Goal: Transaction & Acquisition: Purchase product/service

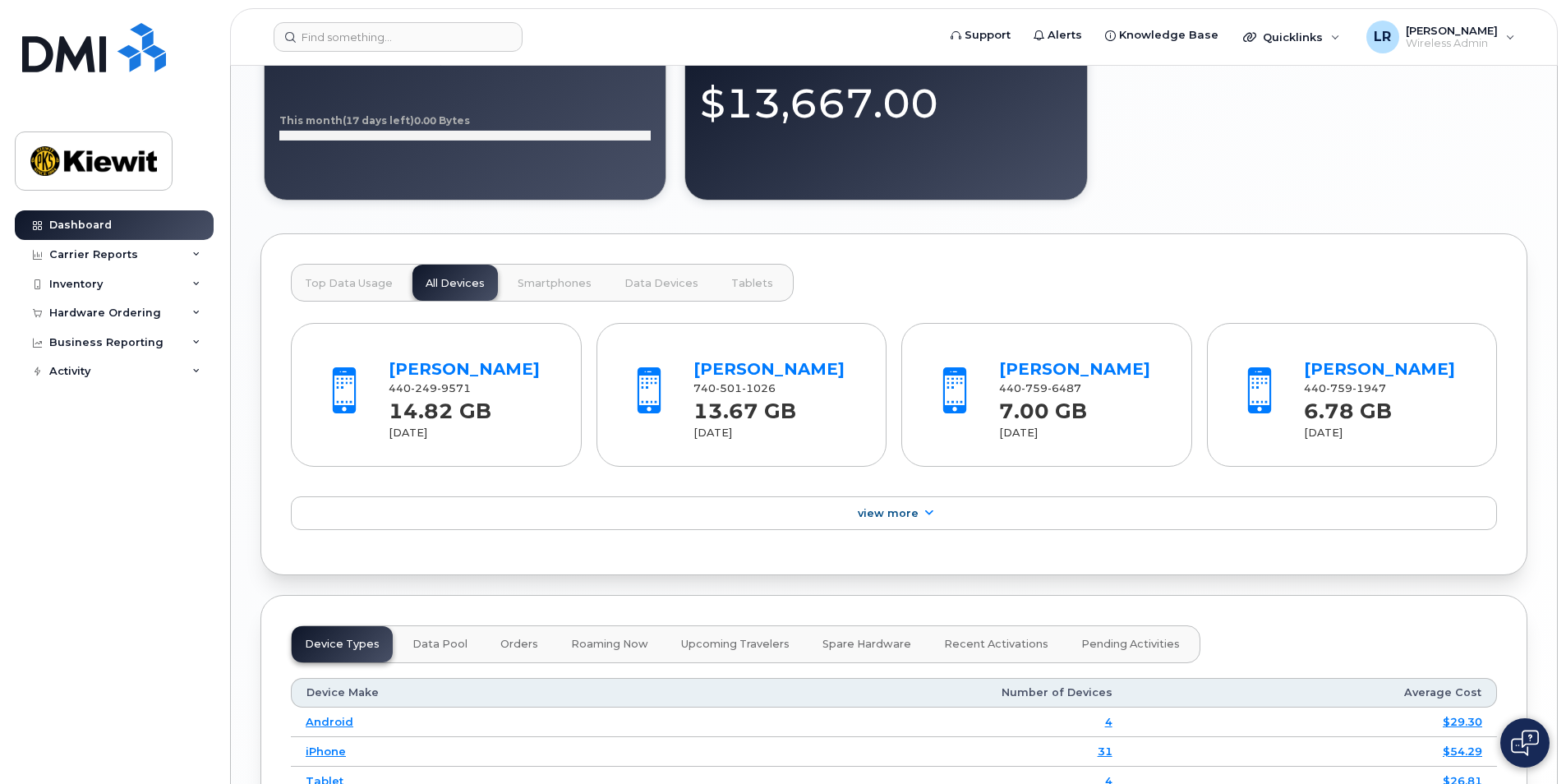
scroll to position [1381, 0]
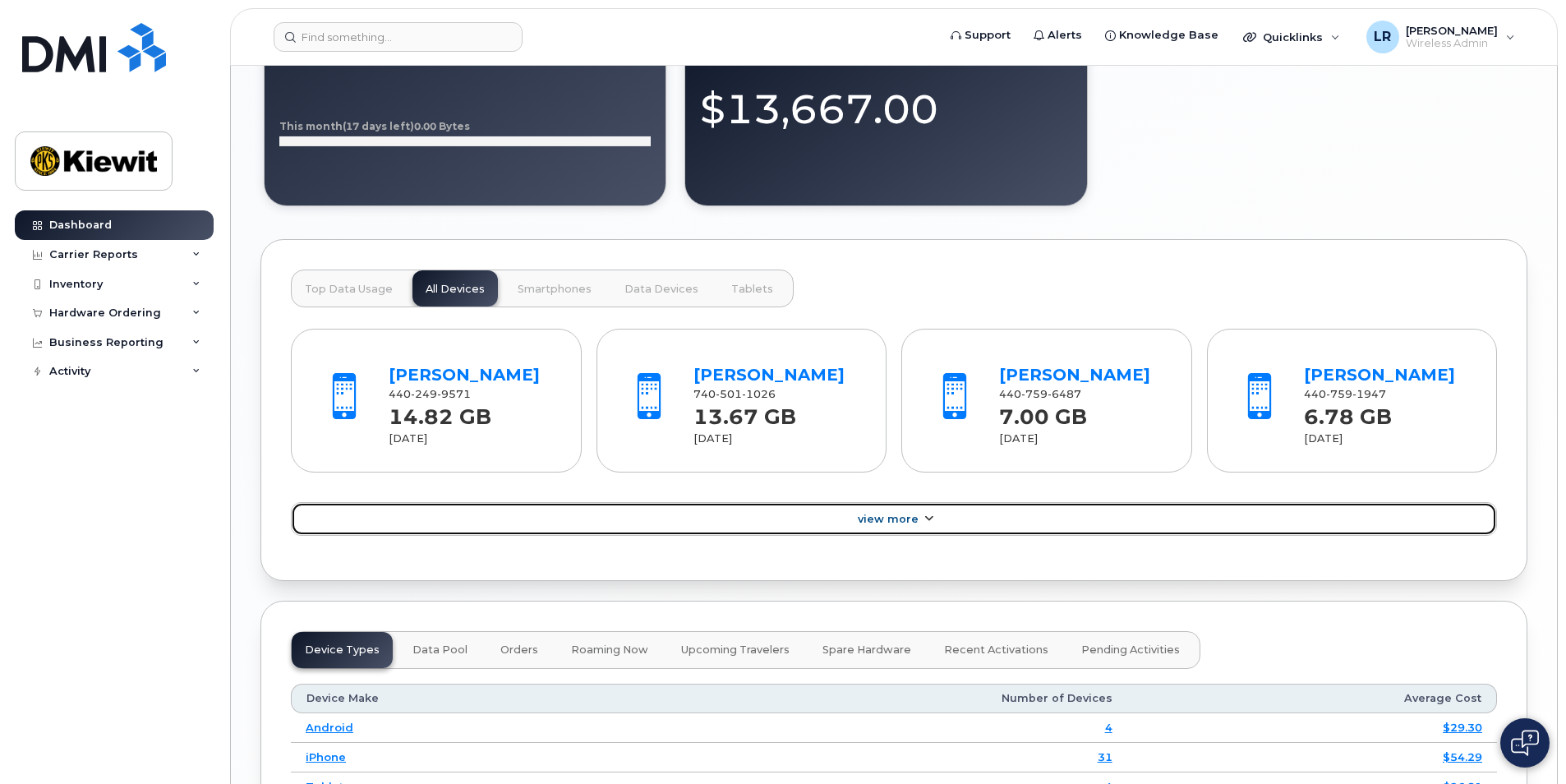
click at [903, 517] on span "View More" at bounding box center [888, 519] width 61 height 12
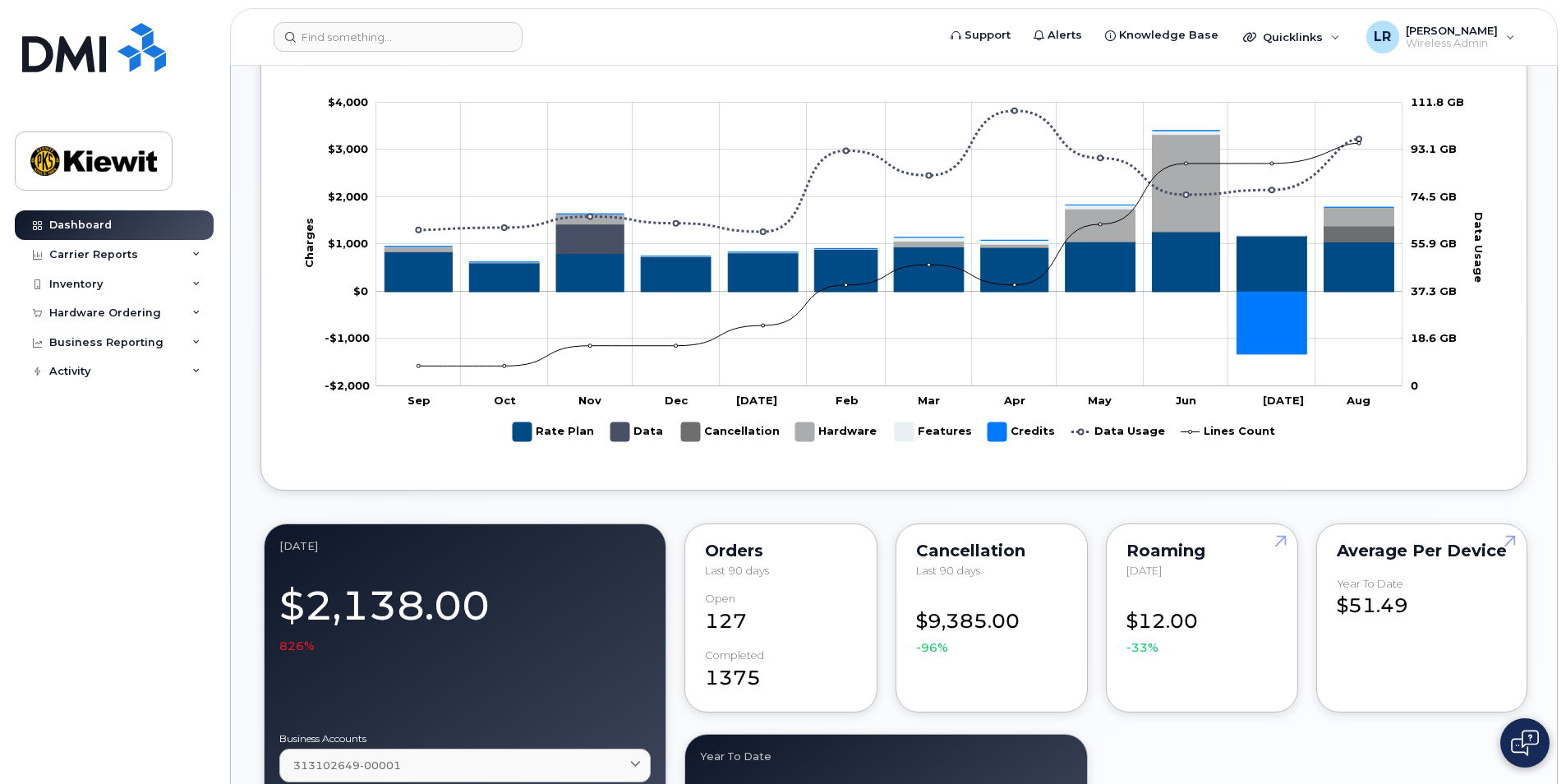
scroll to position [775, 0]
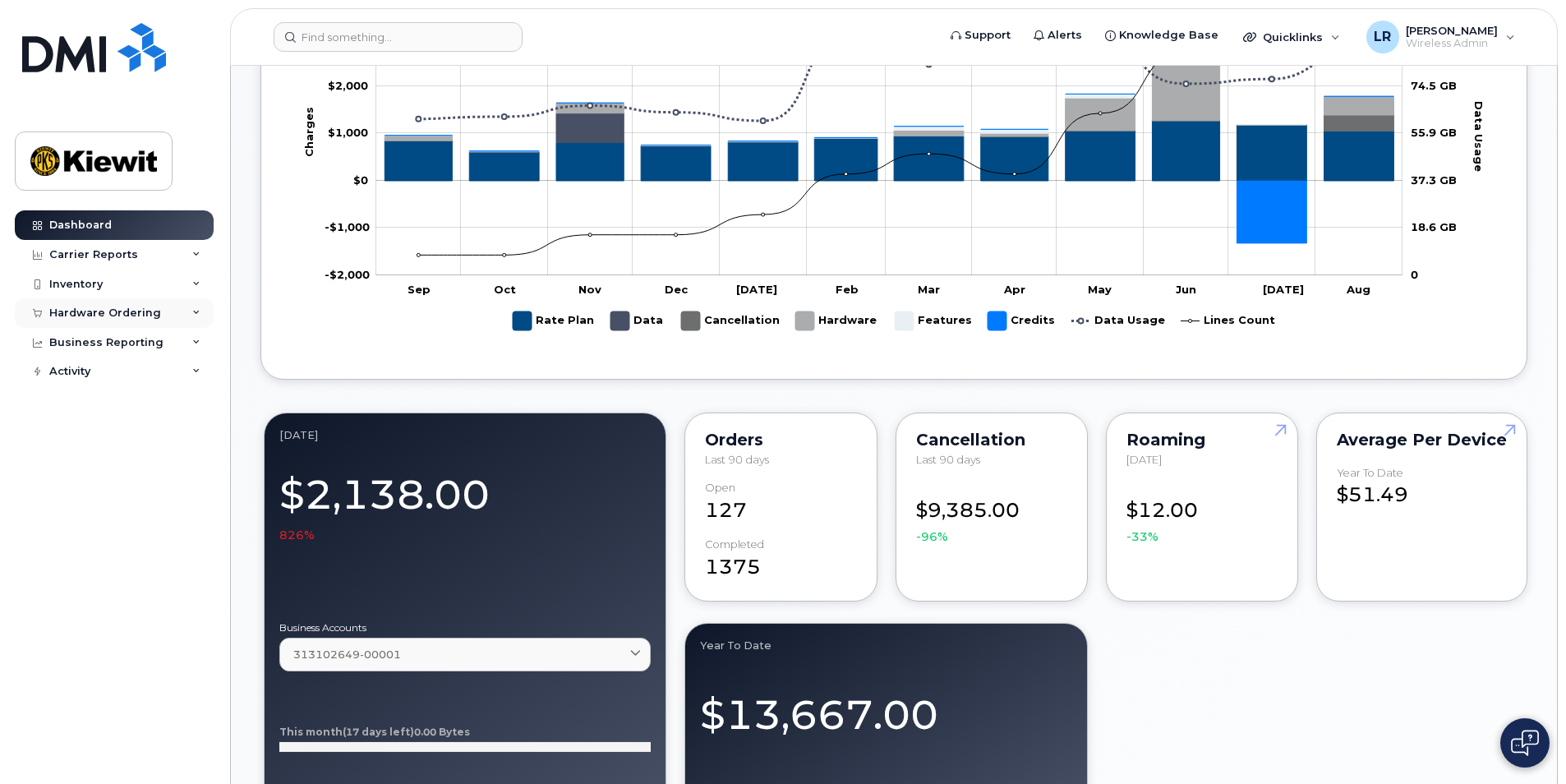
click at [82, 311] on div "Hardware Ordering" at bounding box center [105, 312] width 112 height 13
click at [78, 372] on div "Orders" at bounding box center [77, 374] width 40 height 15
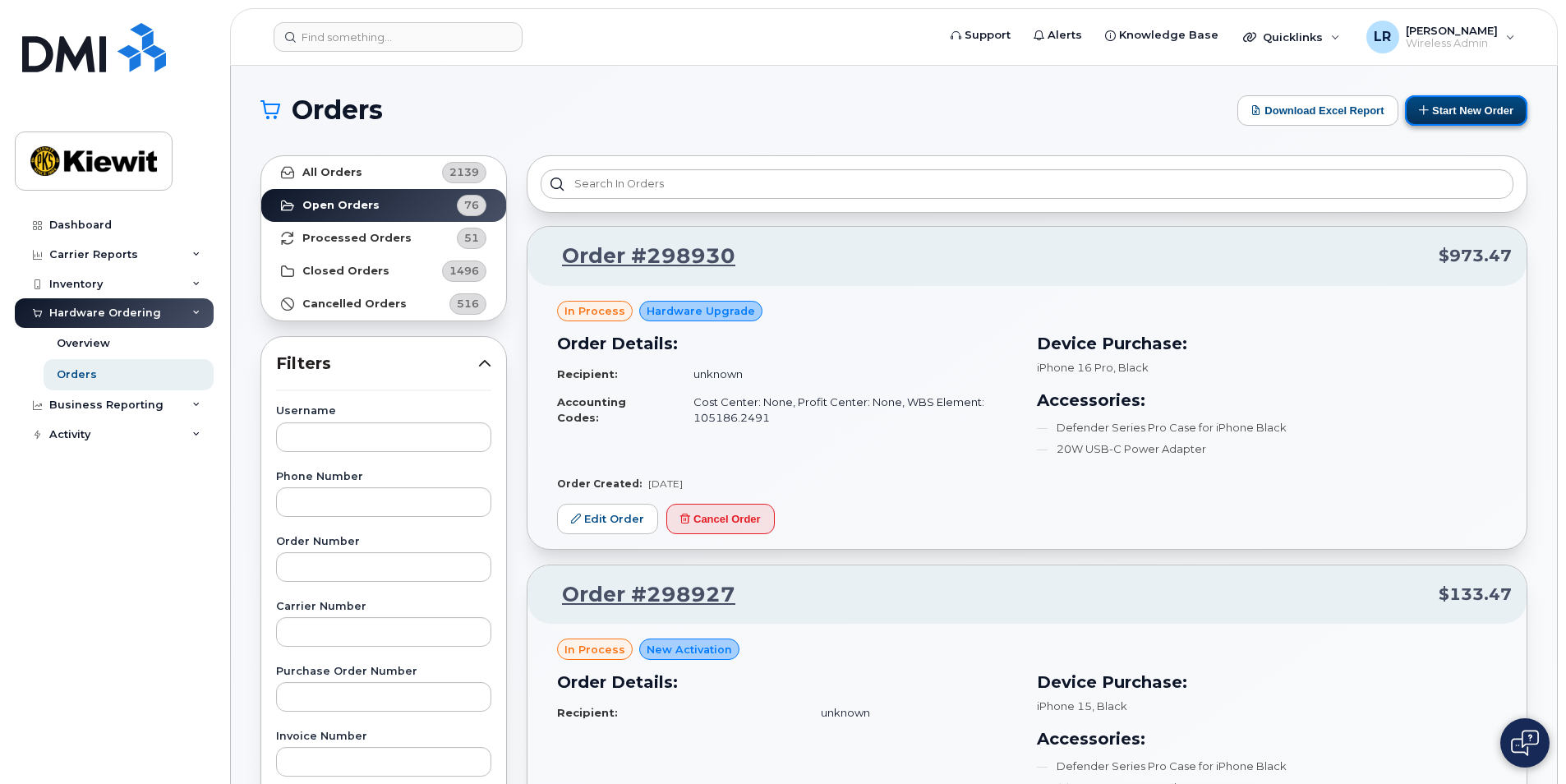
click at [1462, 108] on button "Start New Order" at bounding box center [1466, 110] width 122 height 30
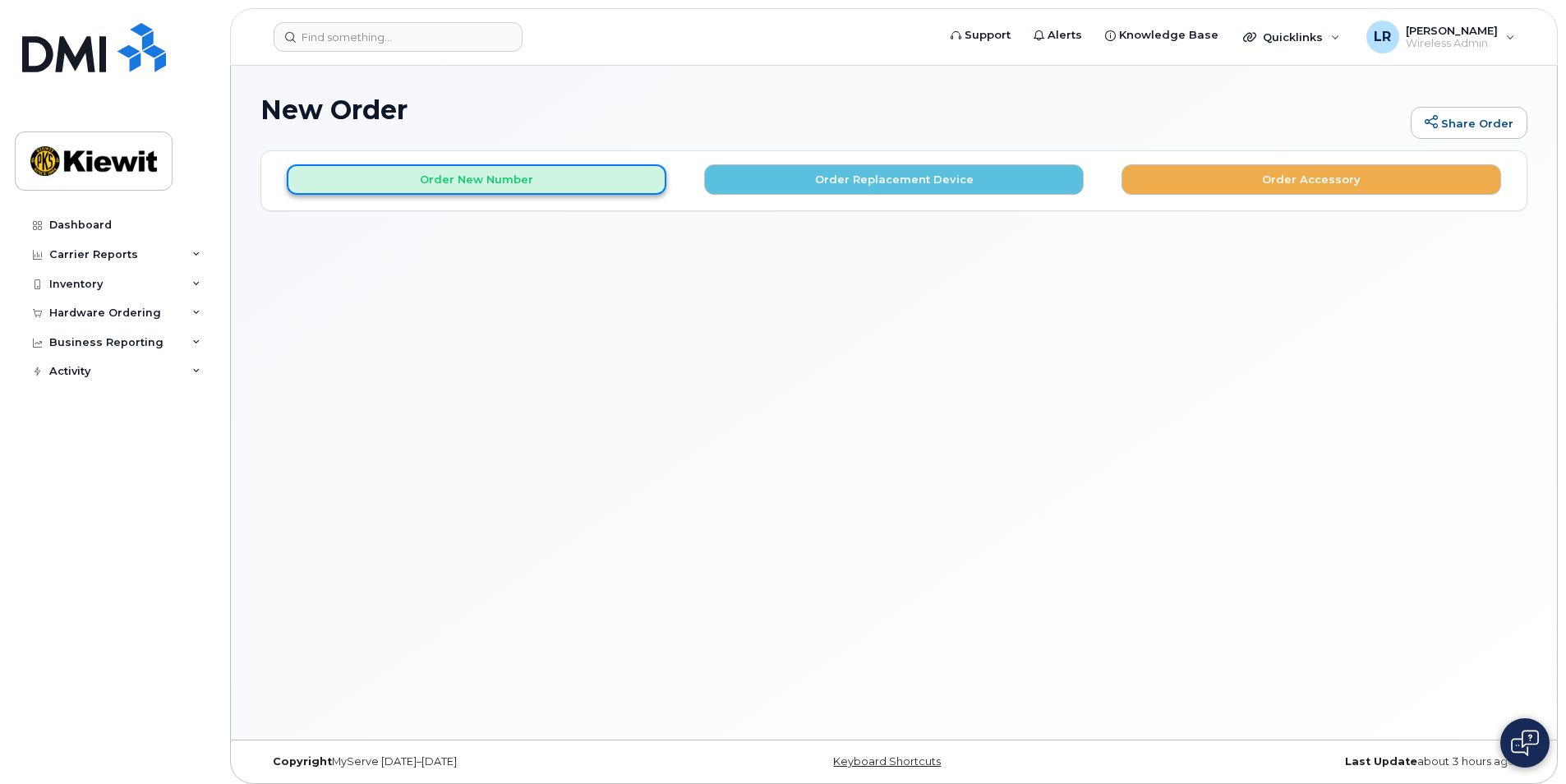
click at [442, 177] on button "Order New Number" at bounding box center [477, 179] width 380 height 30
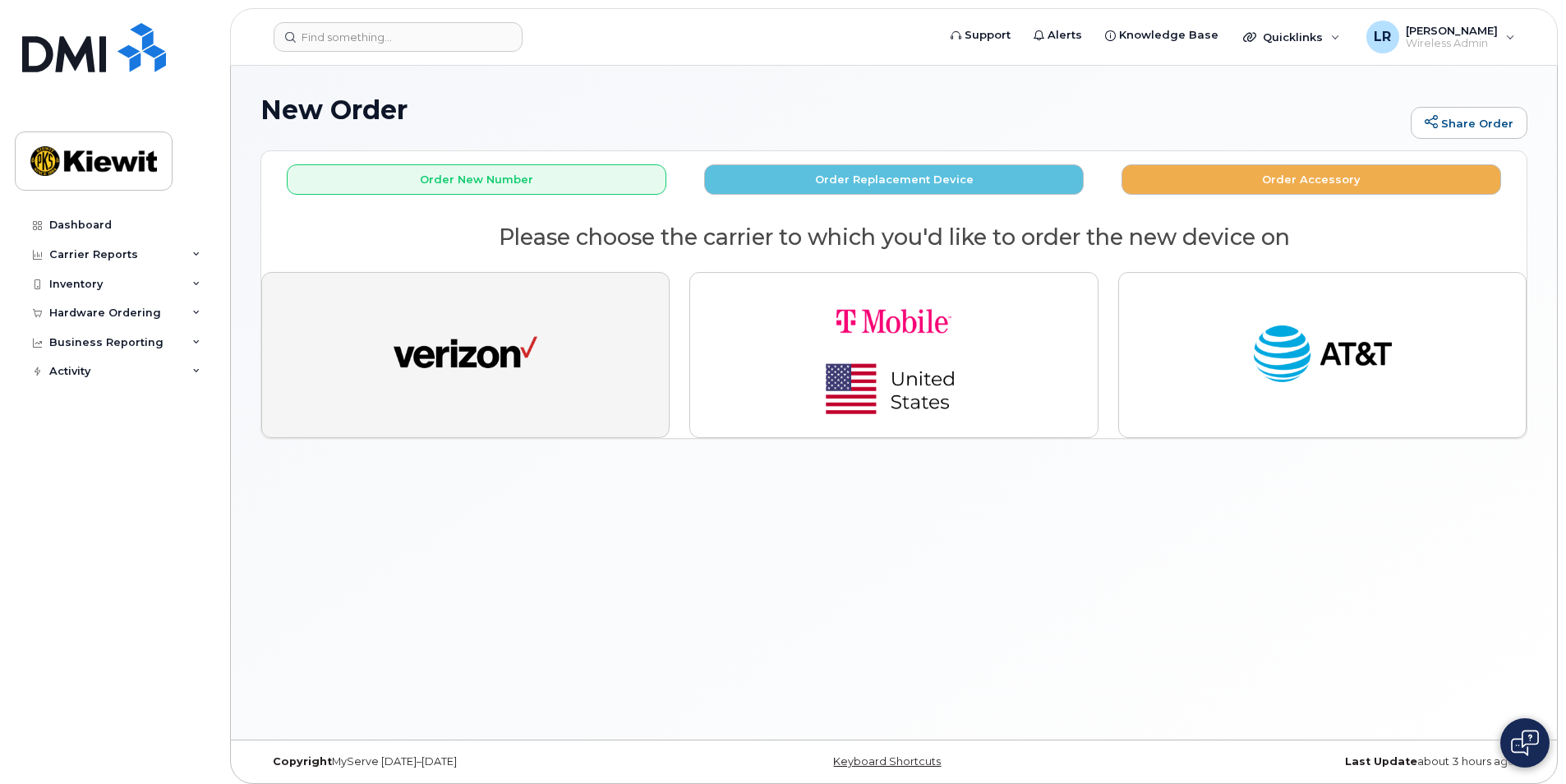
click at [451, 349] on img "button" at bounding box center [465, 355] width 144 height 74
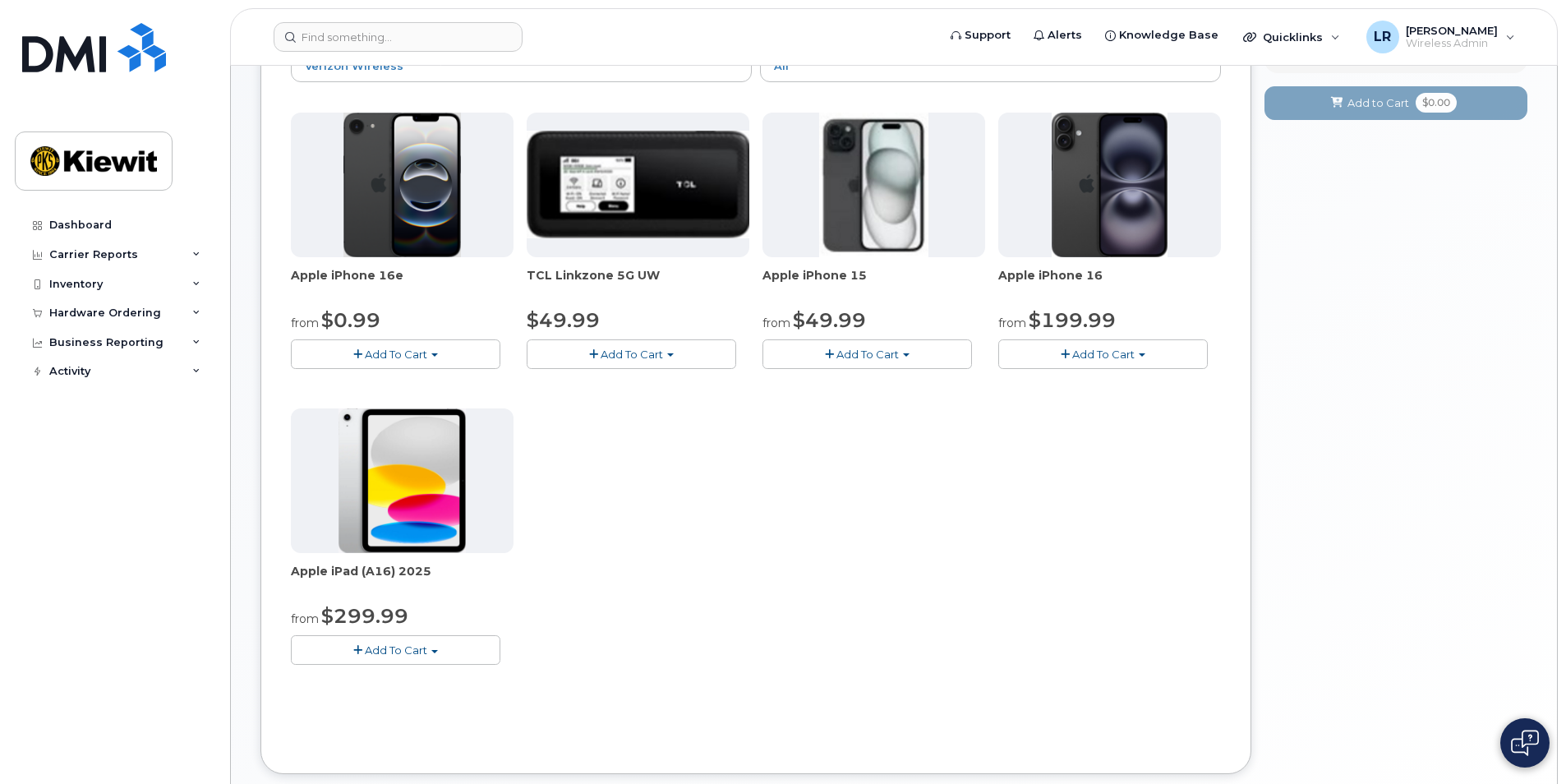
scroll to position [224, 0]
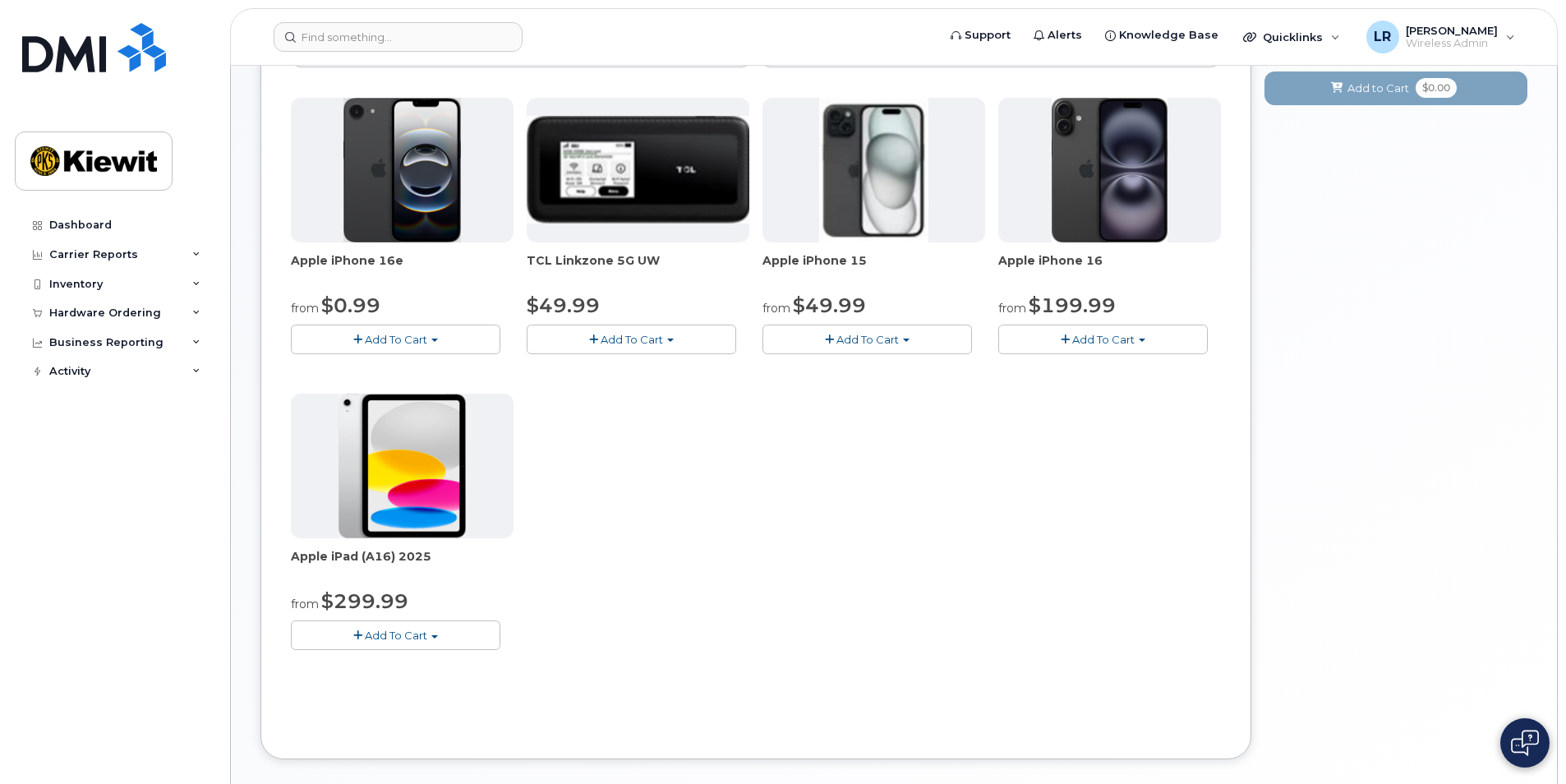
click at [1087, 338] on span "Add To Cart" at bounding box center [1103, 339] width 62 height 13
click at [1115, 384] on link "$199.99 - 2 Year Activation (128GB)" at bounding box center [1115, 390] width 227 height 21
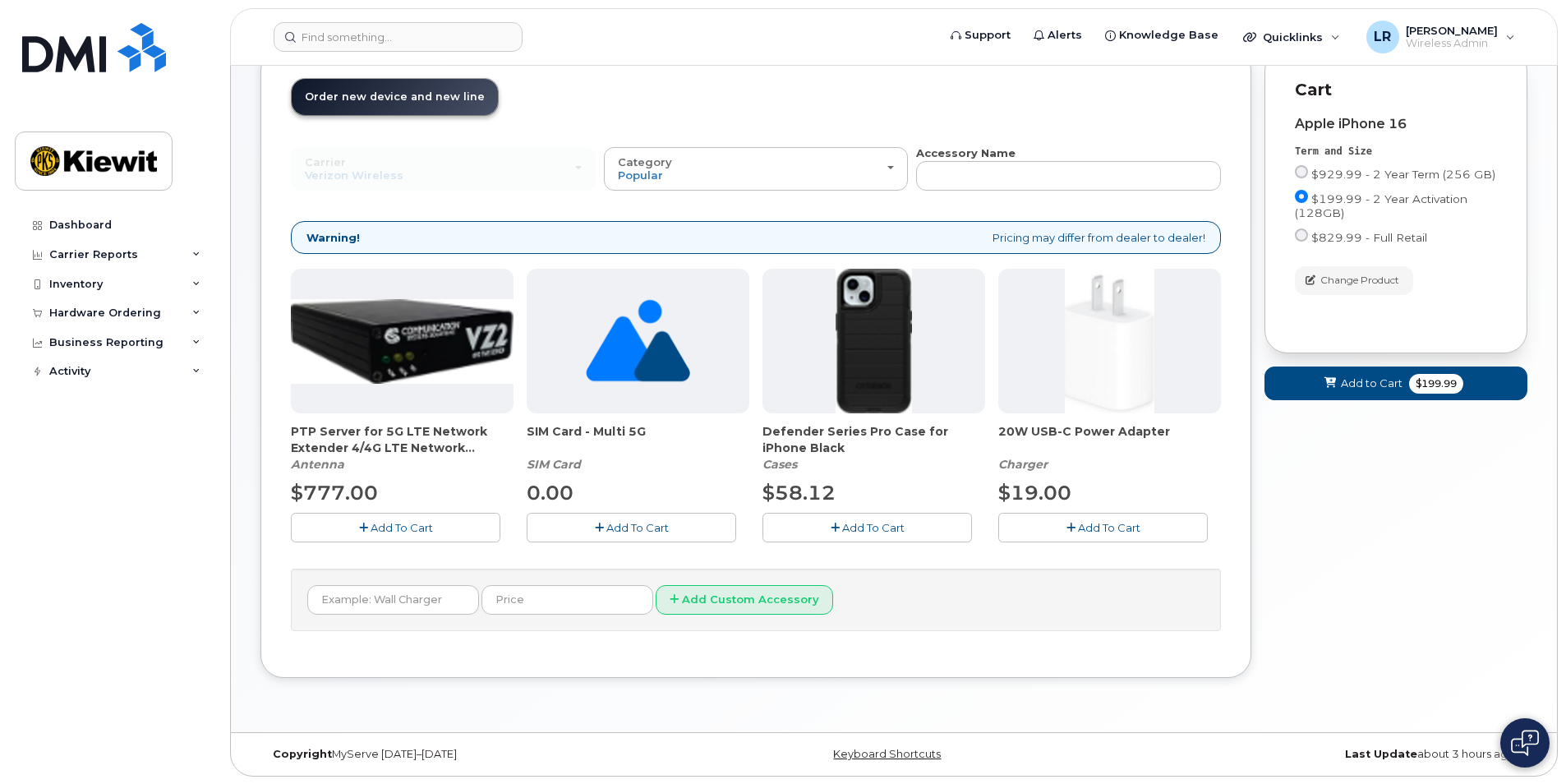
scroll to position [104, 0]
click at [858, 522] on span "Add To Cart" at bounding box center [873, 526] width 62 height 13
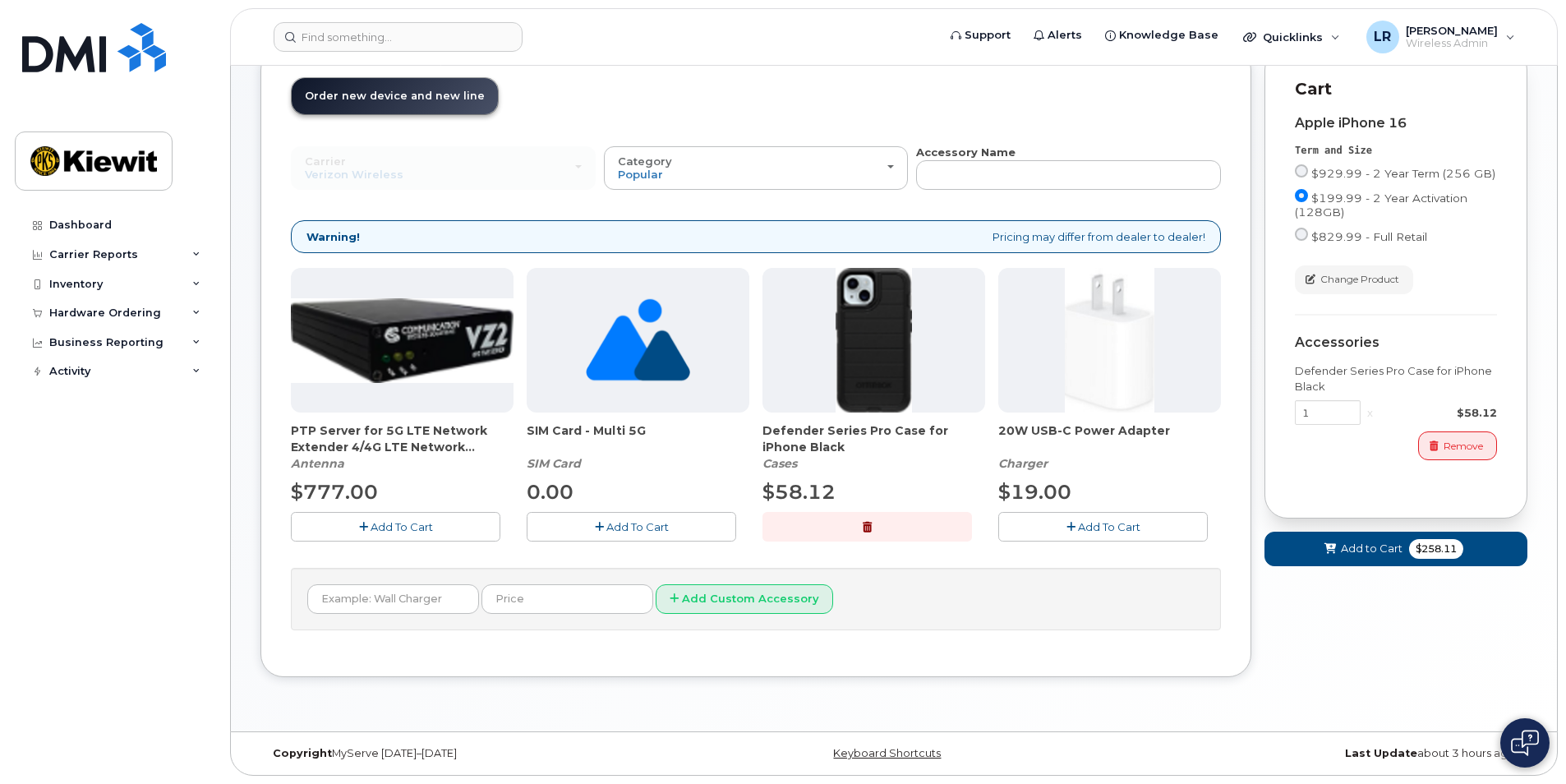
click at [1098, 527] on span "Add To Cart" at bounding box center [1109, 526] width 62 height 13
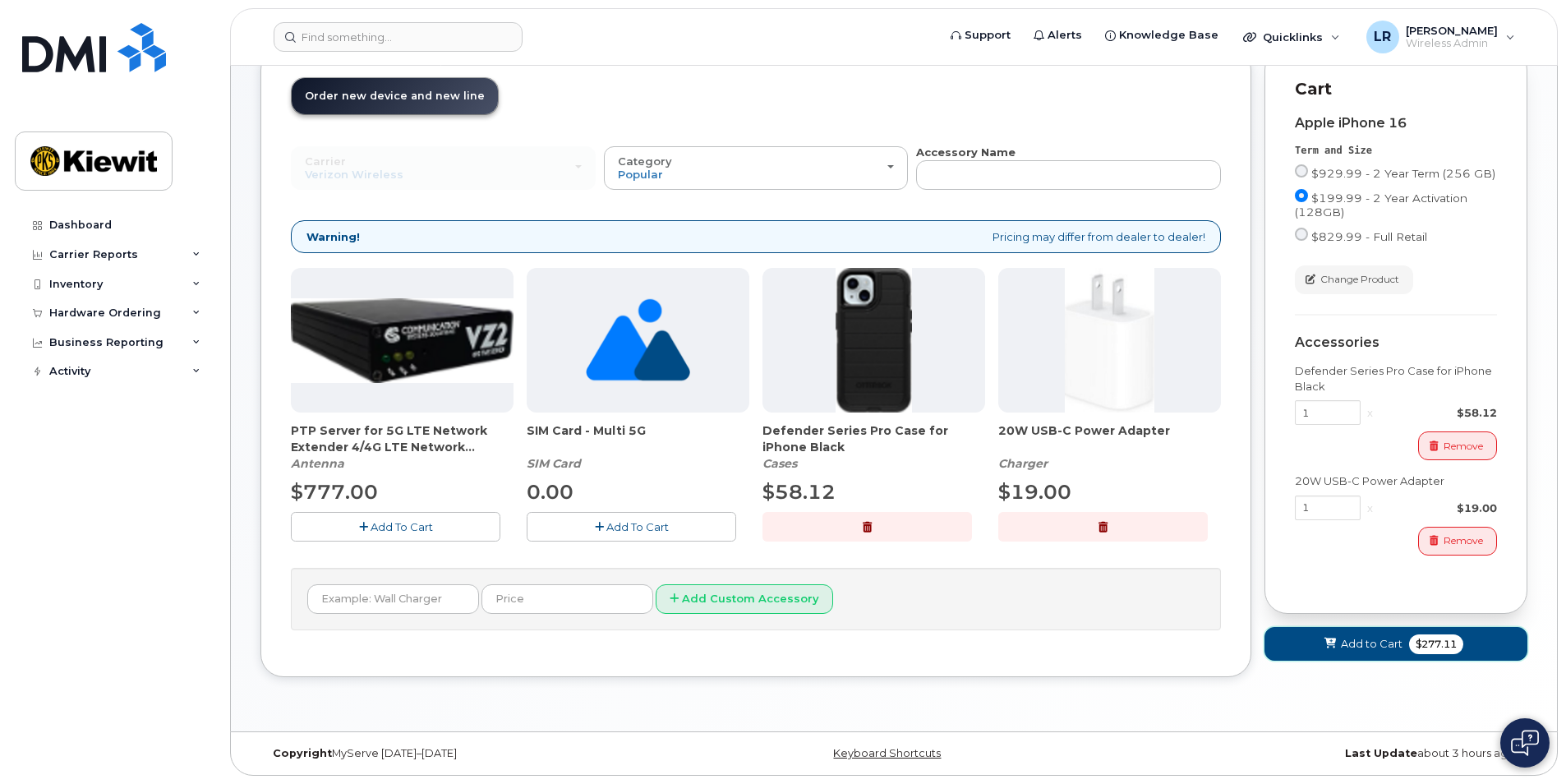
click at [1362, 649] on span "Add to Cart" at bounding box center [1372, 644] width 62 height 16
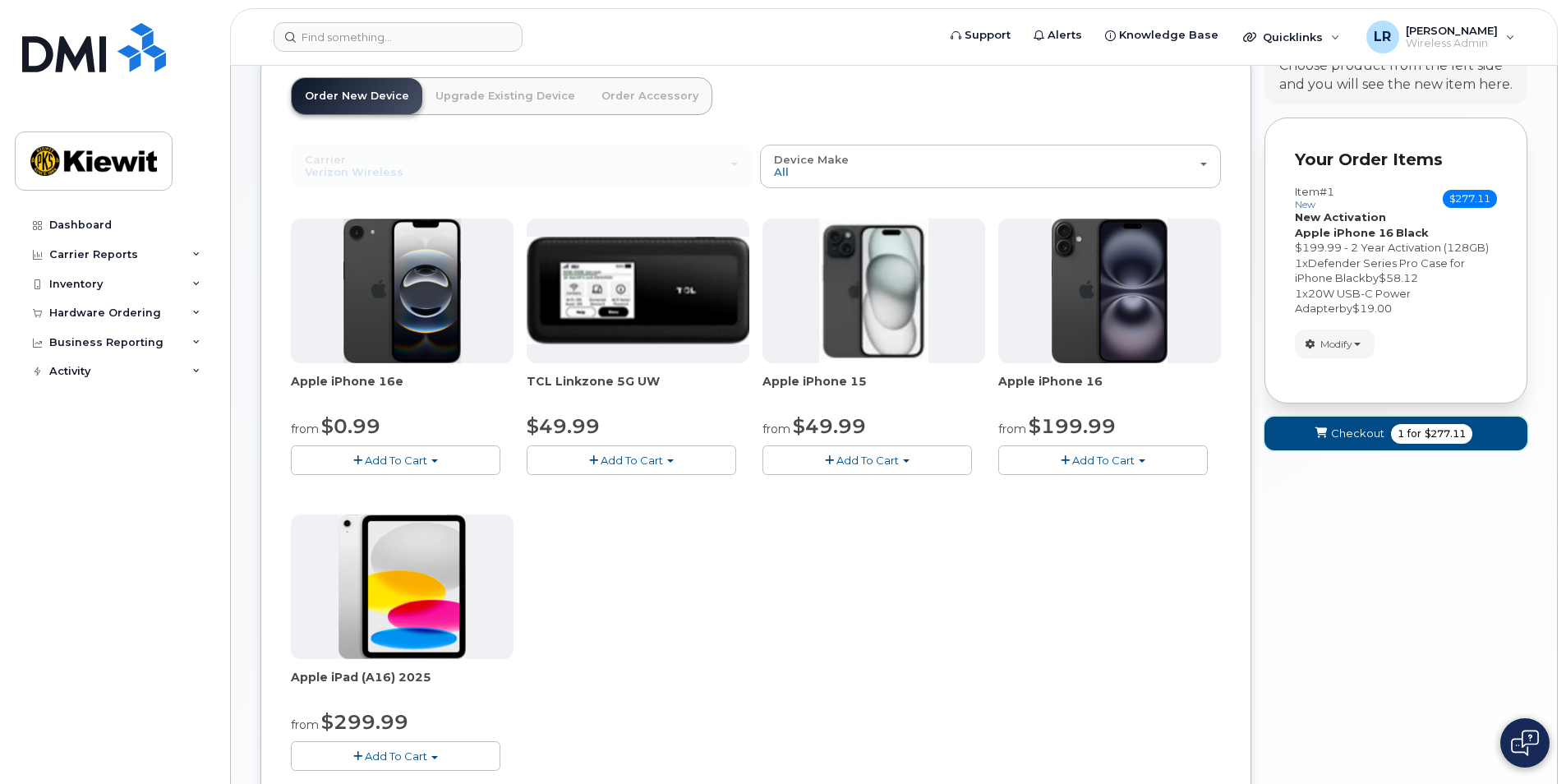
click at [1341, 435] on span "Checkout" at bounding box center [1357, 434] width 53 height 16
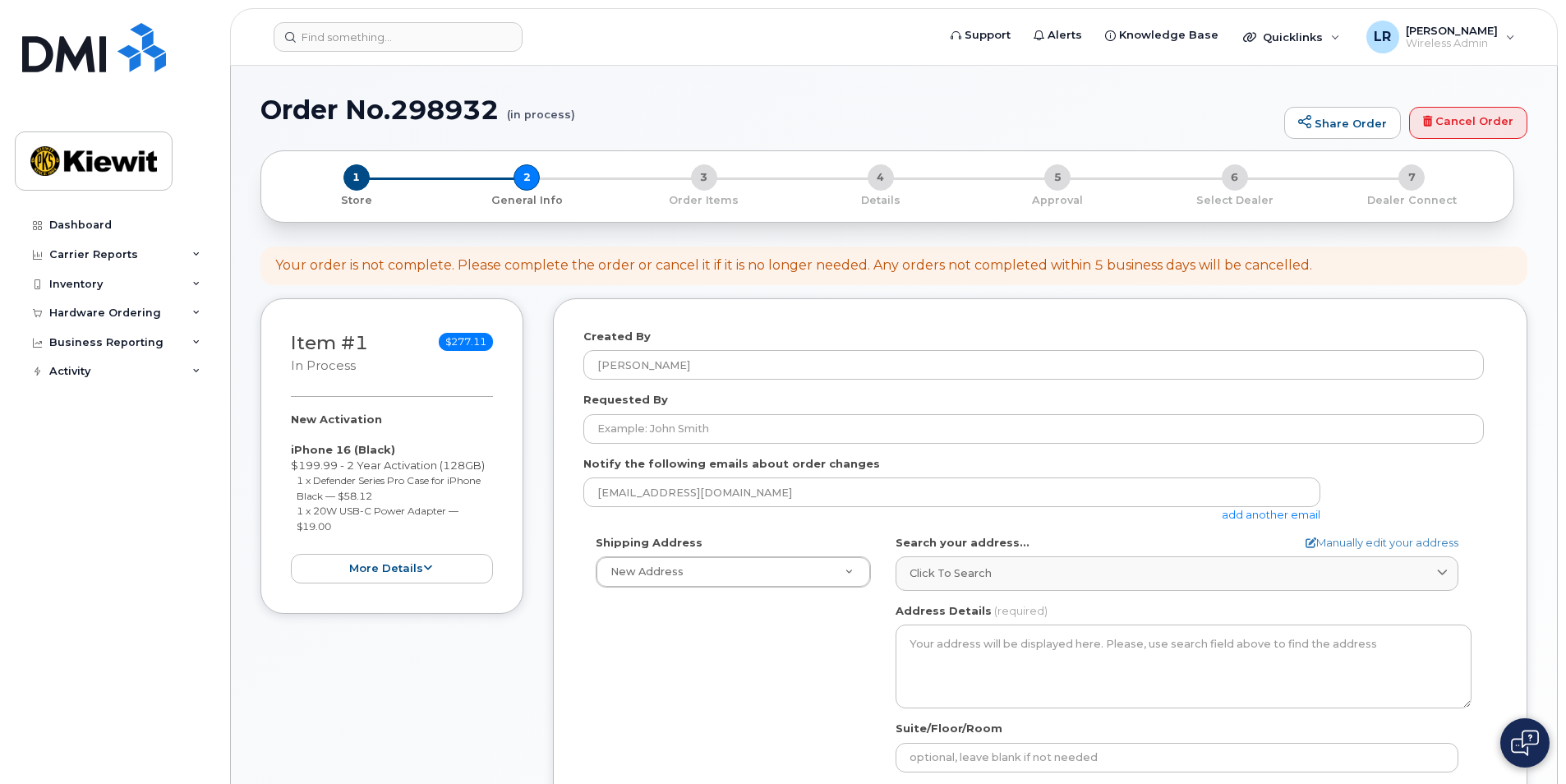
select select
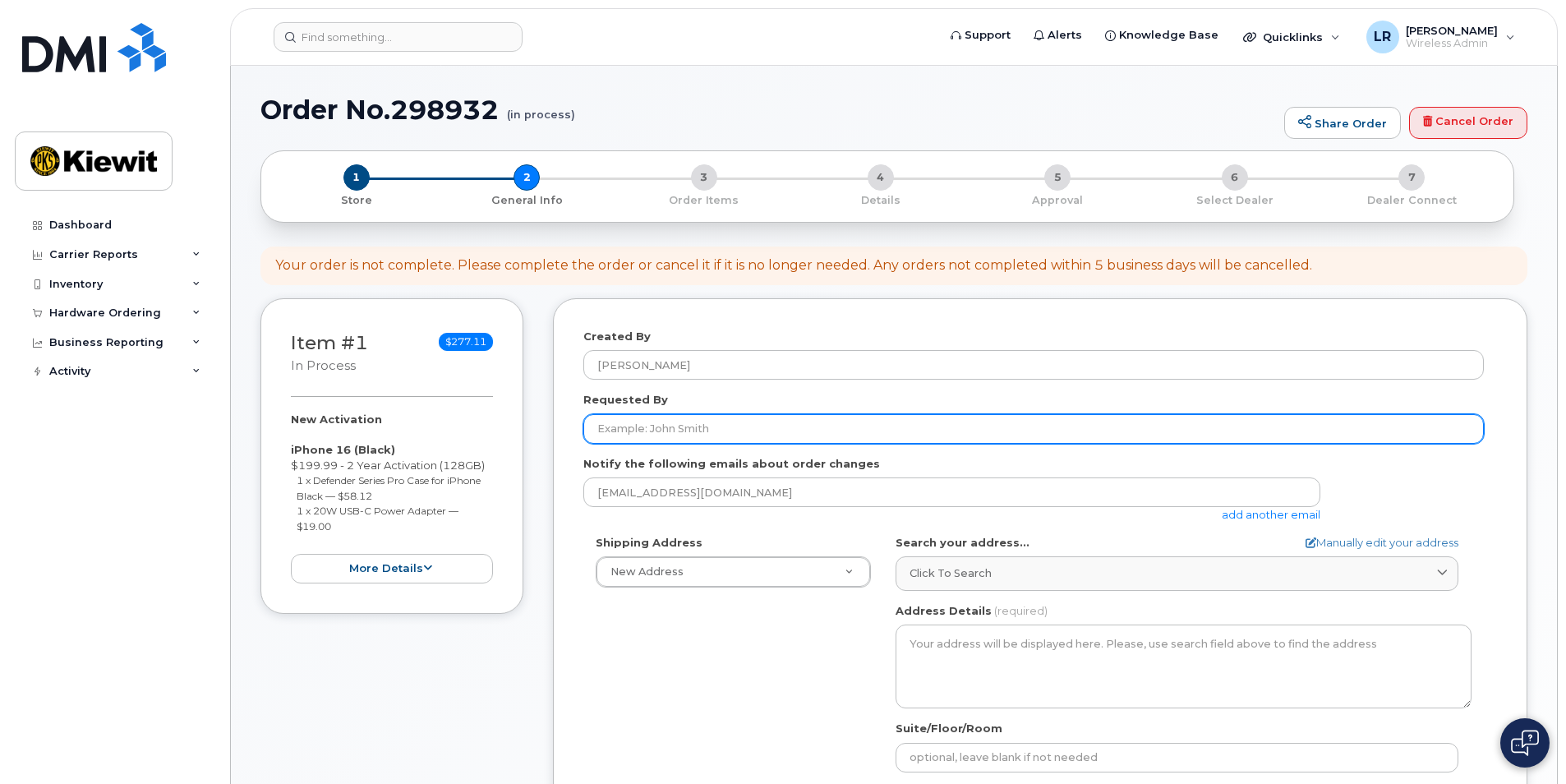
click at [645, 430] on input "Requested By" at bounding box center [1033, 429] width 900 height 30
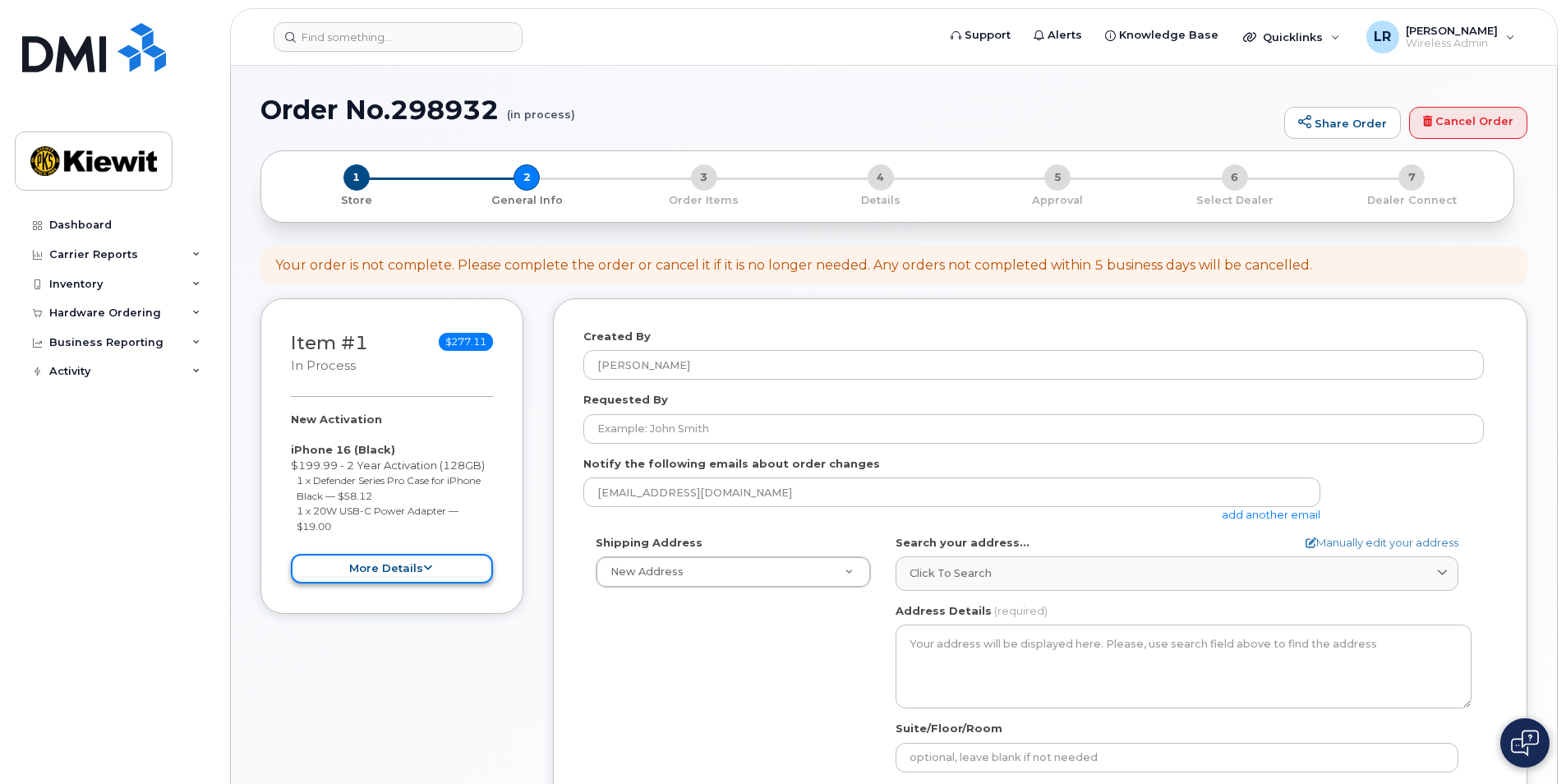
click at [390, 567] on button "more details" at bounding box center [392, 569] width 202 height 30
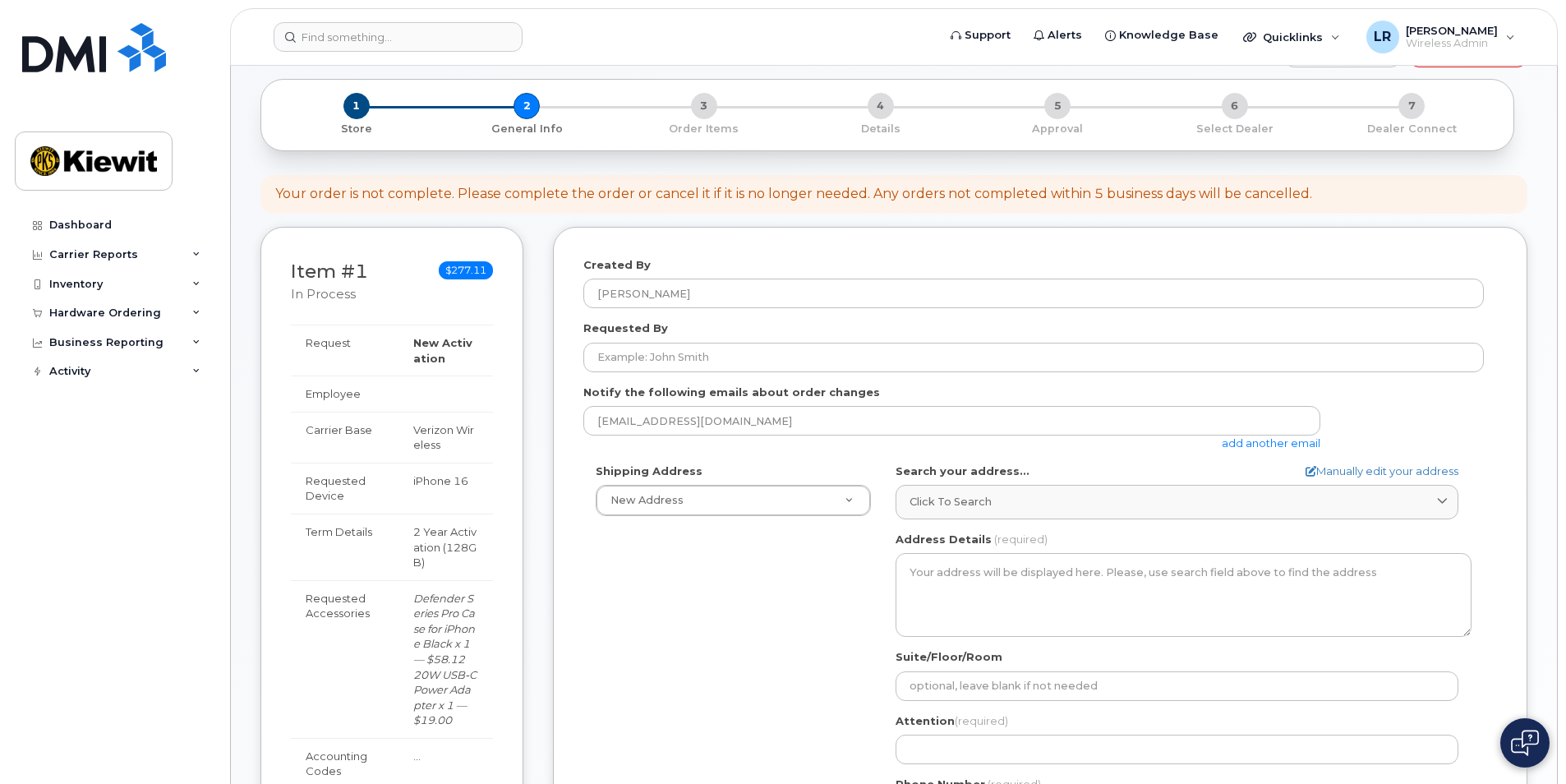
scroll to position [16, 0]
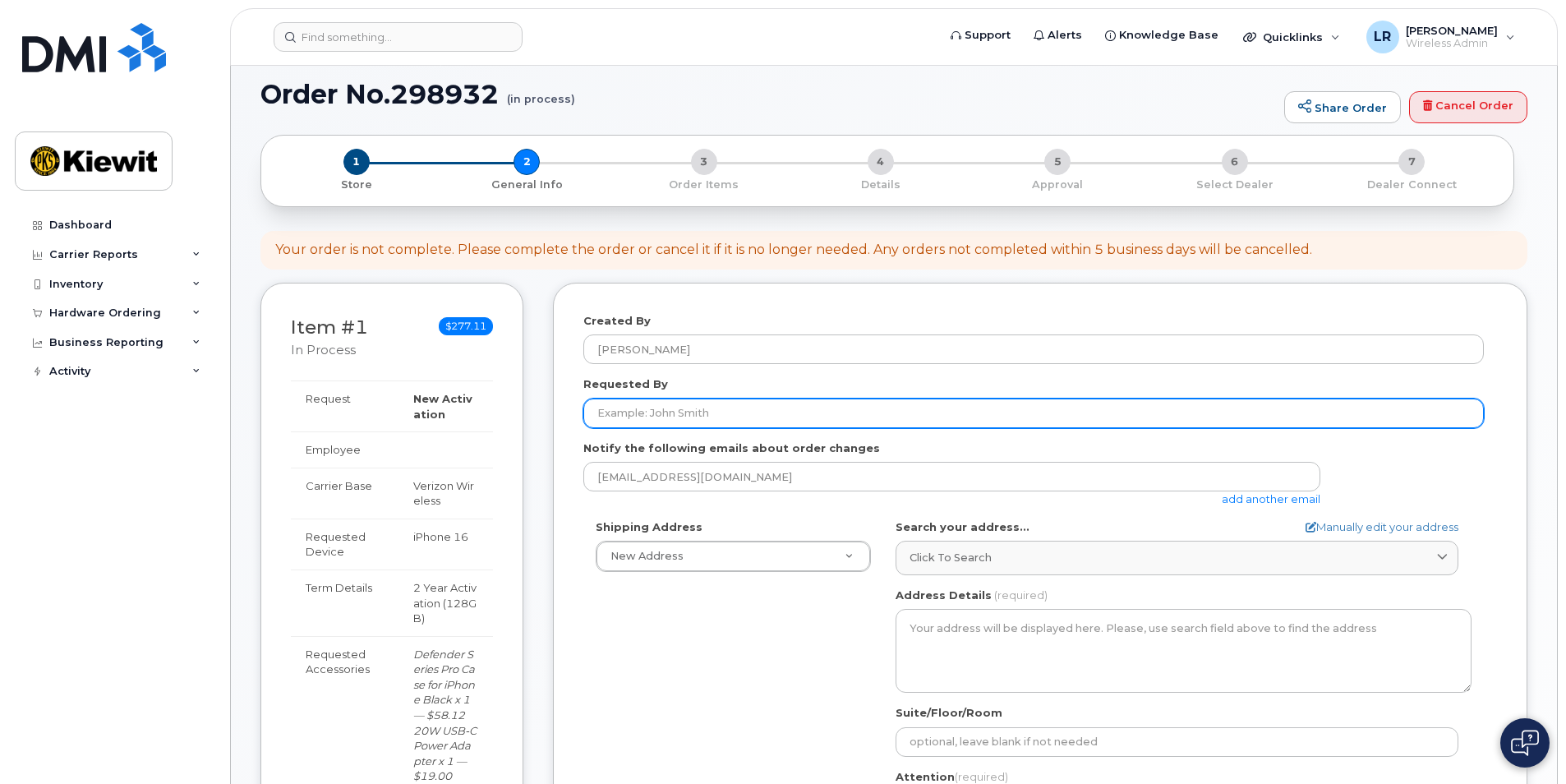
click at [631, 416] on input "Requested By" at bounding box center [1033, 413] width 900 height 30
type input "[PERSON_NAME]"
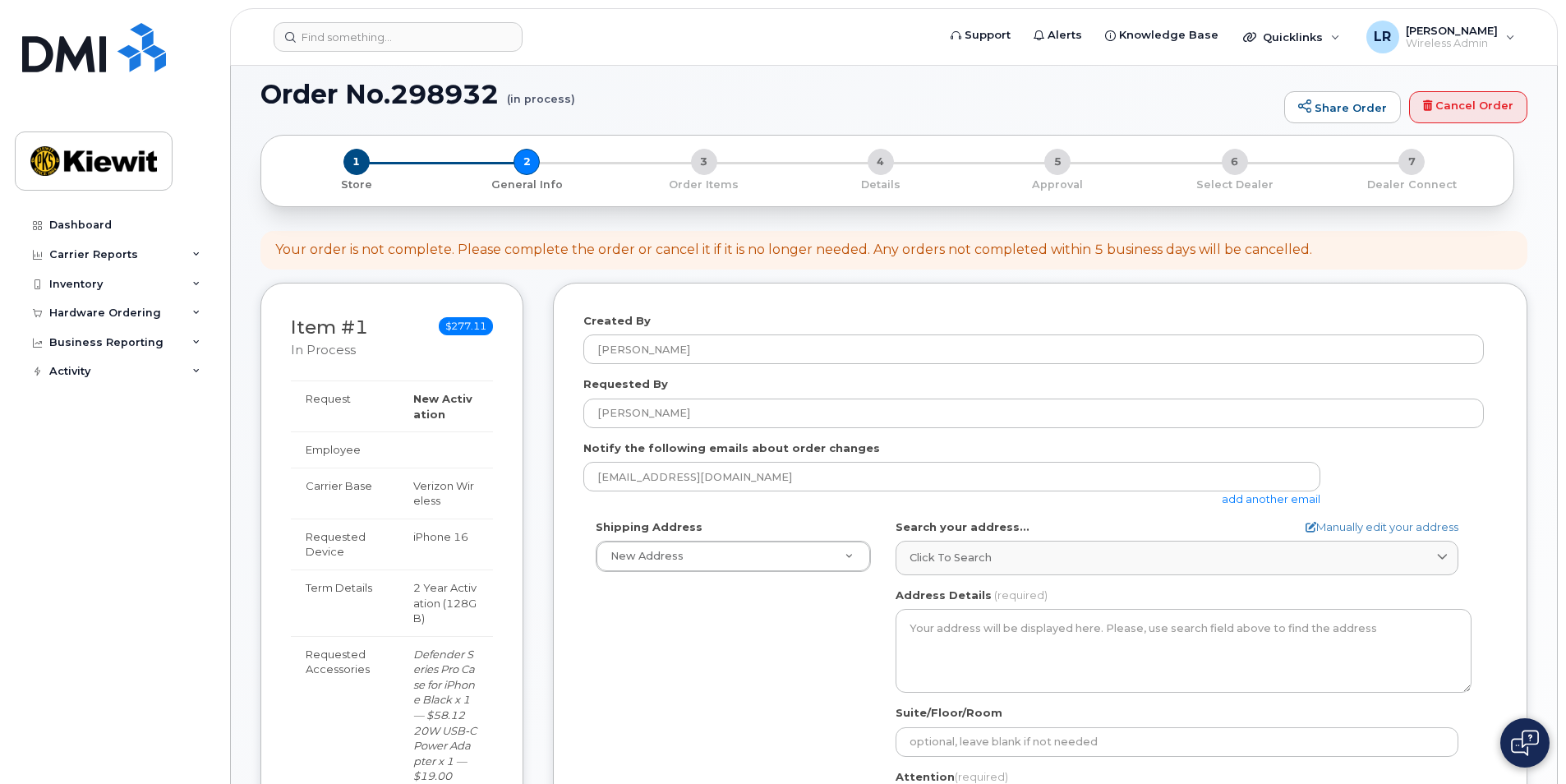
click at [729, 639] on div "Shipping Address New Address New Address AB Search your address... Manually edi…" at bounding box center [1033, 707] width 900 height 377
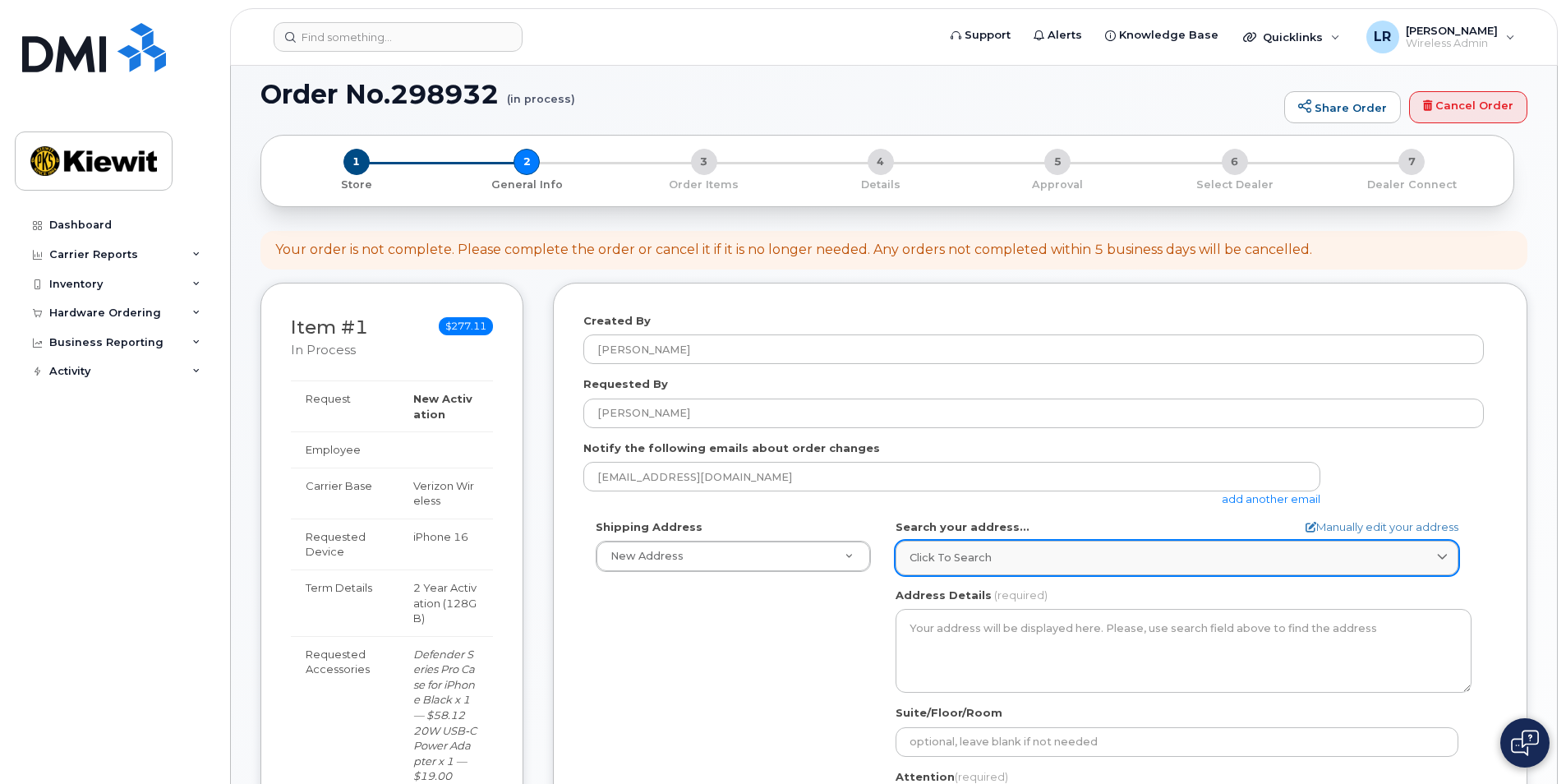
click at [961, 559] on span "Click to search" at bounding box center [950, 558] width 82 height 16
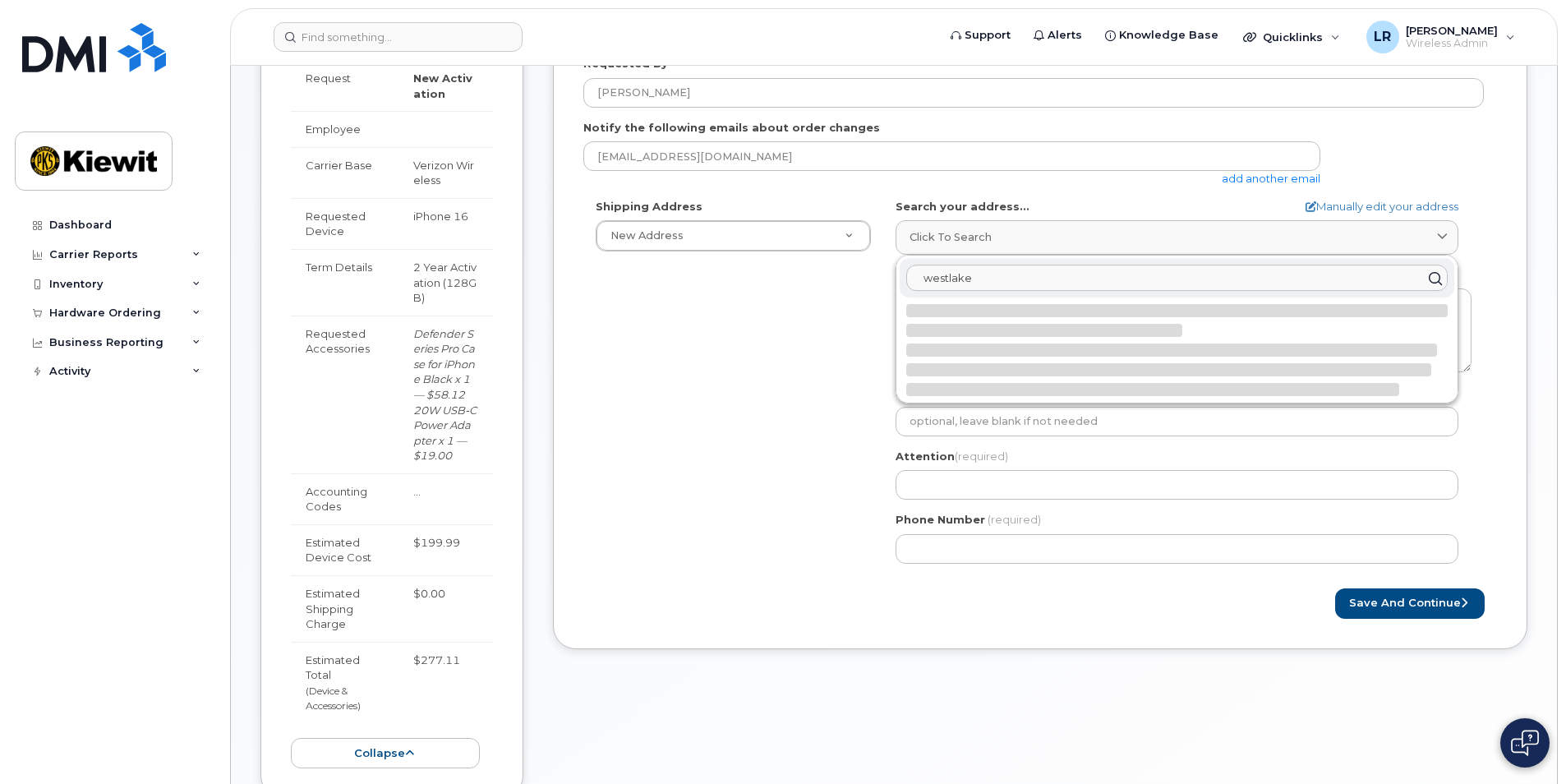
scroll to position [344, 0]
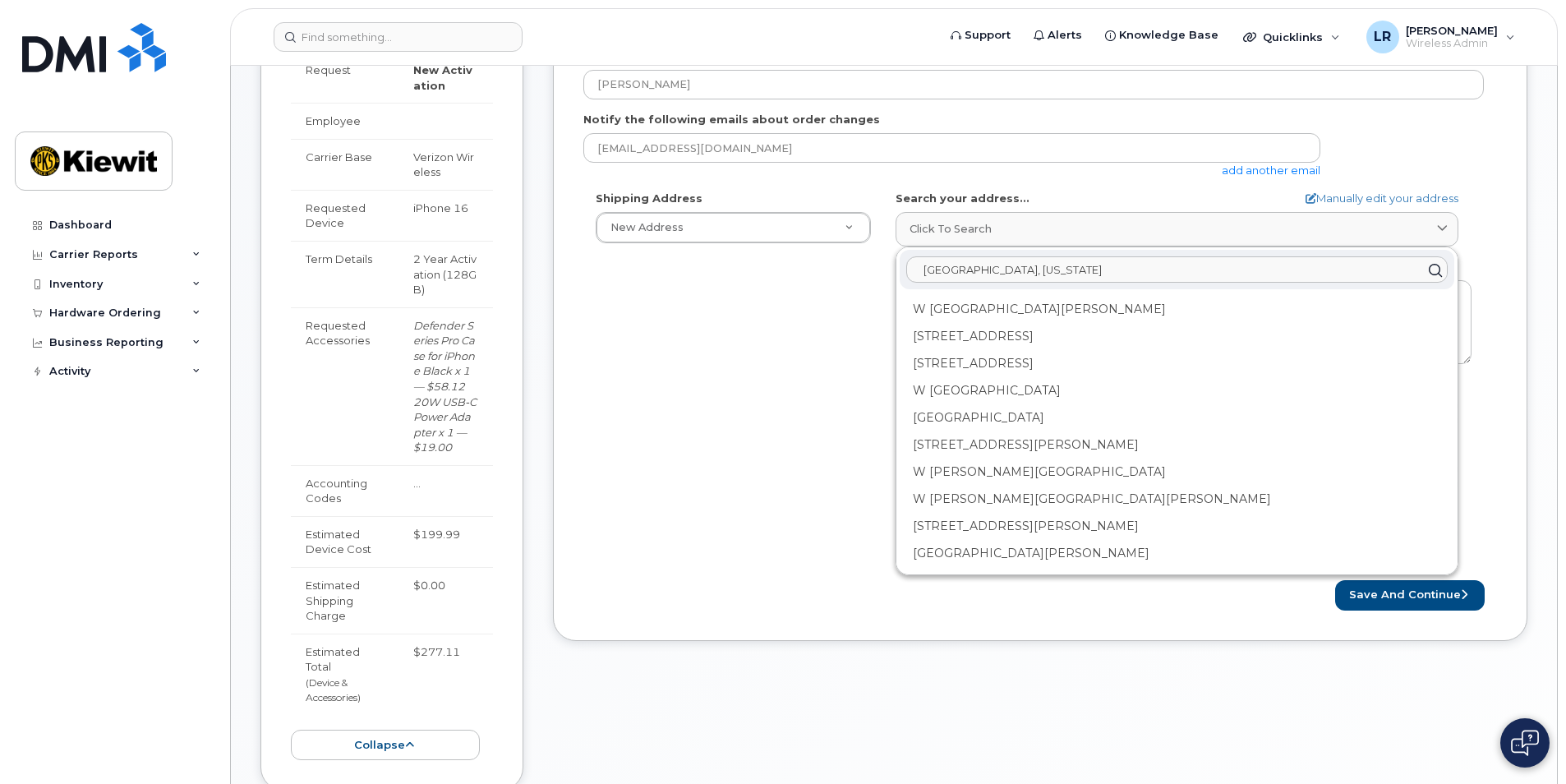
type input "westlake, ohio"
click at [715, 343] on div "Shipping Address New Address New Address AB Search your address... Manually edi…" at bounding box center [1033, 379] width 900 height 377
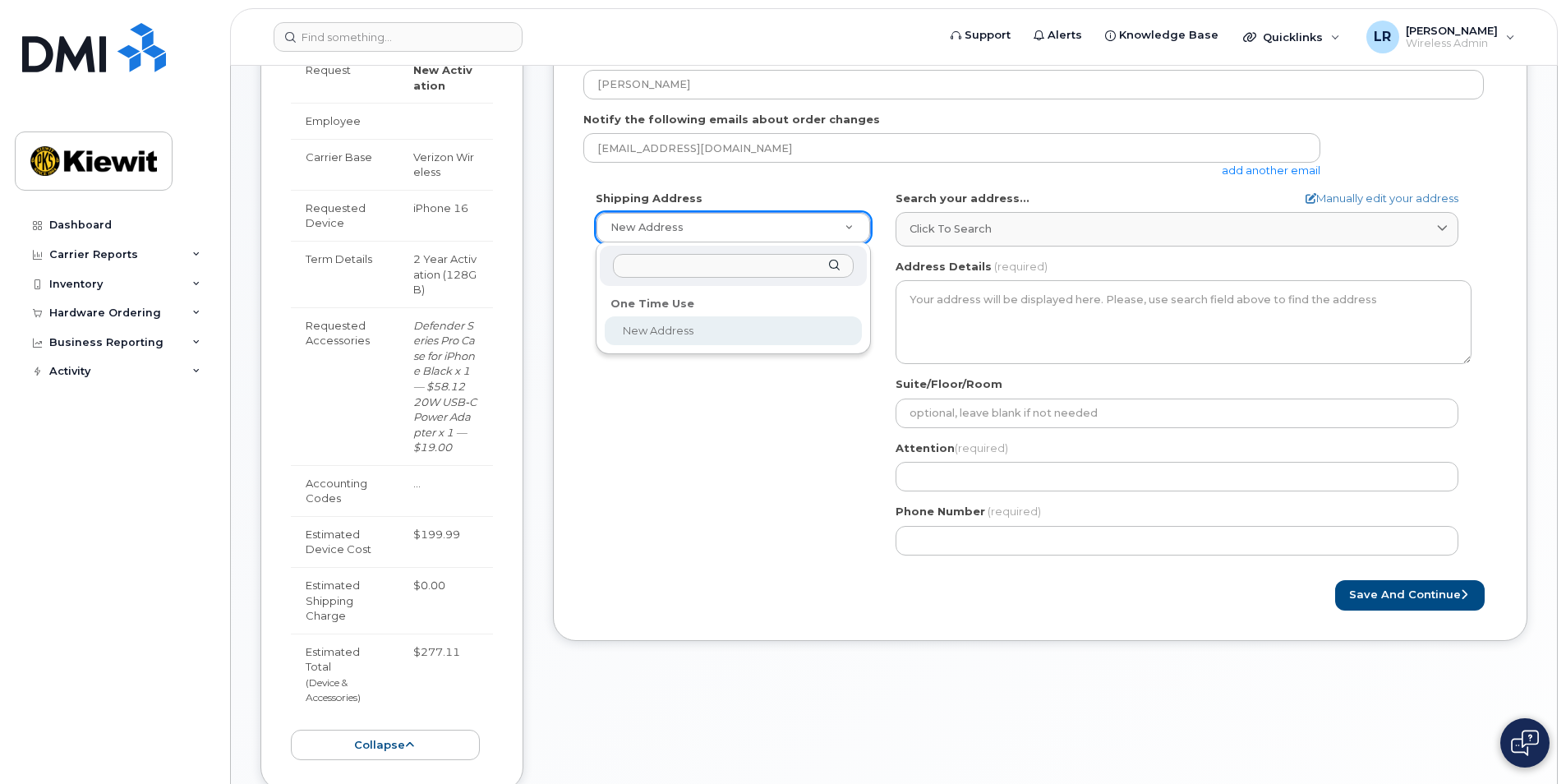
click at [638, 263] on input "text" at bounding box center [733, 266] width 241 height 24
type input "800 westpoint parkway"
click at [834, 265] on div "800 westpoint parkway" at bounding box center [733, 266] width 267 height 40
drag, startPoint x: 737, startPoint y: 266, endPoint x: 573, endPoint y: 266, distance: 163.5
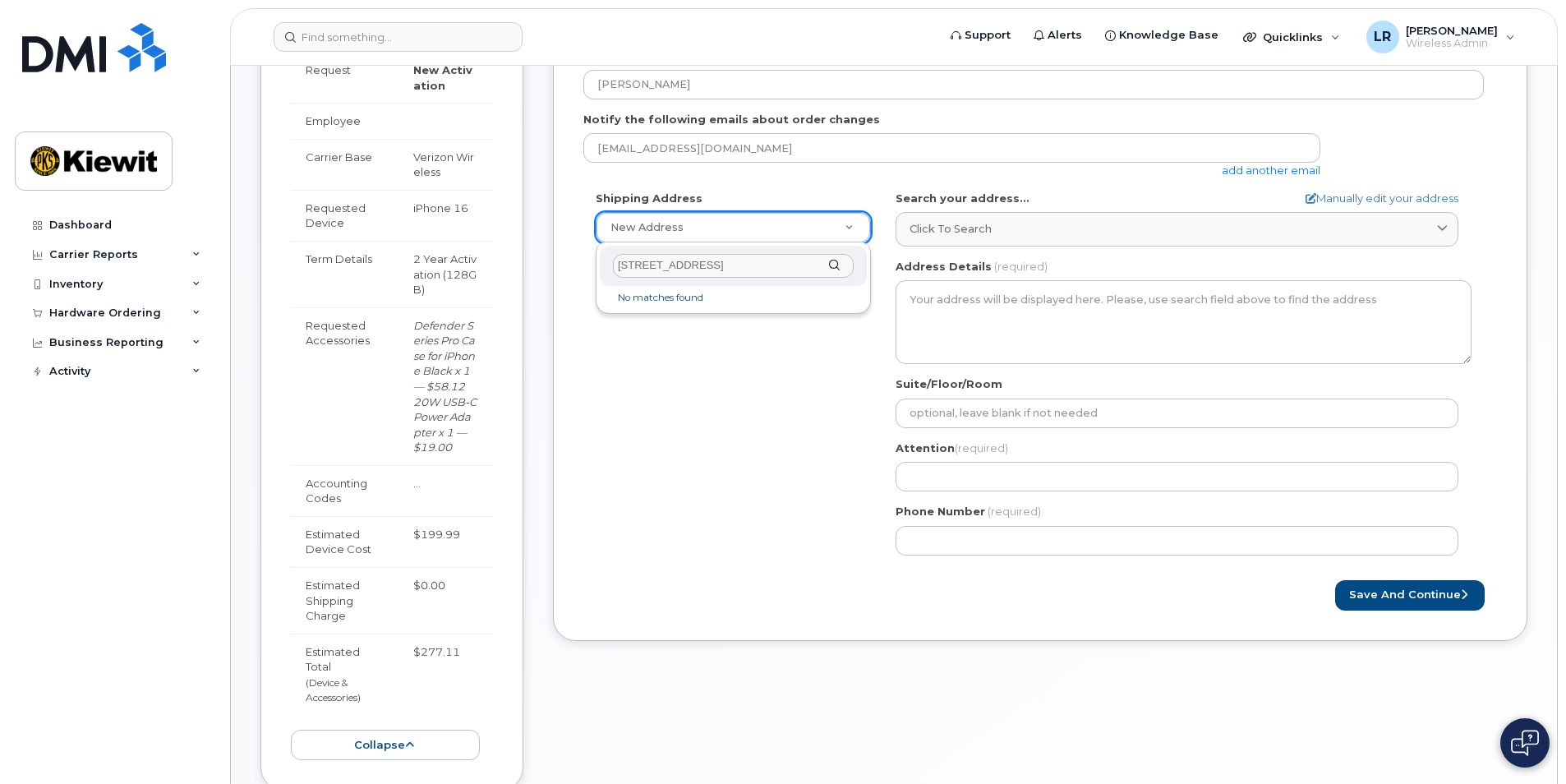
click at [573, 266] on body "Support Alerts Knowledge Base Quicklinks Suspend / Cancel Device Change SIM Car…" at bounding box center [783, 466] width 1566 height 1621
select select
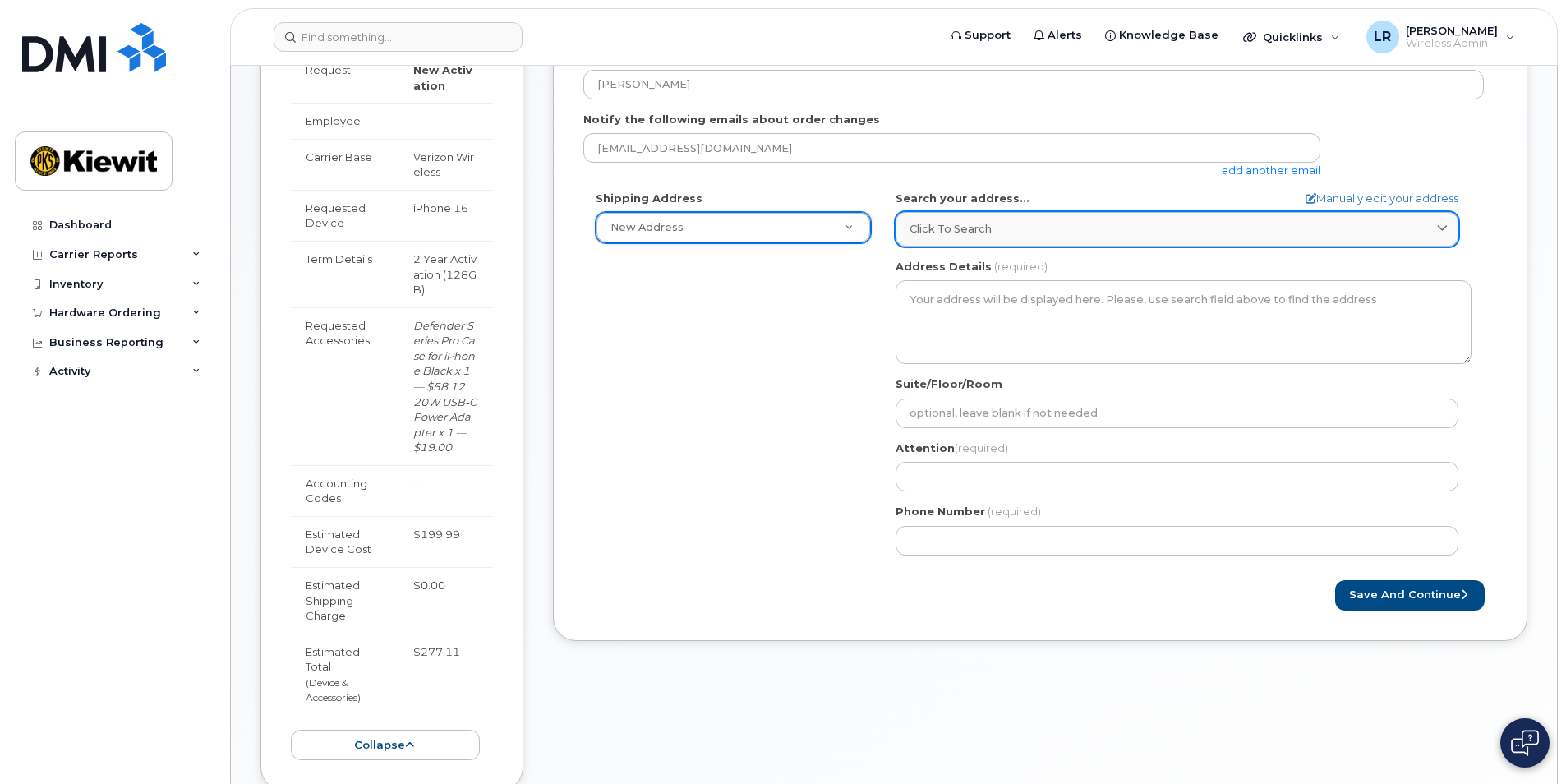
click at [964, 229] on span "Click to search" at bounding box center [950, 229] width 82 height 16
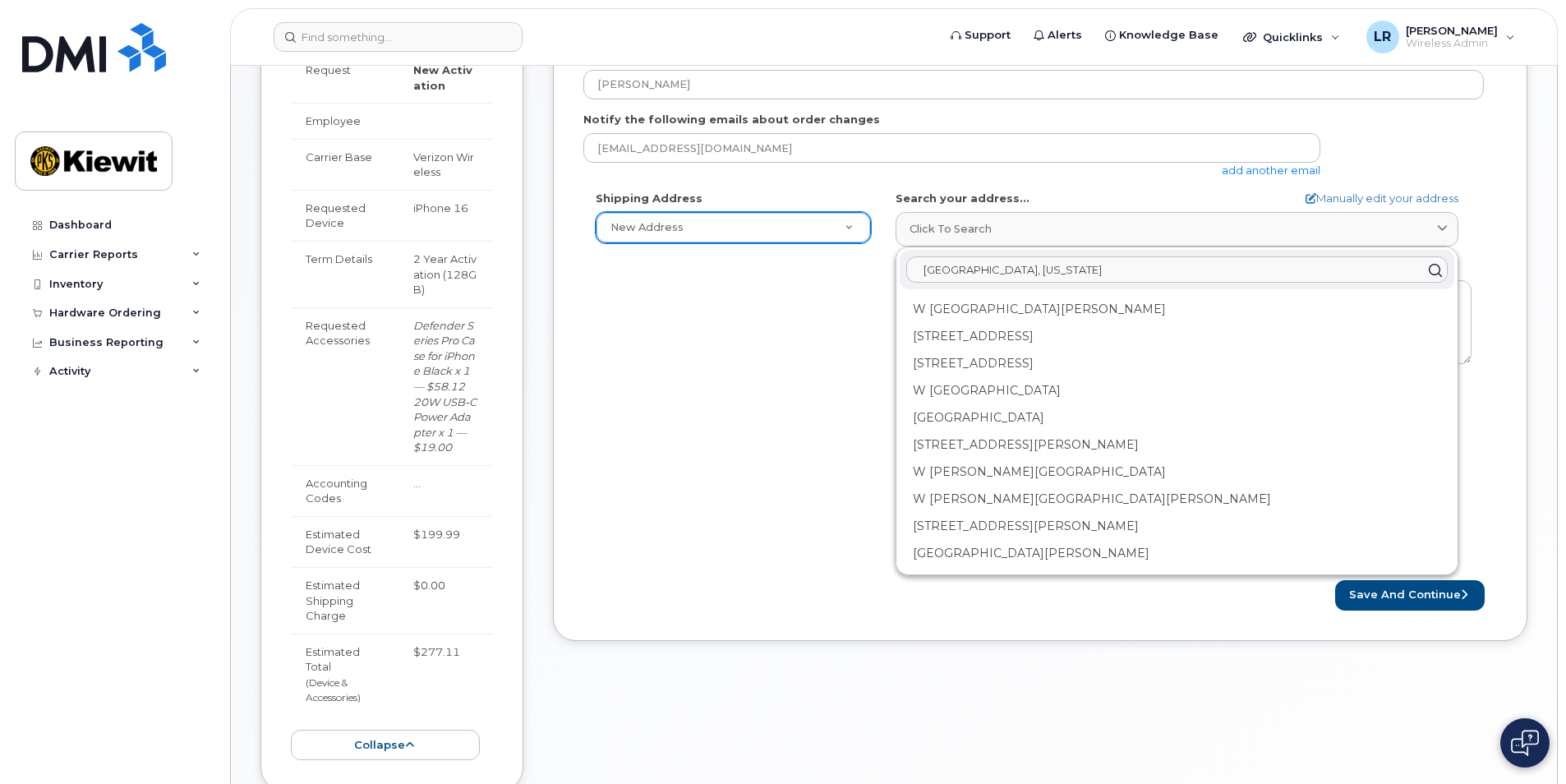
drag, startPoint x: 1001, startPoint y: 270, endPoint x: 880, endPoint y: 273, distance: 121.6
click at [880, 273] on div "Shipping Address New Address New Address AB Search your address... Manually edi…" at bounding box center [1033, 379] width 900 height 377
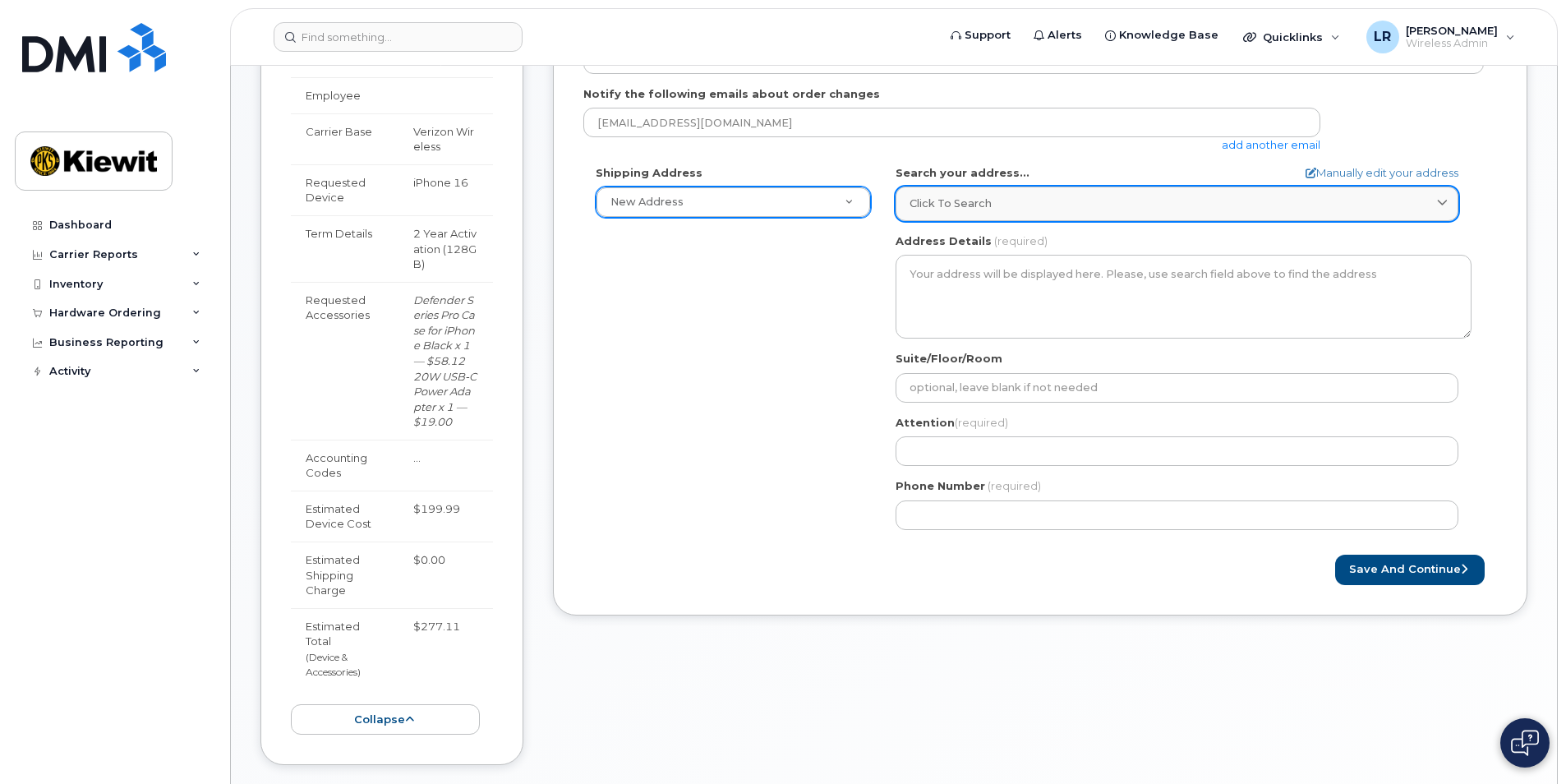
scroll to position [262, 0]
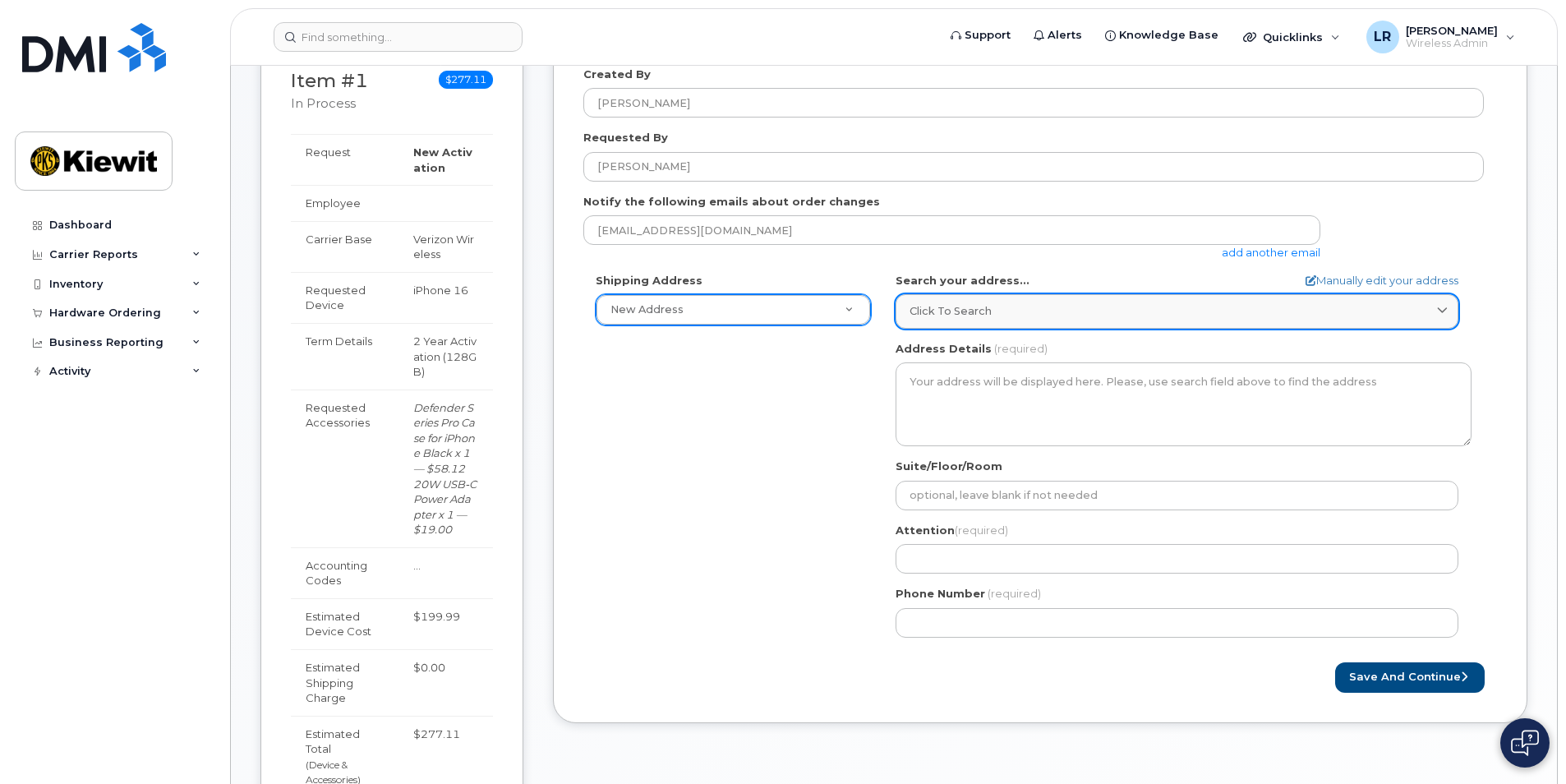
click at [989, 309] on span "Click to search" at bounding box center [950, 311] width 82 height 16
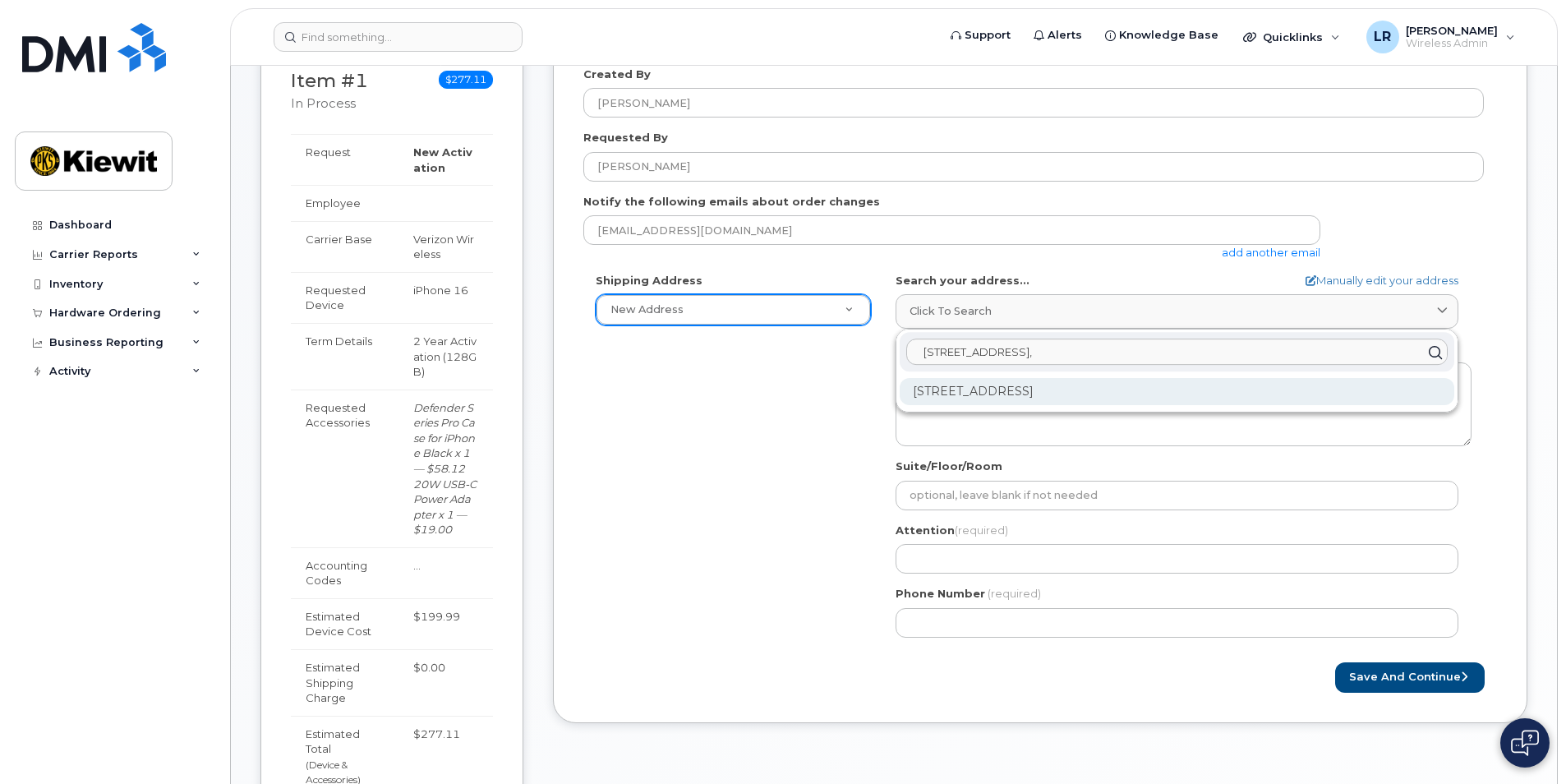
type input "800 Westpoint Pkwy Ste 1130,"
click at [1044, 392] on div "800 Westpoint Pkwy Ste 1130 Westlake OH 44145-1579" at bounding box center [1176, 391] width 554 height 27
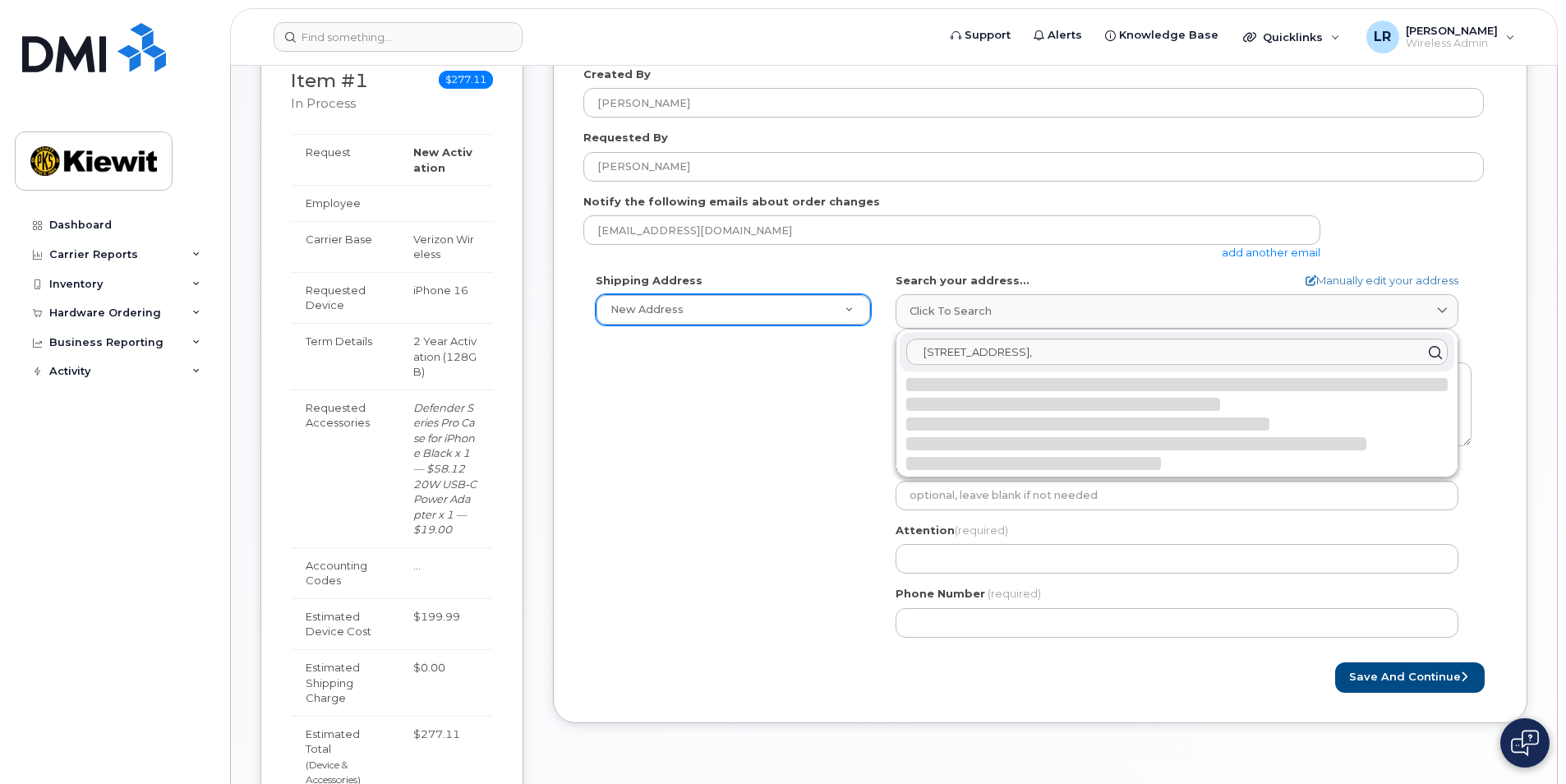
select select
type textarea "800 Westpoint Pkwy Ste 1130 WESTLAKE OH 44145-1579 UNITED STATES"
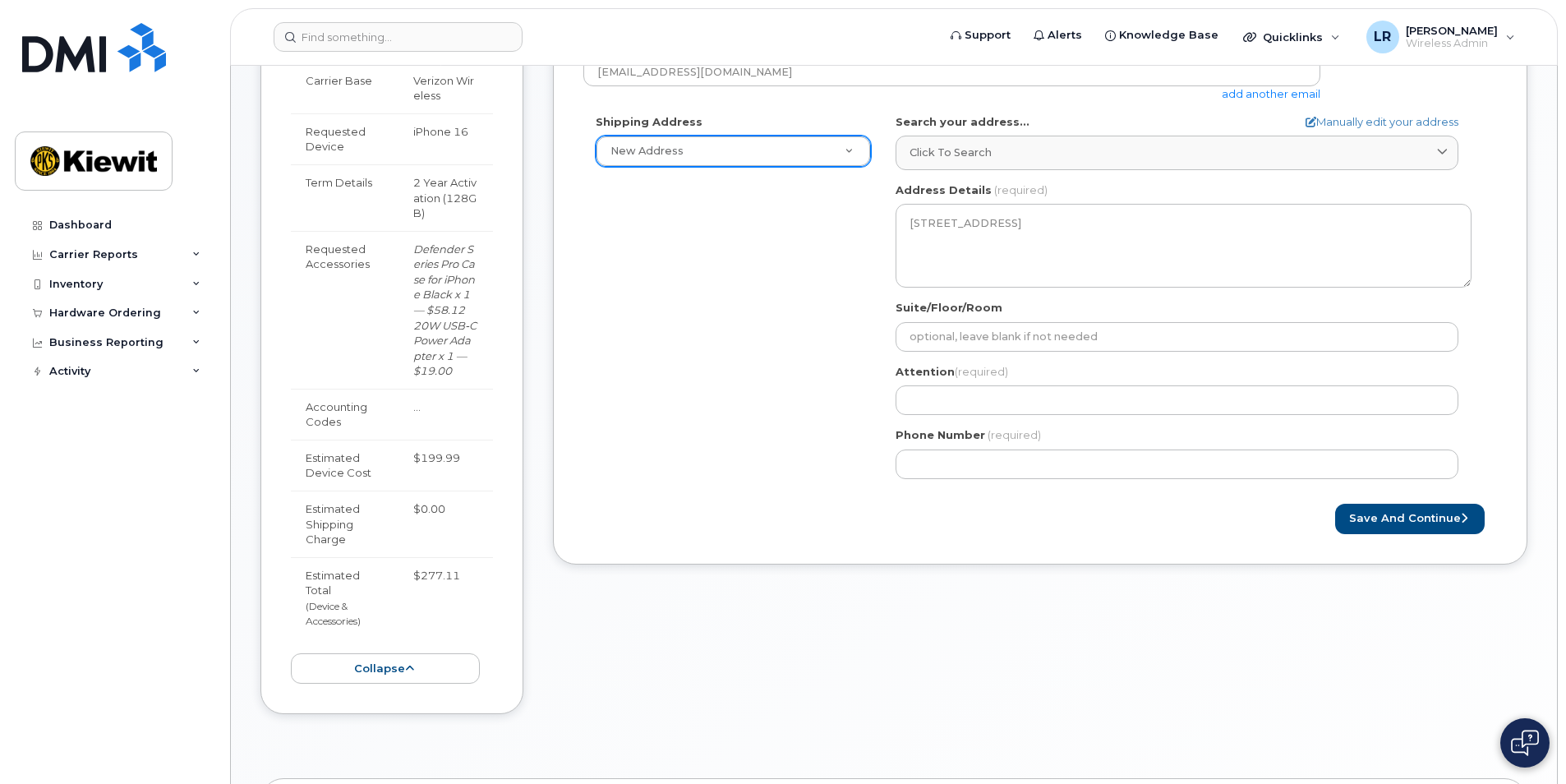
scroll to position [426, 0]
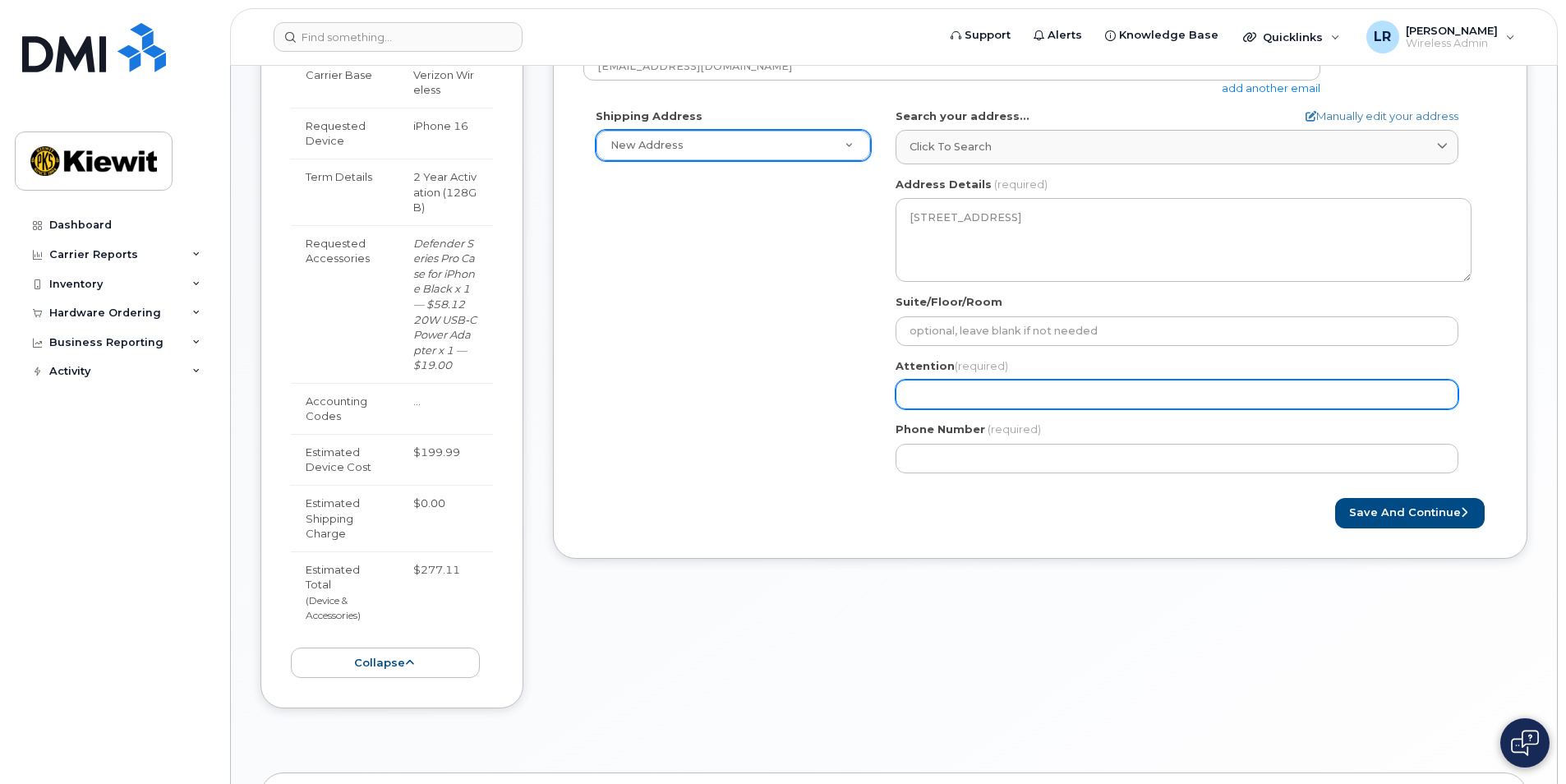
click at [935, 392] on input "Attention (required)" at bounding box center [1176, 395] width 563 height 30
select select
type input "L"
select select
type input "Le"
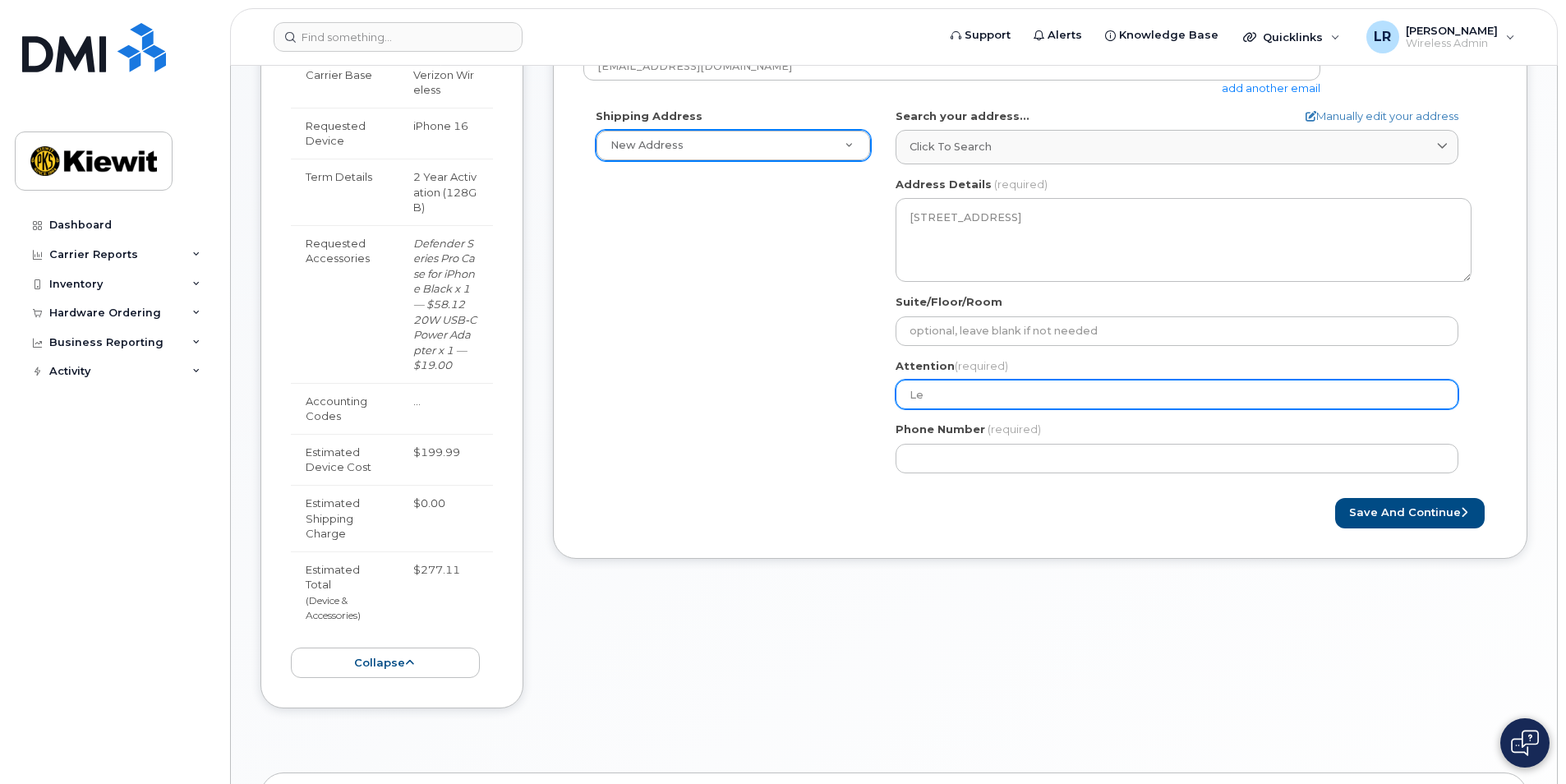
select select
type input "Les"
select select
type input "Lesl"
select select
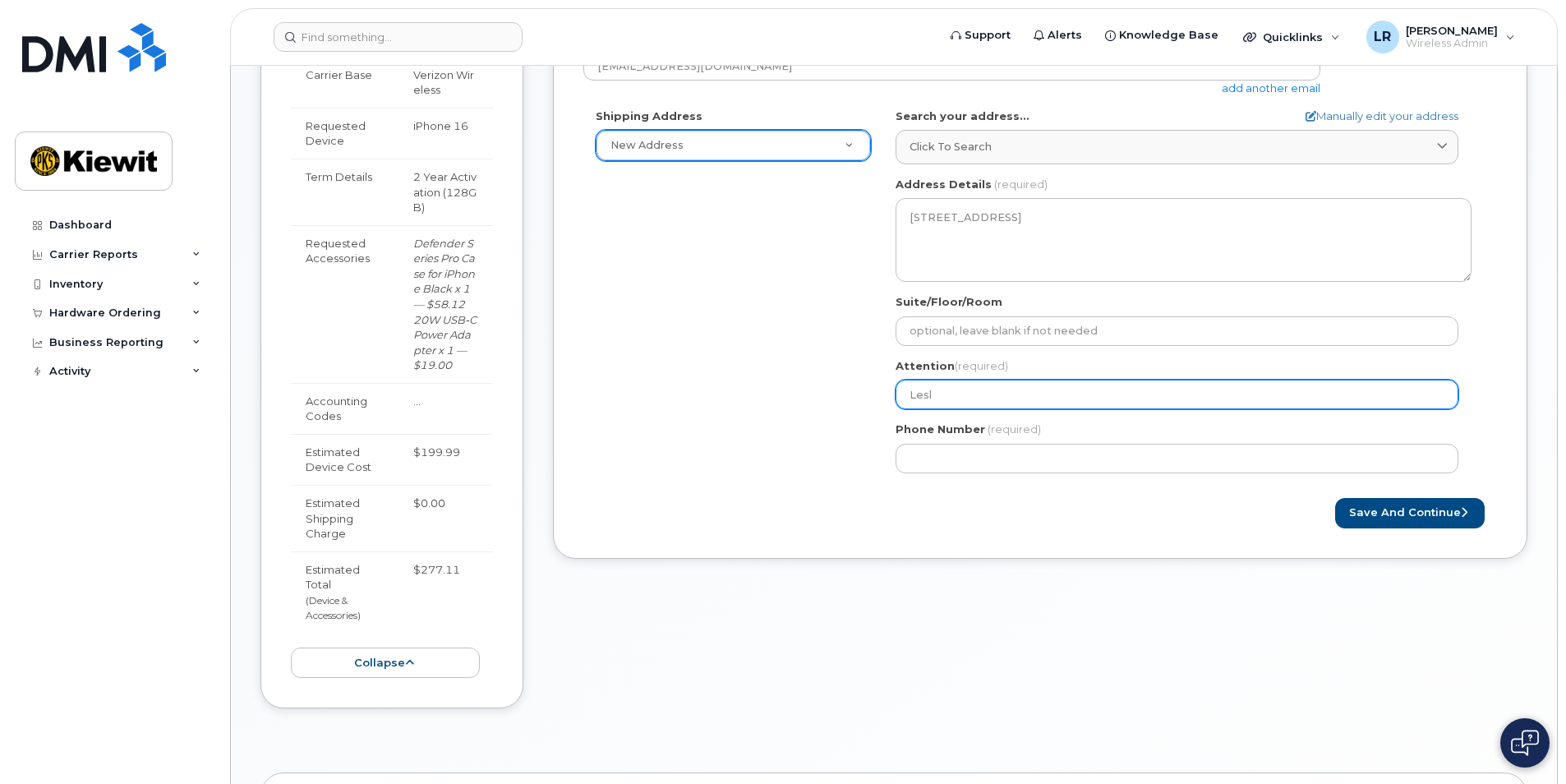
type input "Lesli"
select select
type input "[PERSON_NAME]"
select select
type input "Leslie R"
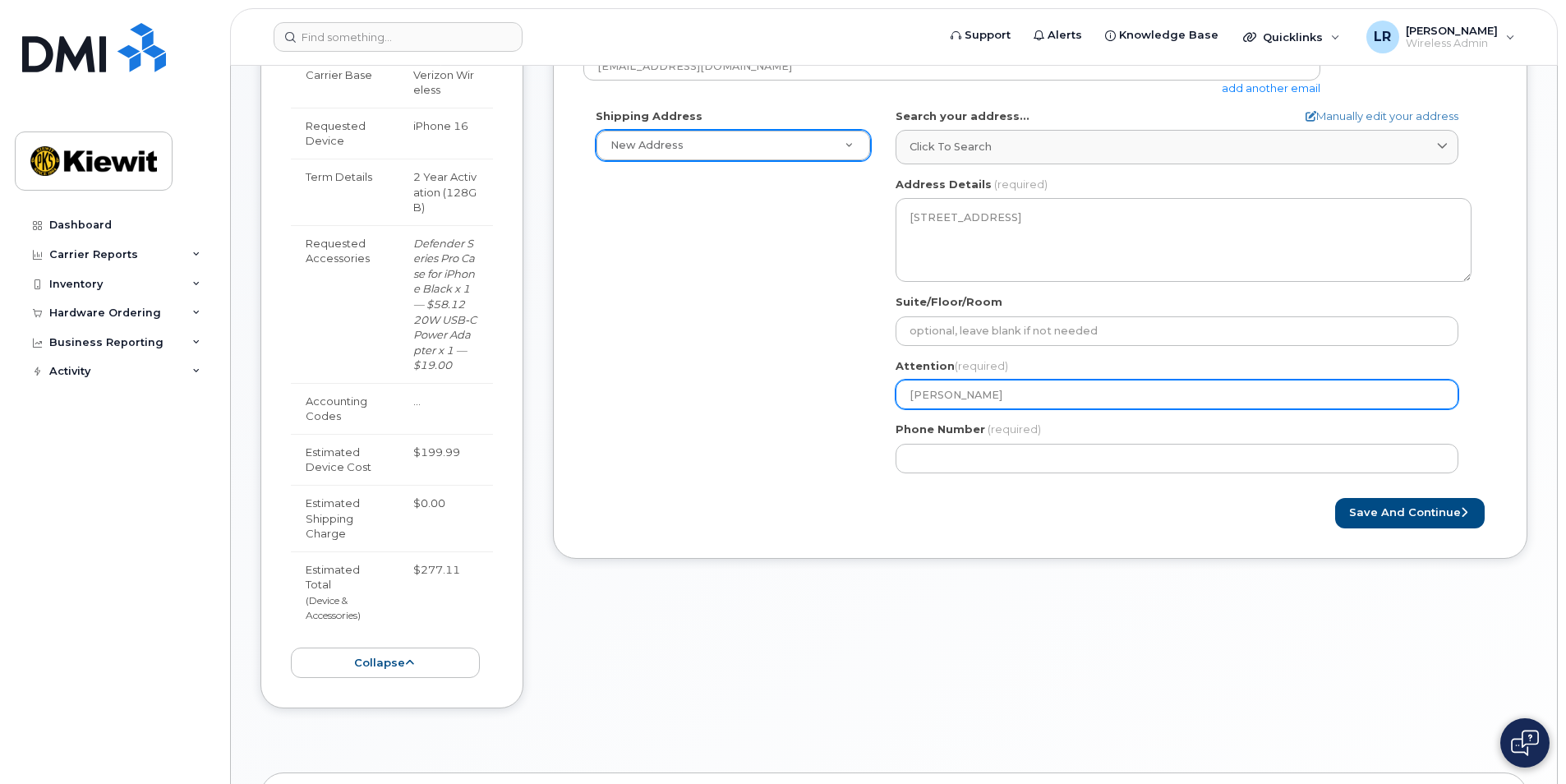
select select
type input "Leslie Ru"
select select
type input "Leslie Rud"
select select
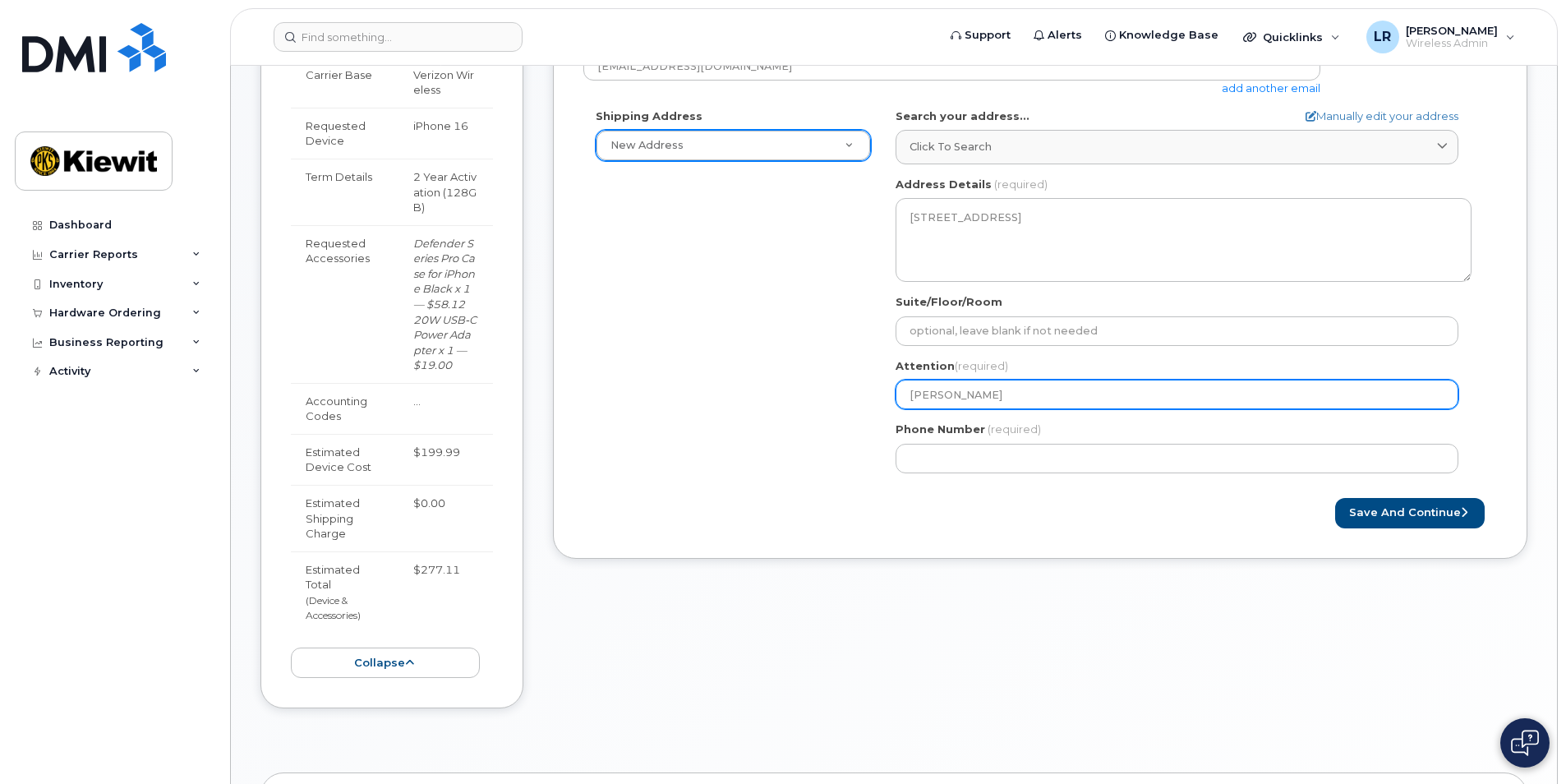
type input "Leslie Rudn"
select select
type input "Leslie Rudni"
select select
type input "[PERSON_NAME]"
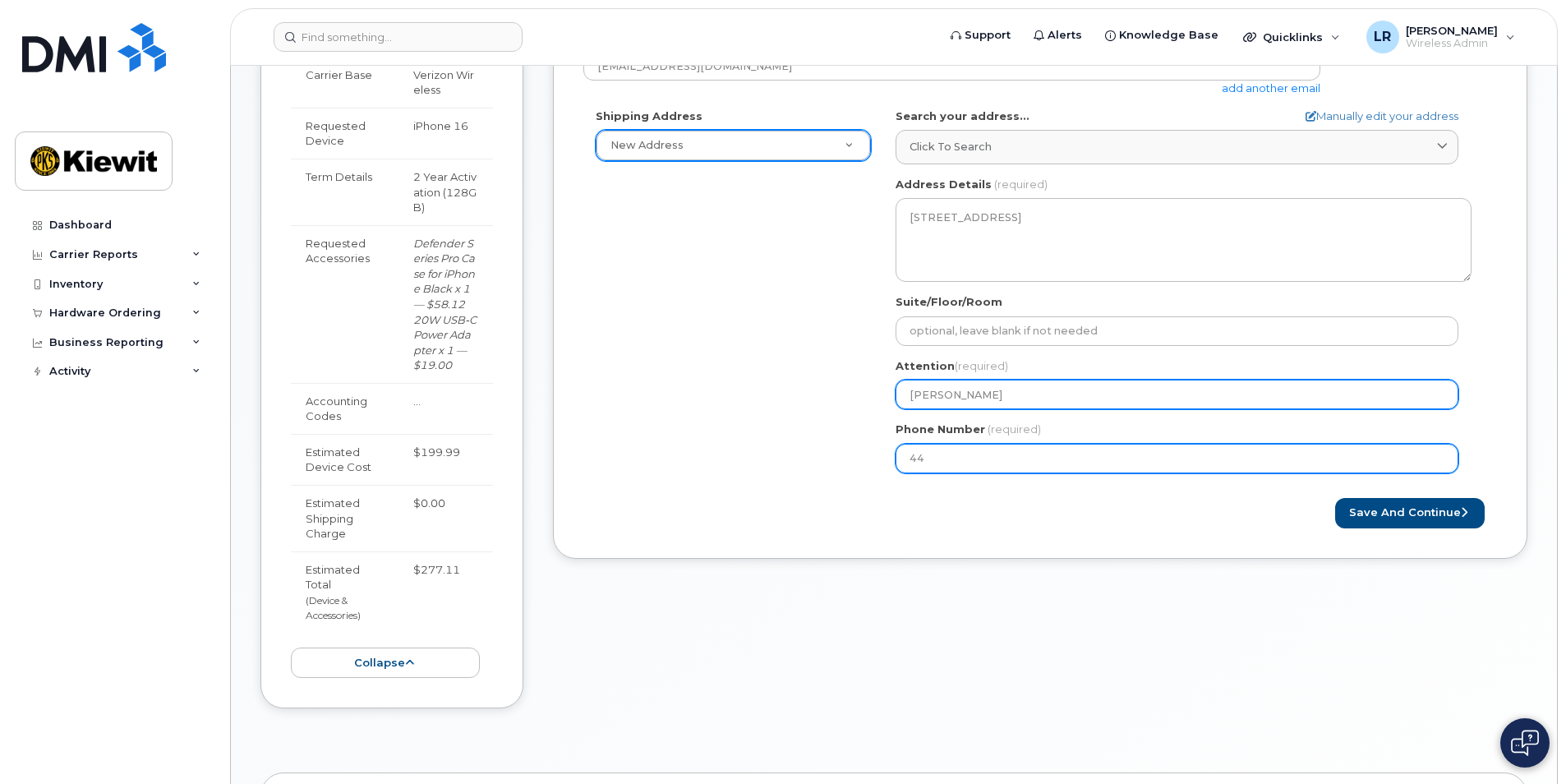
type input "440"
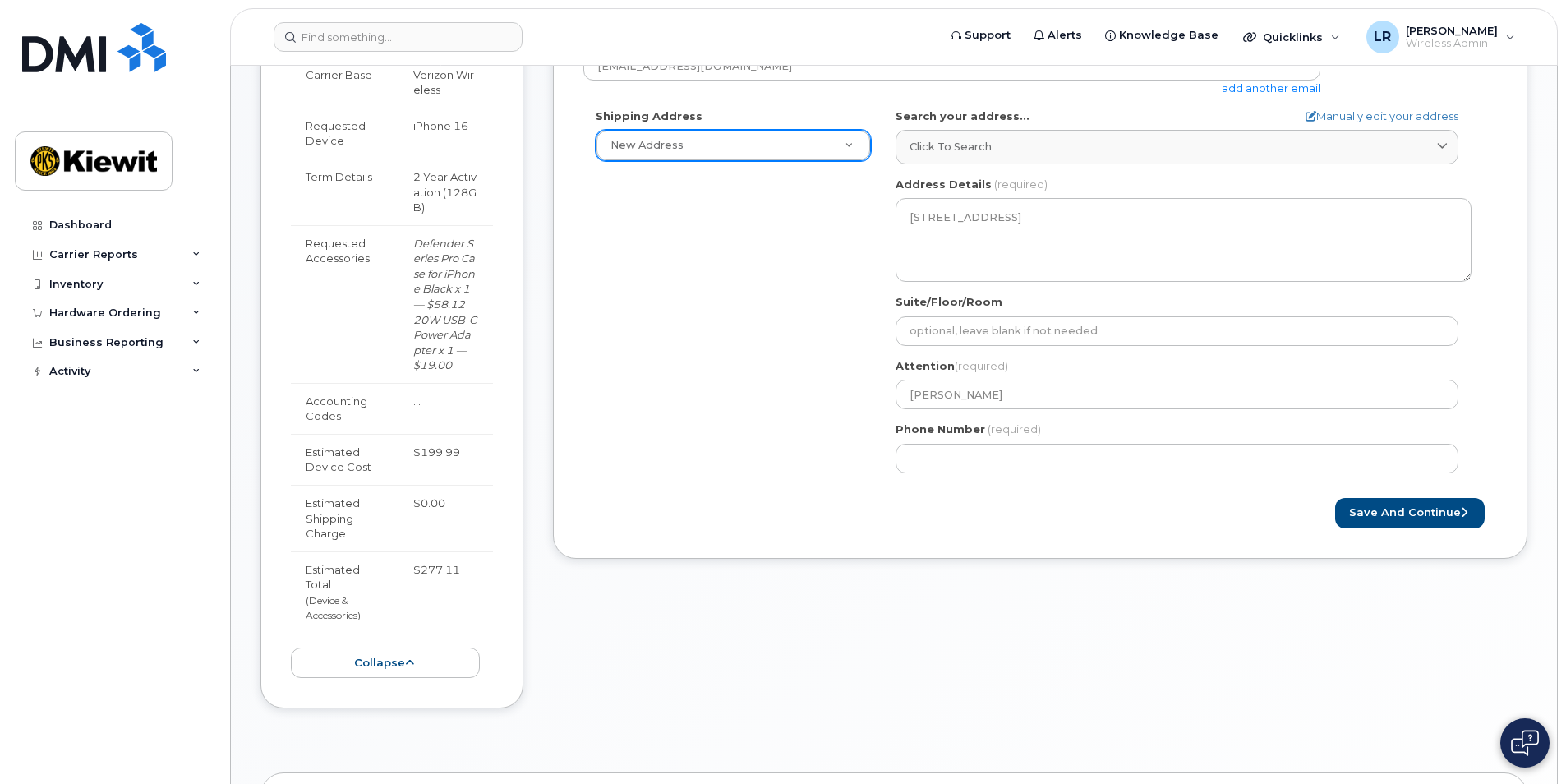
click at [1212, 503] on div "Save and Continue" at bounding box center [1268, 513] width 457 height 30
click at [1394, 509] on button "Save and Continue" at bounding box center [1410, 513] width 150 height 30
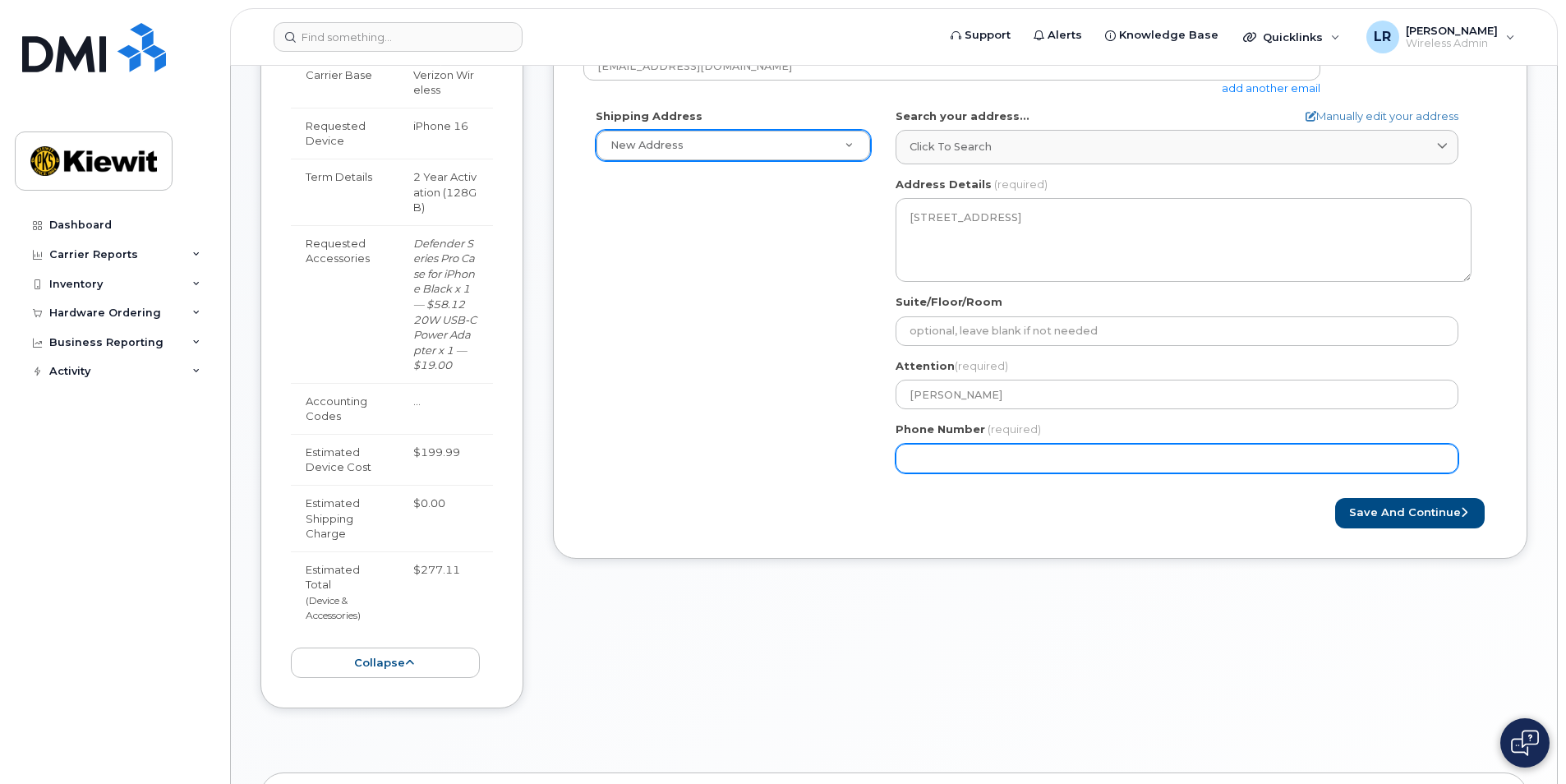
drag, startPoint x: 1040, startPoint y: 457, endPoint x: 863, endPoint y: 458, distance: 176.6
click at [863, 458] on div "Shipping Address New Address New Address OH Westlake Search your address... Man…" at bounding box center [1033, 296] width 900 height 377
type input "440520044"
select select
type input "4405200441"
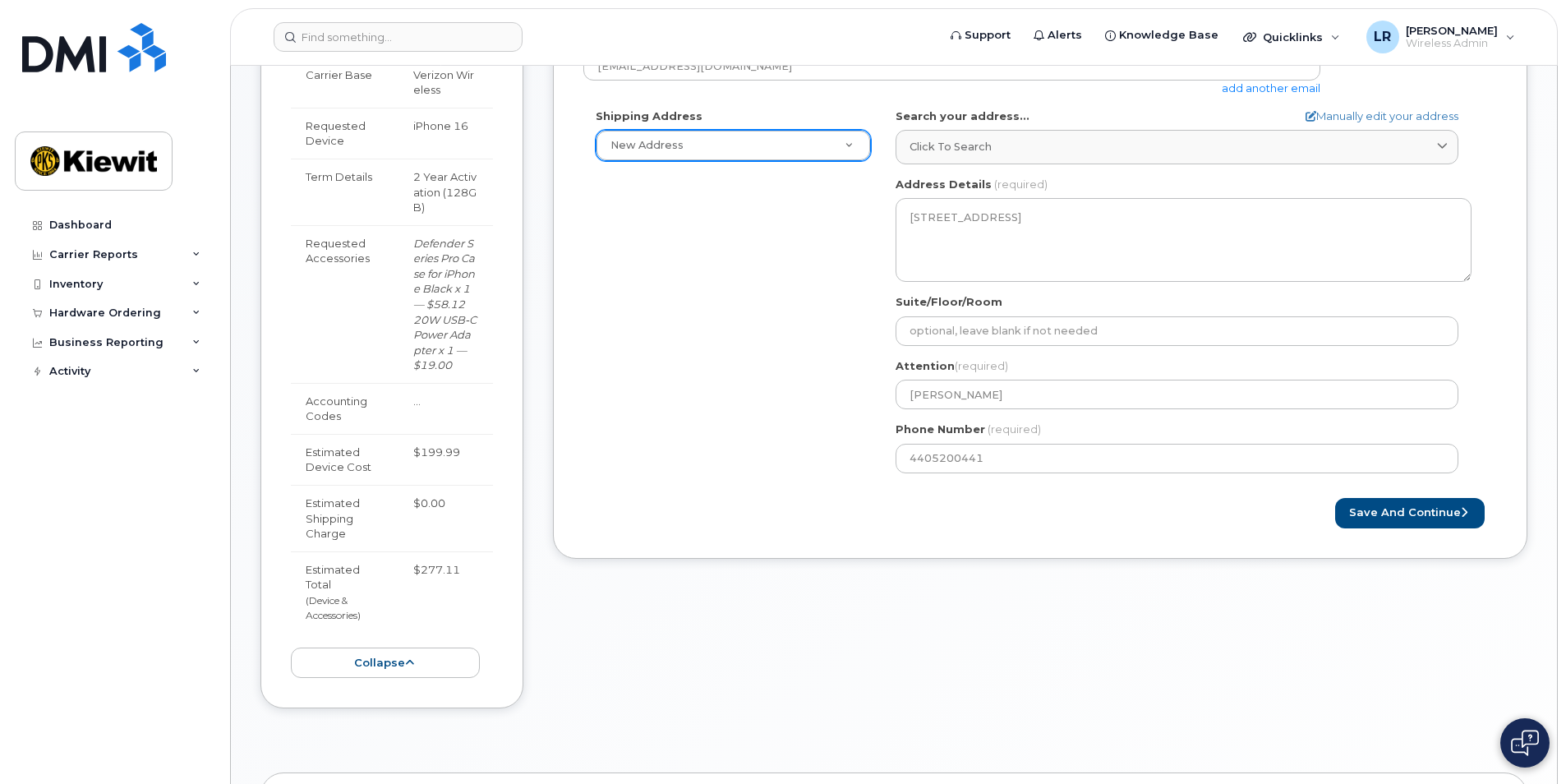
drag, startPoint x: 1263, startPoint y: 527, endPoint x: 1287, endPoint y: 528, distance: 23.9
click at [1268, 527] on div "Save and Continue" at bounding box center [1268, 513] width 457 height 30
click at [1409, 516] on button "Save and Continue" at bounding box center [1410, 513] width 150 height 30
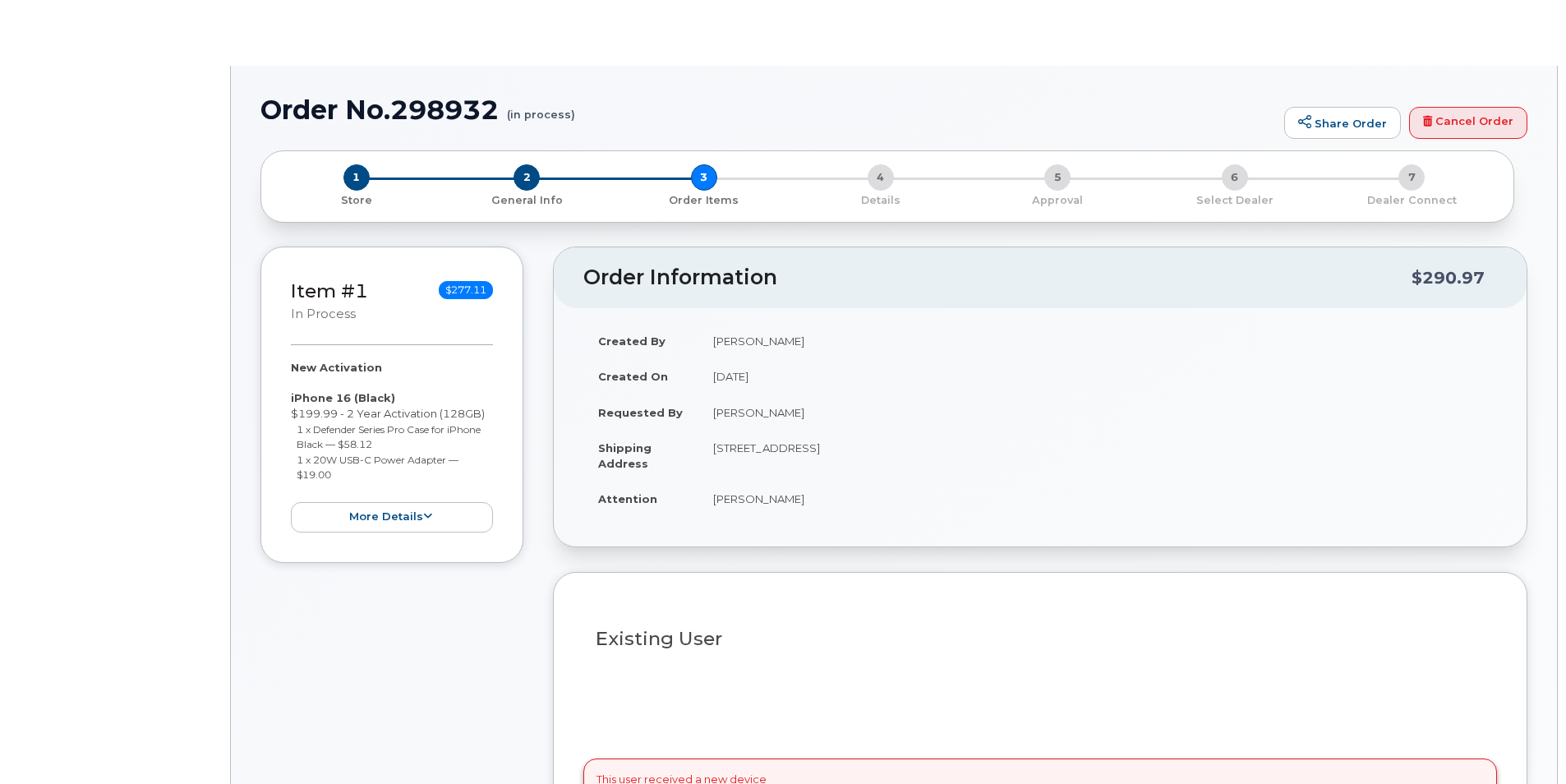
select select
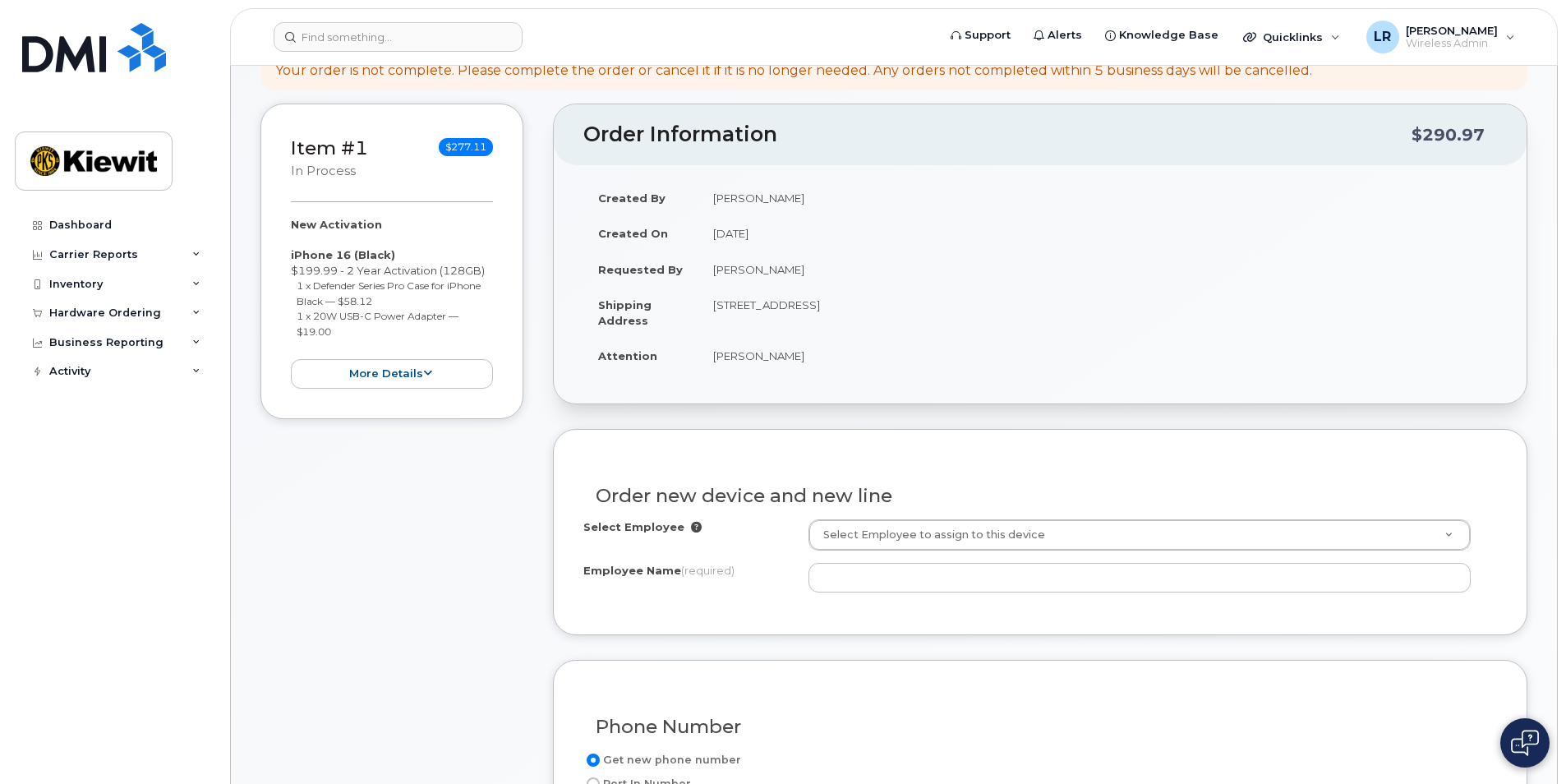
scroll to position [246, 0]
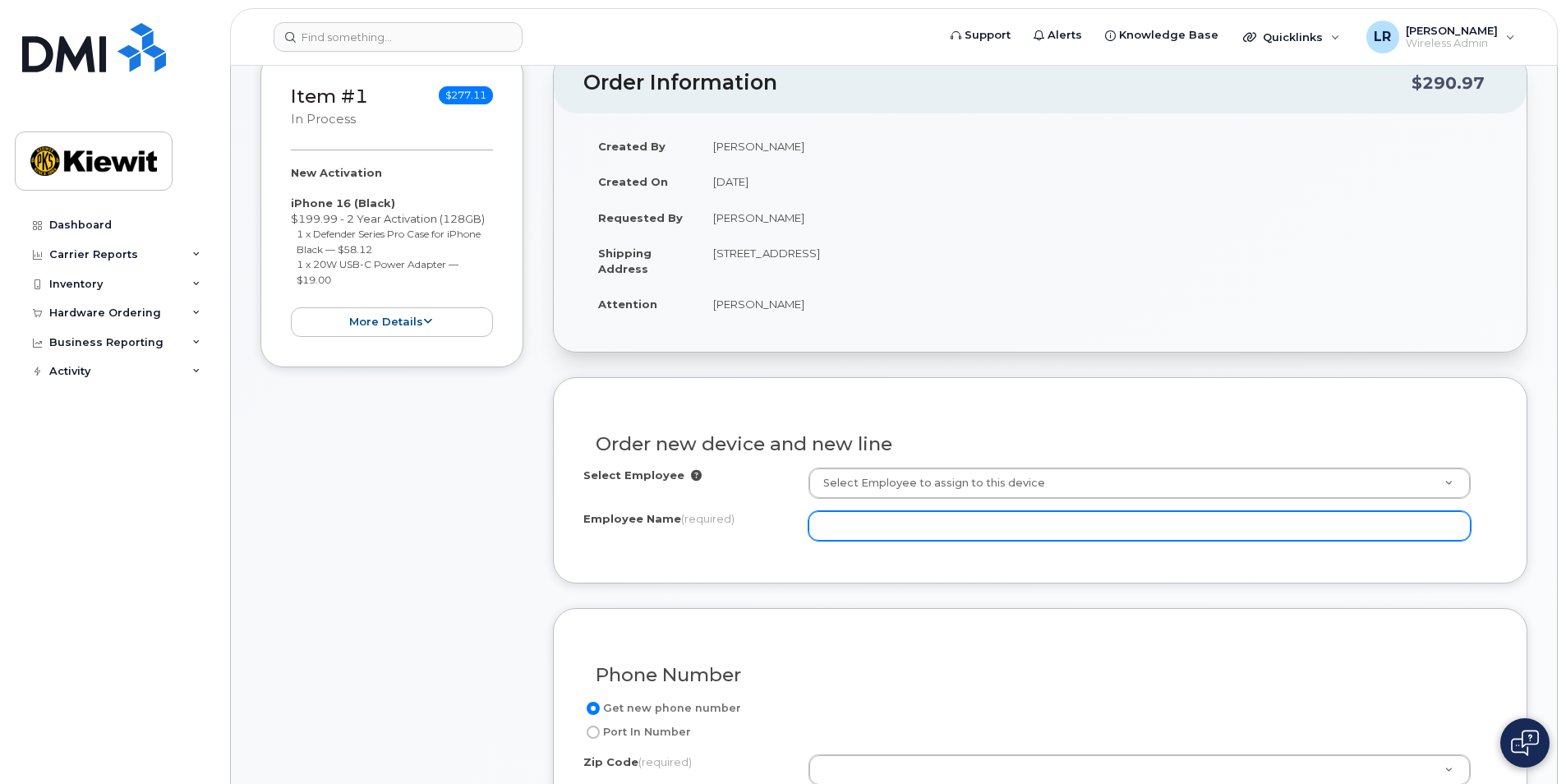
click at [838, 520] on input "Employee Name (required)" at bounding box center [1139, 526] width 662 height 30
type input "[PERSON_NAME]"
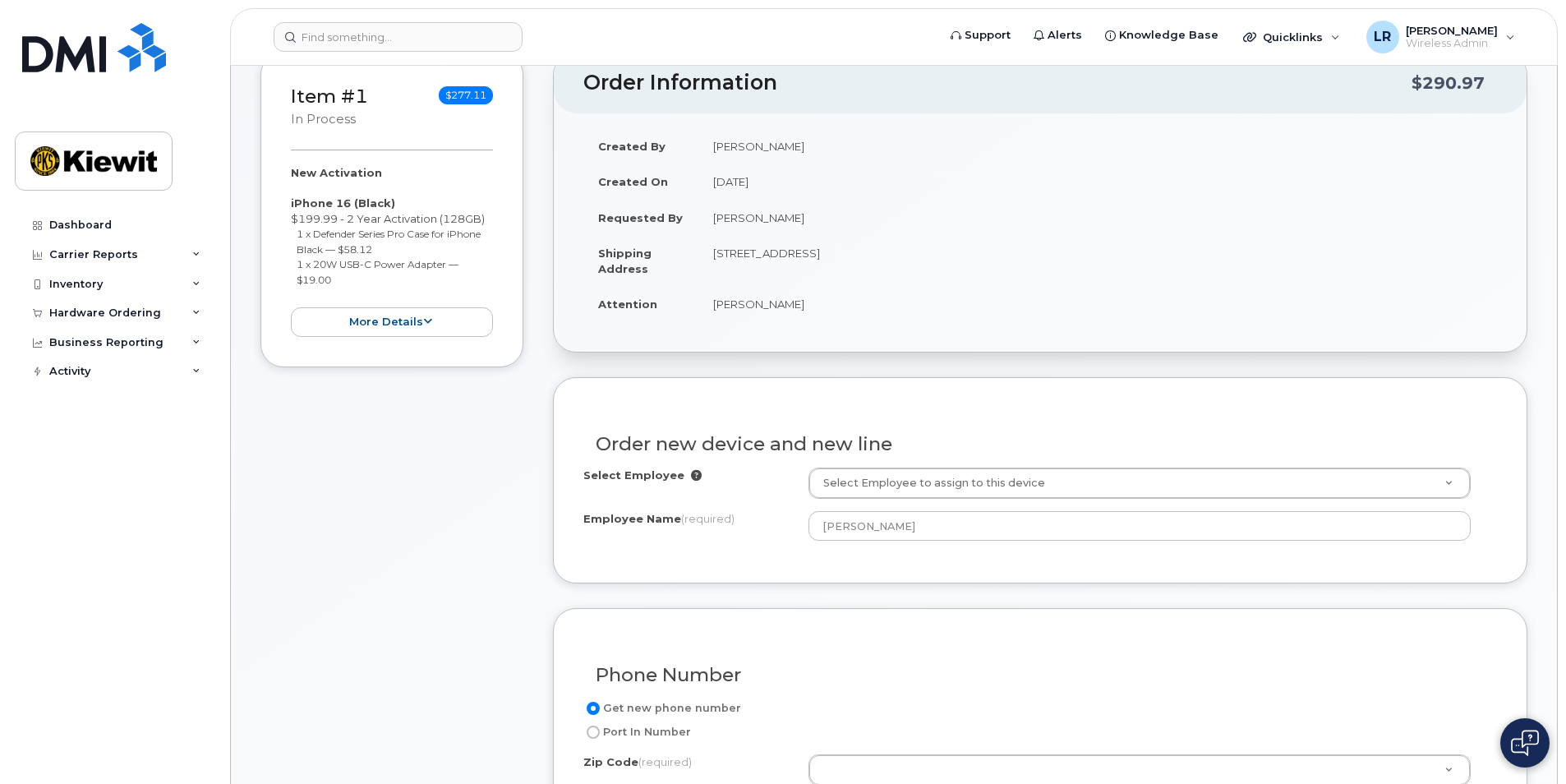
click at [886, 614] on div "Phone Number Get new phone number Port In Number Zip Code (required) Zip Code (…" at bounding box center [1040, 726] width 974 height 236
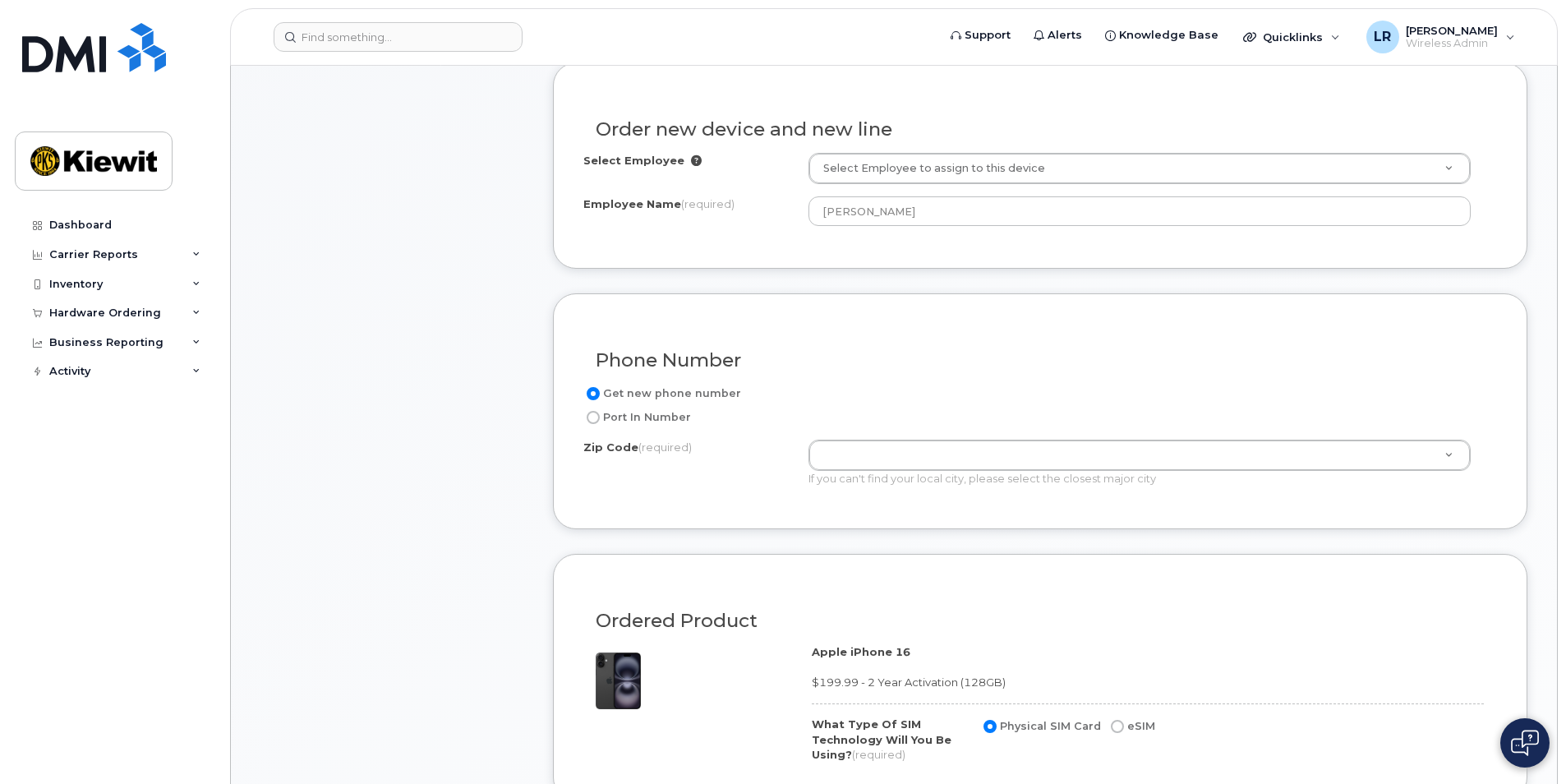
scroll to position [575, 0]
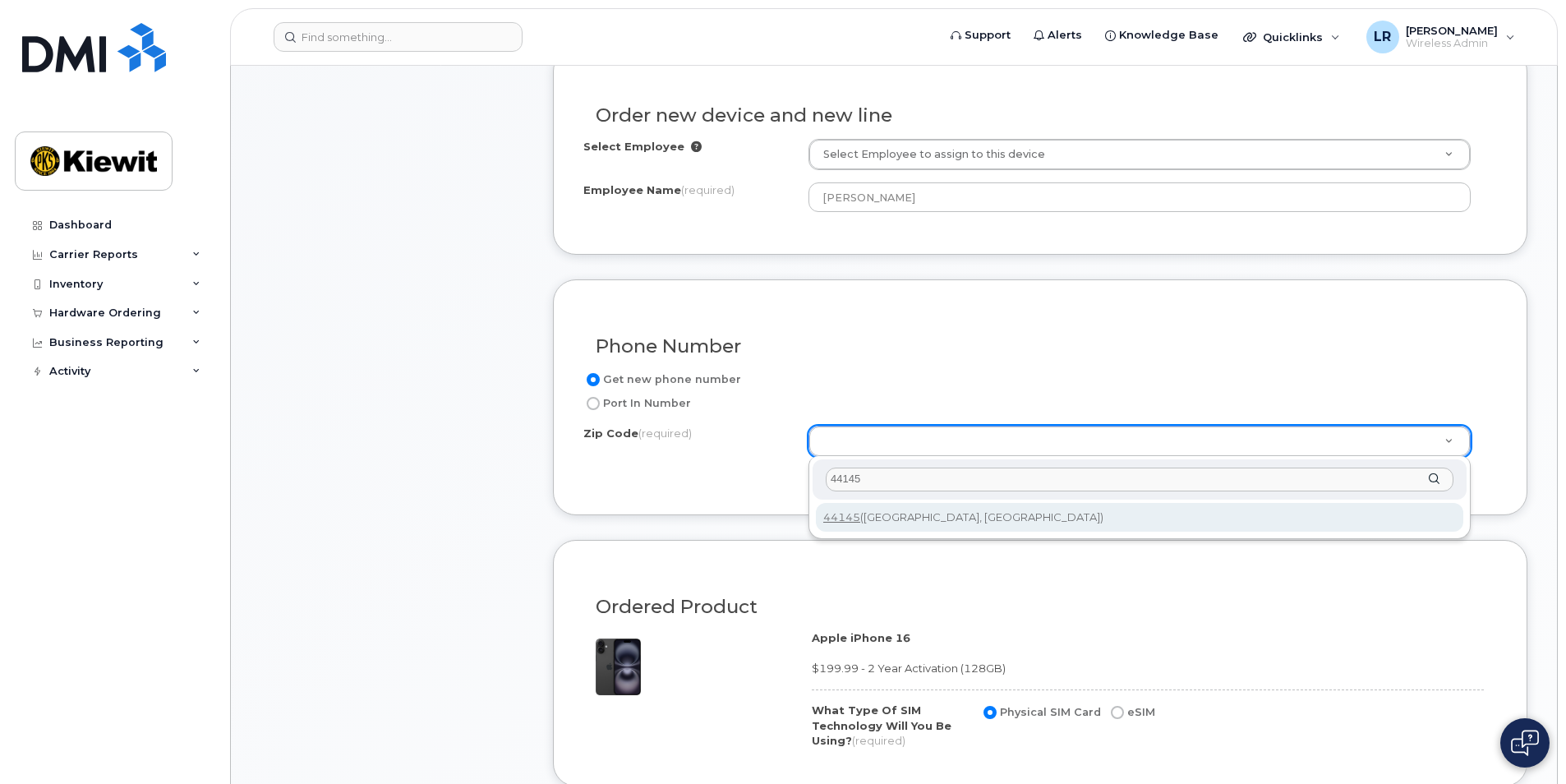
type input "44145"
type input "44145 ([GEOGRAPHIC_DATA], [GEOGRAPHIC_DATA])"
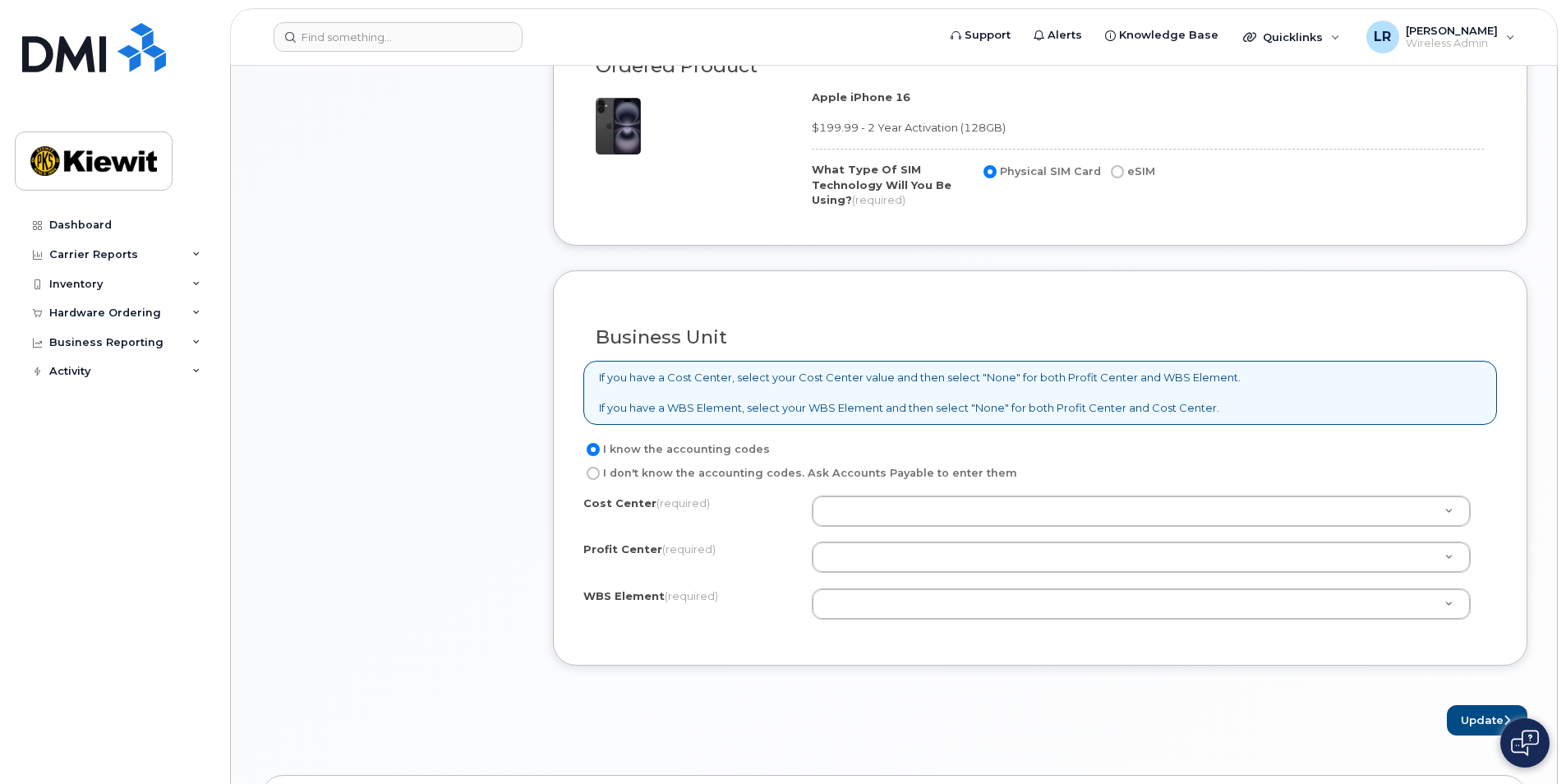
scroll to position [1150, 0]
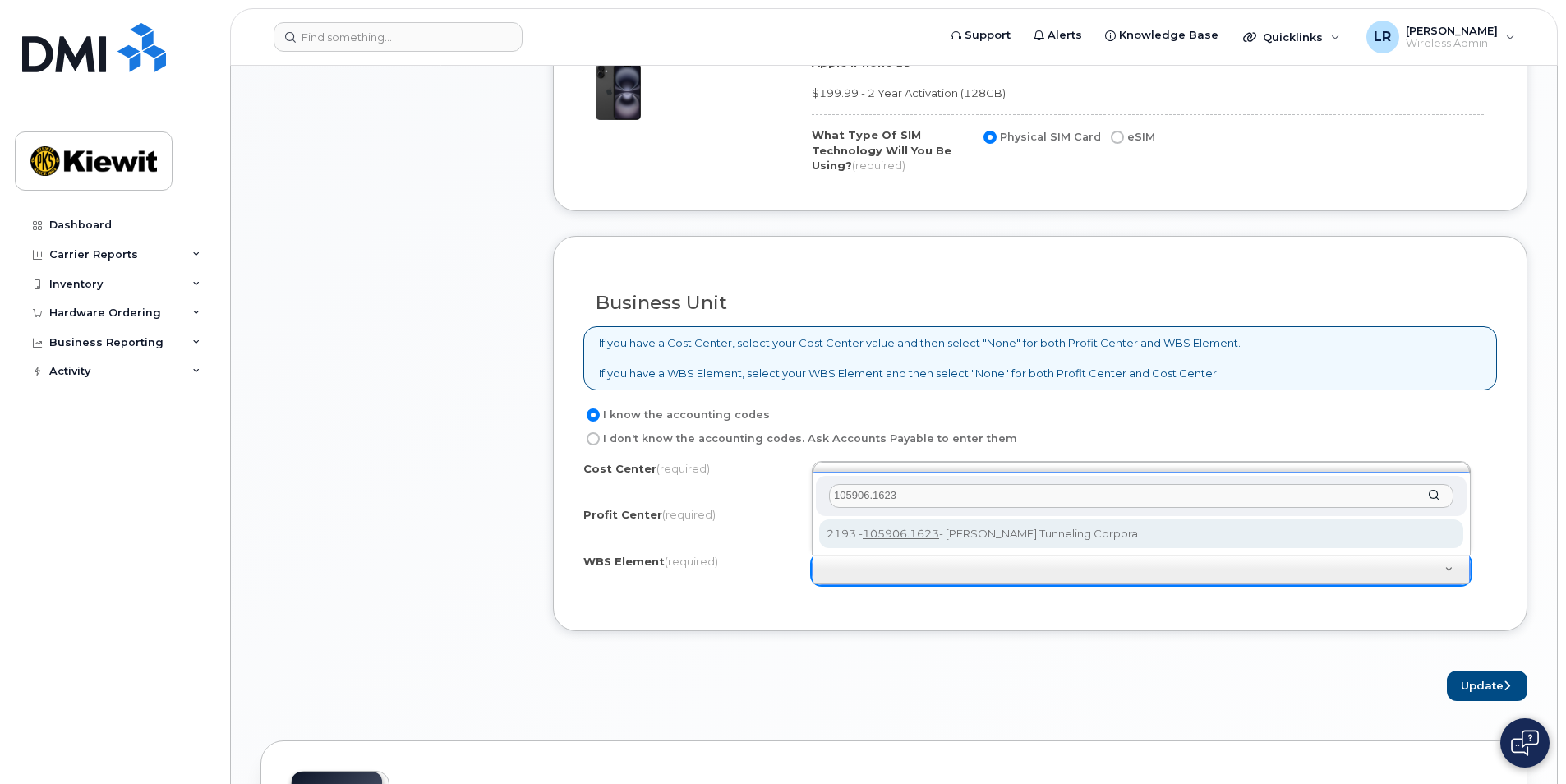
type input "105906.1623"
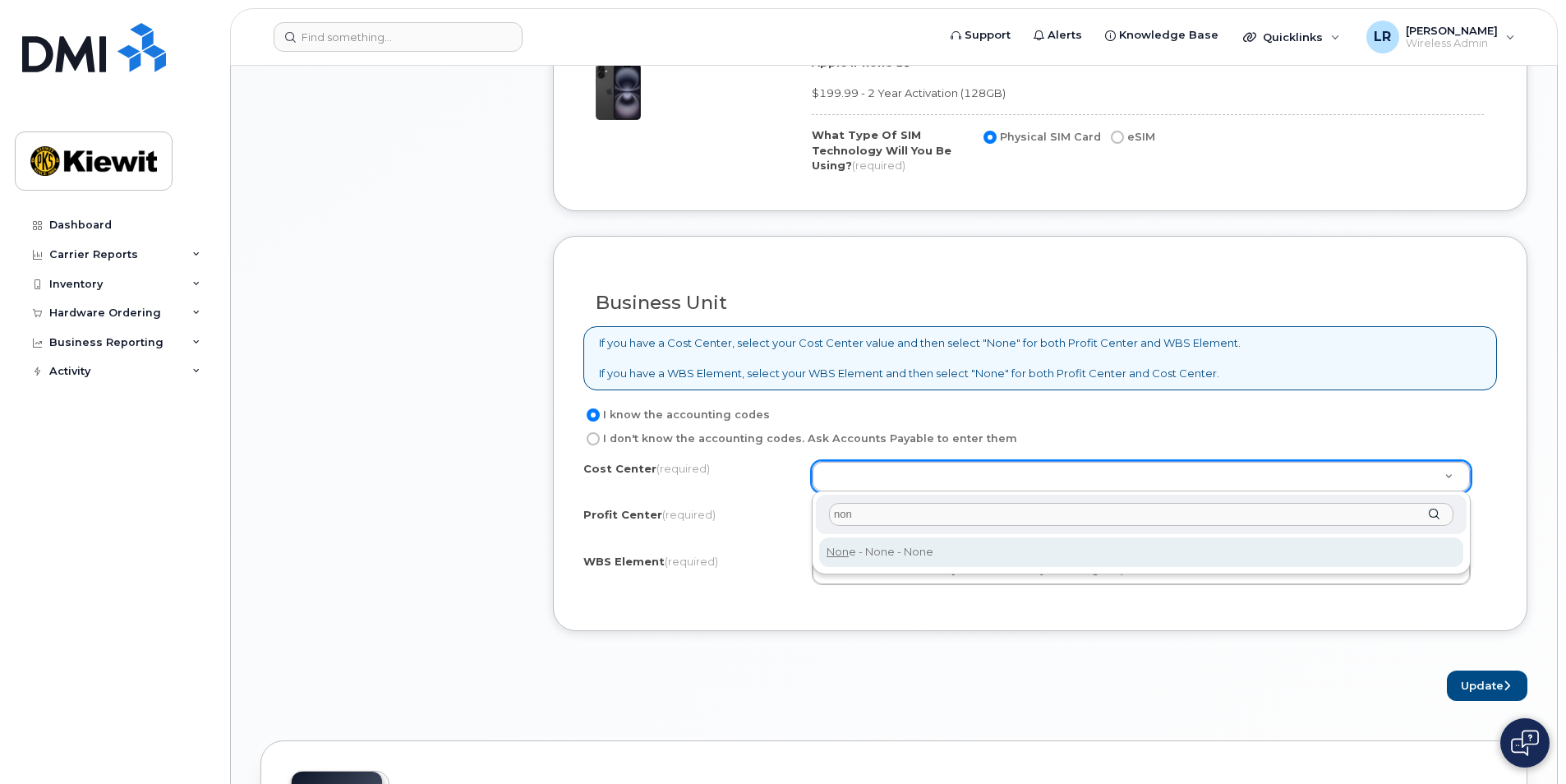
type input "non"
type input "None"
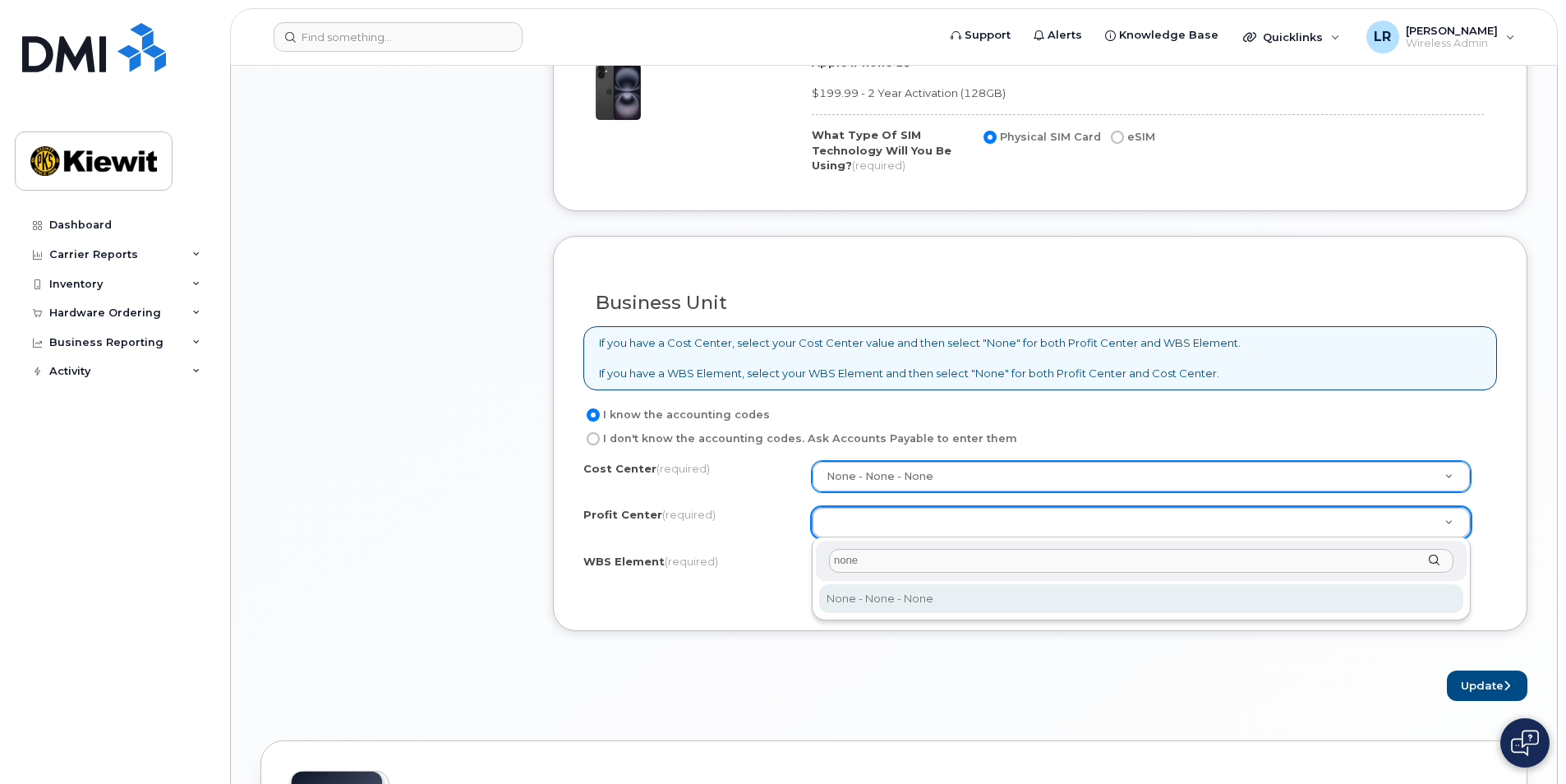
type input "none"
select select "None"
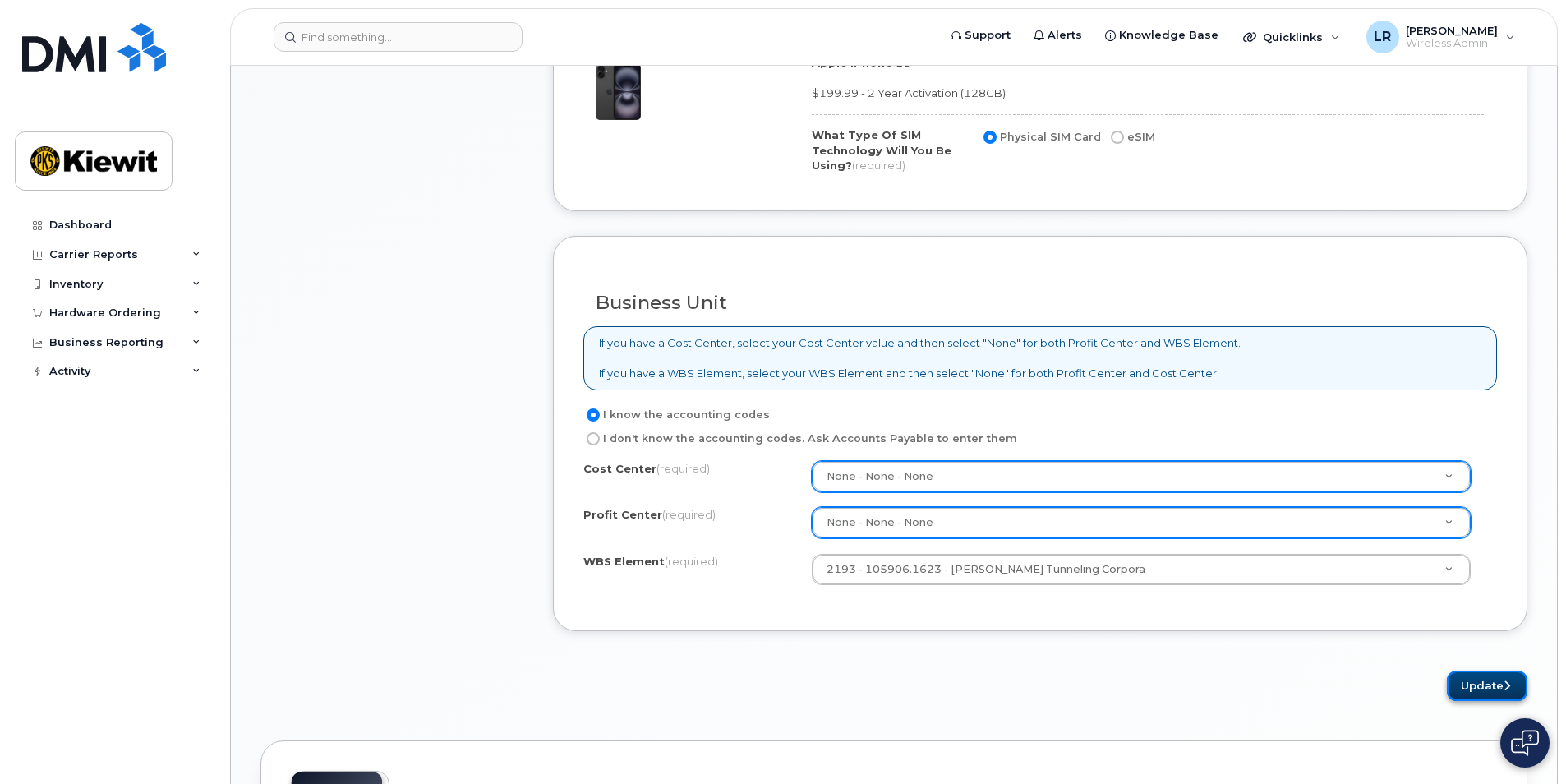
click at [1483, 683] on button "Update" at bounding box center [1487, 685] width 81 height 30
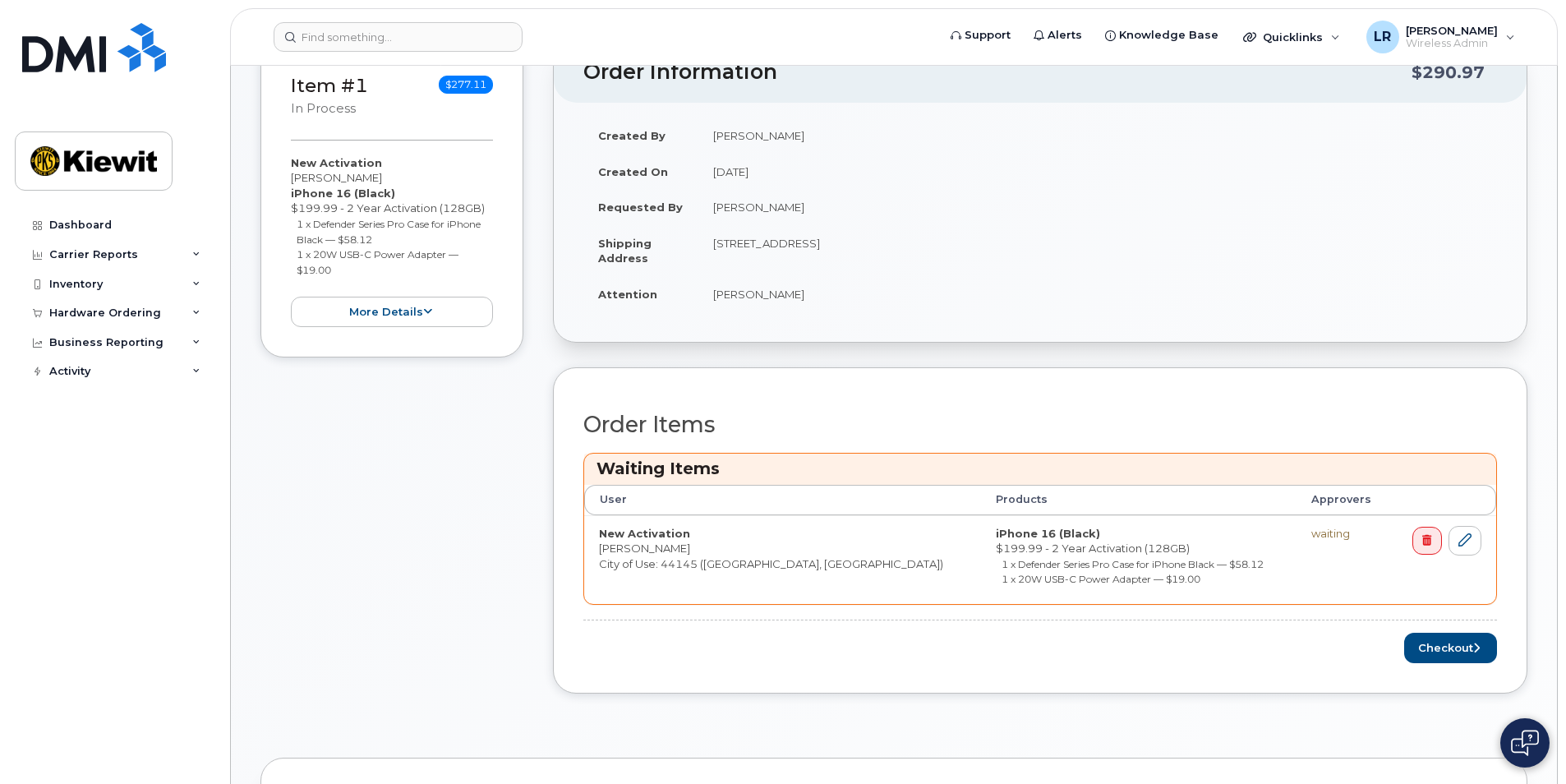
scroll to position [329, 0]
click at [1438, 643] on button "Checkout" at bounding box center [1450, 646] width 93 height 30
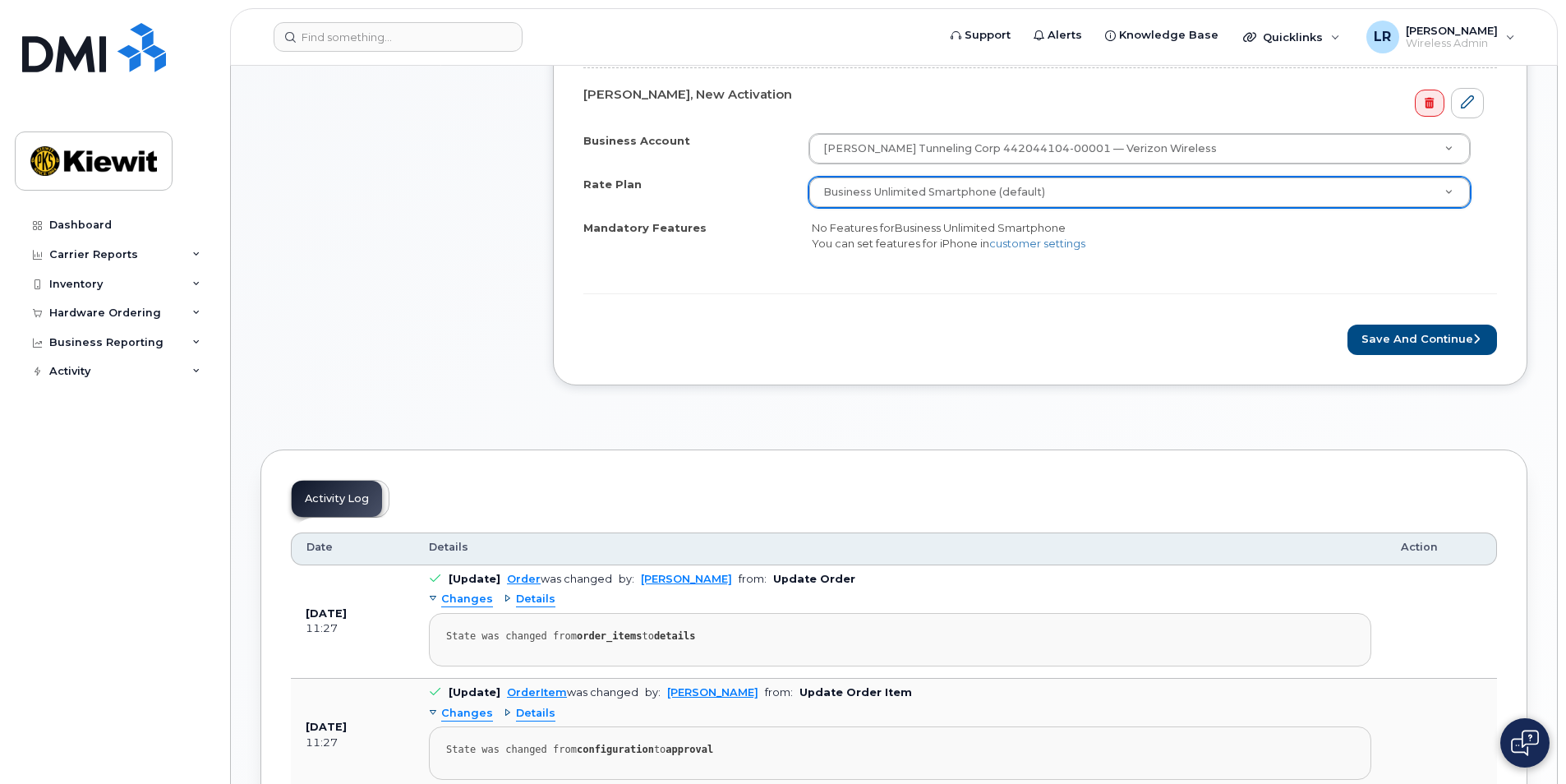
scroll to position [657, 0]
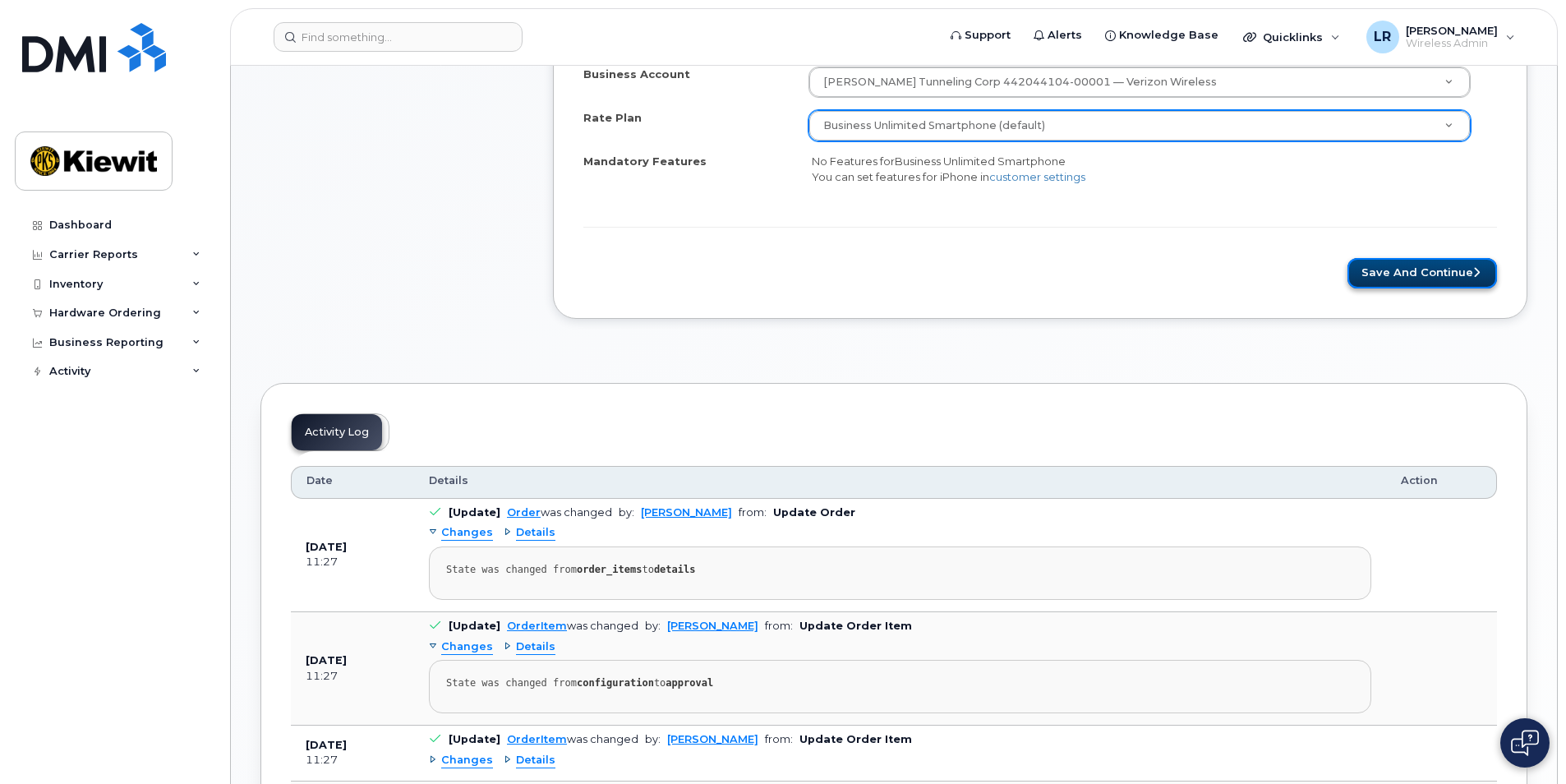
click at [1428, 269] on button "Save and Continue" at bounding box center [1422, 273] width 150 height 30
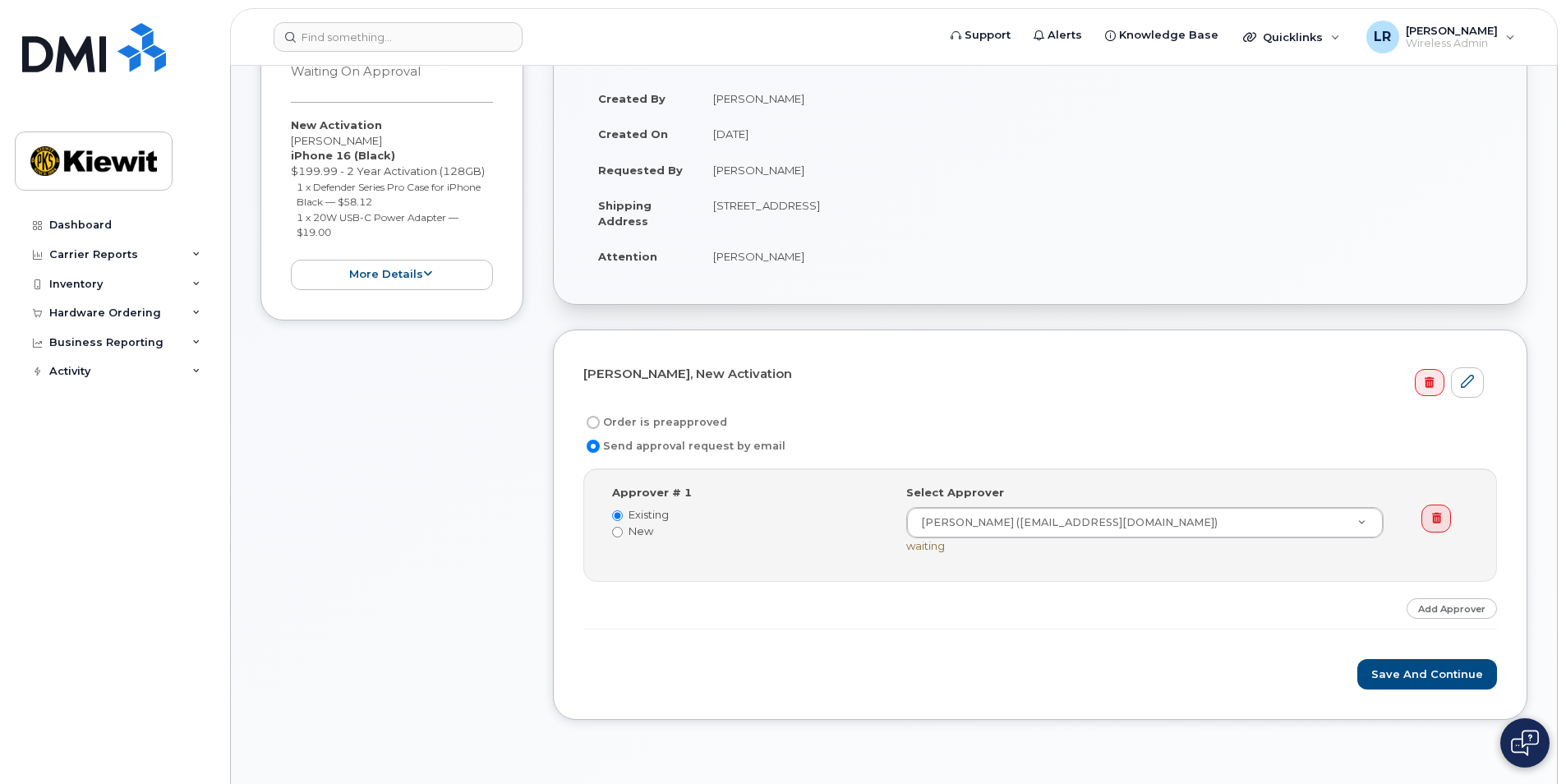
scroll to position [246, 0]
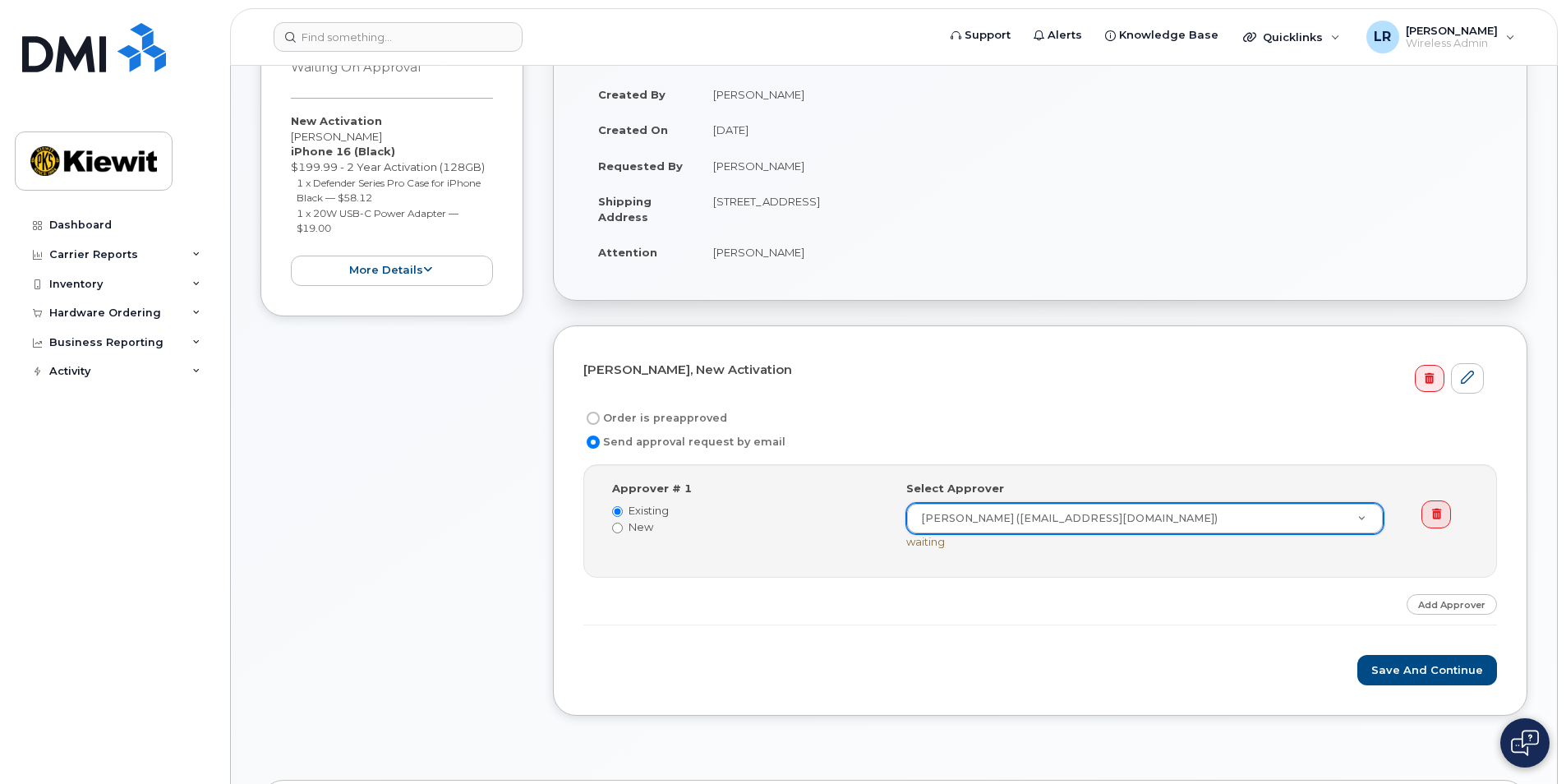
click at [591, 416] on input "Order is preapproved" at bounding box center [593, 418] width 13 height 13
radio input "true"
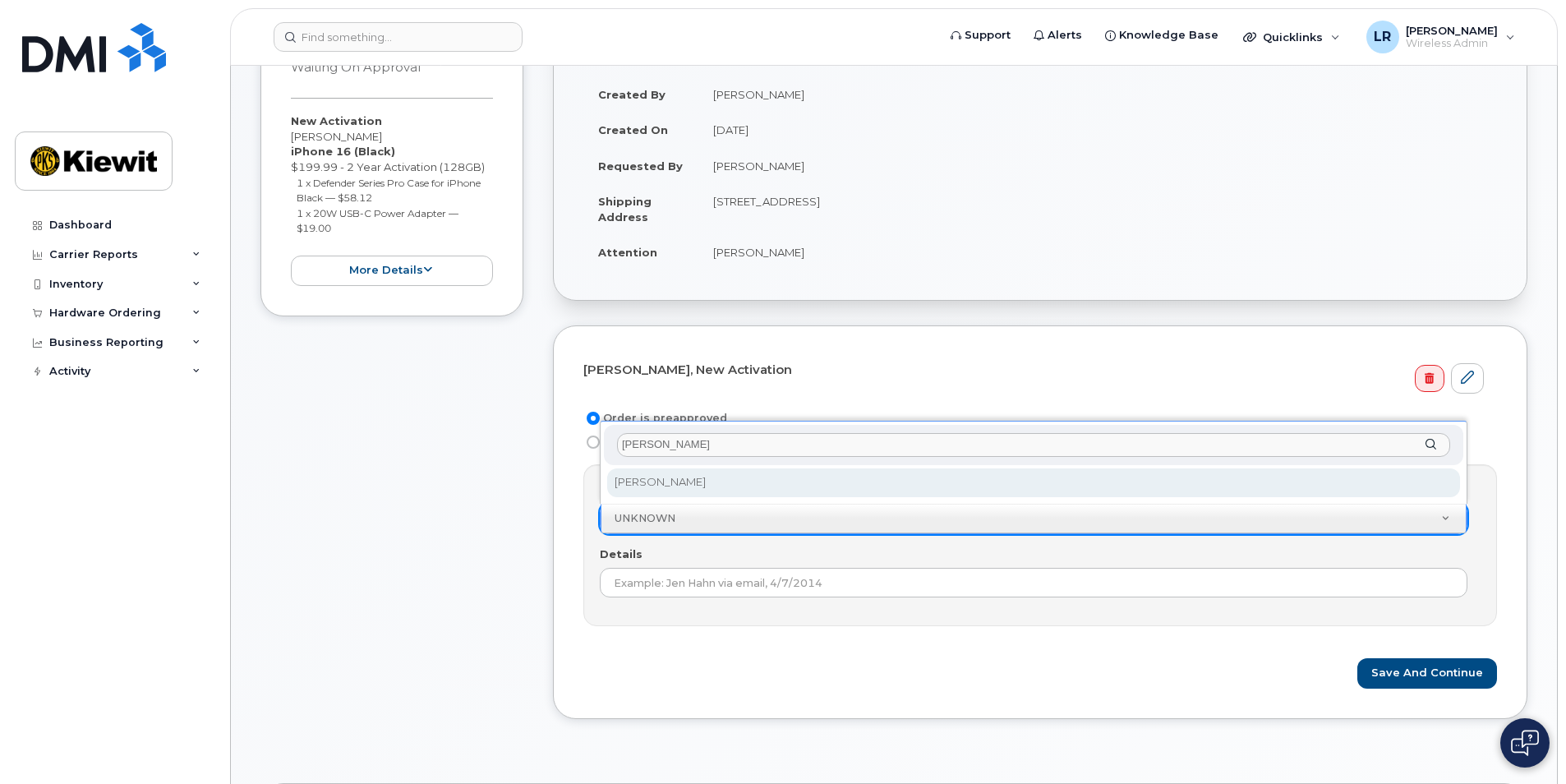
type input "Leslie"
select select "2148665"
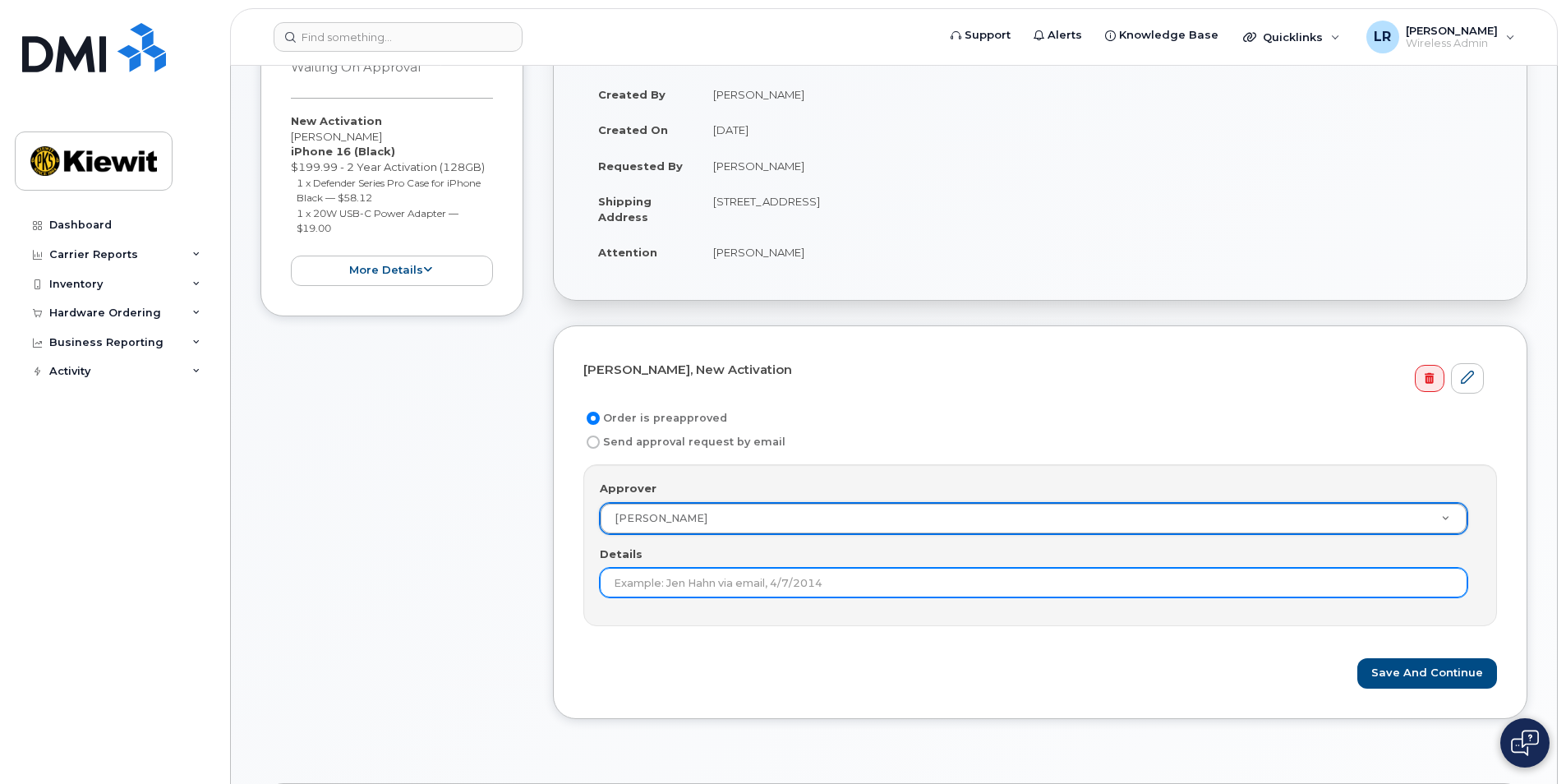
click at [616, 580] on input "Details" at bounding box center [1033, 583] width 867 height 30
type input "Approver is ordering phone"
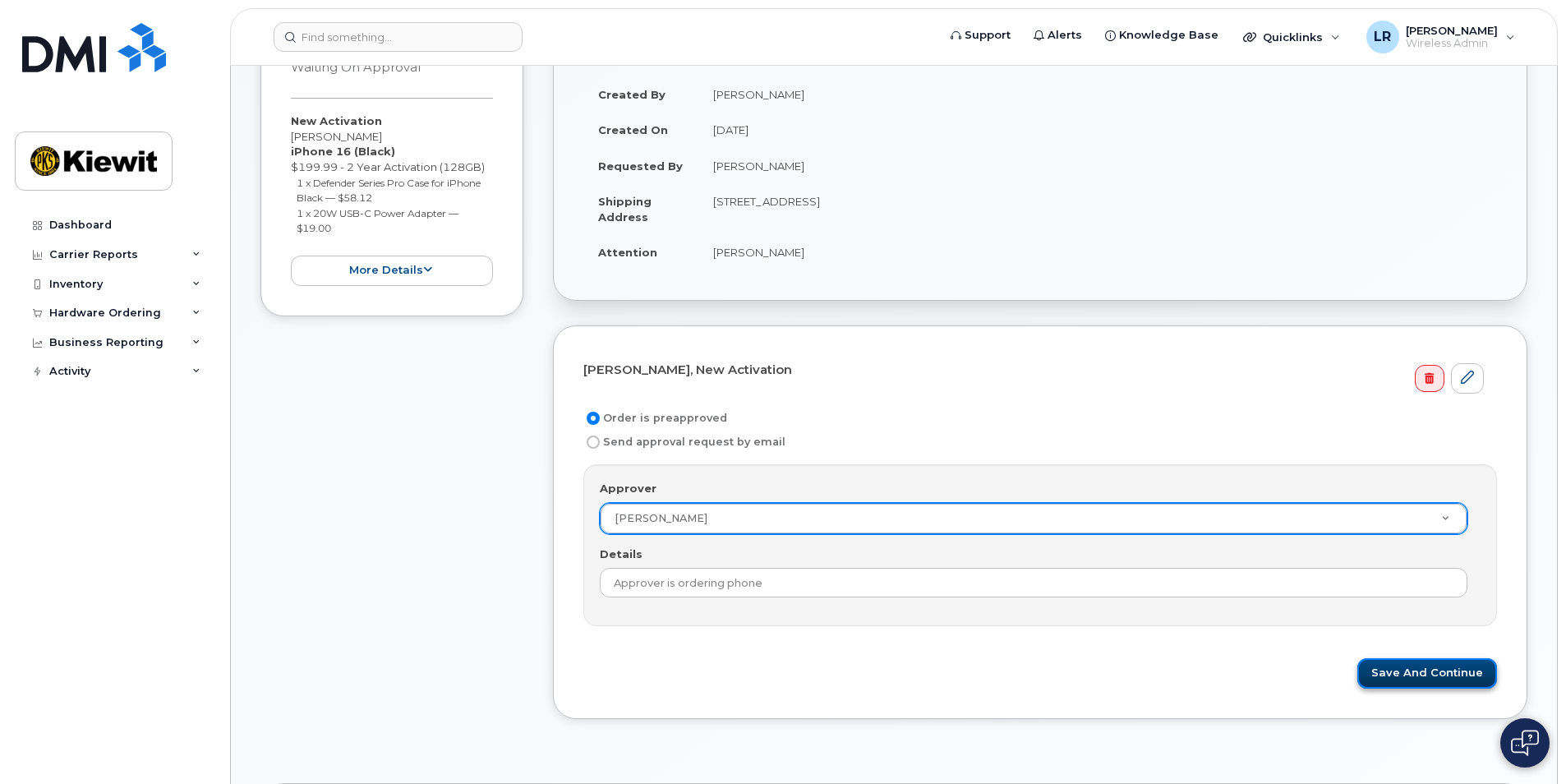
click at [1432, 673] on button "Save and Continue" at bounding box center [1427, 673] width 140 height 30
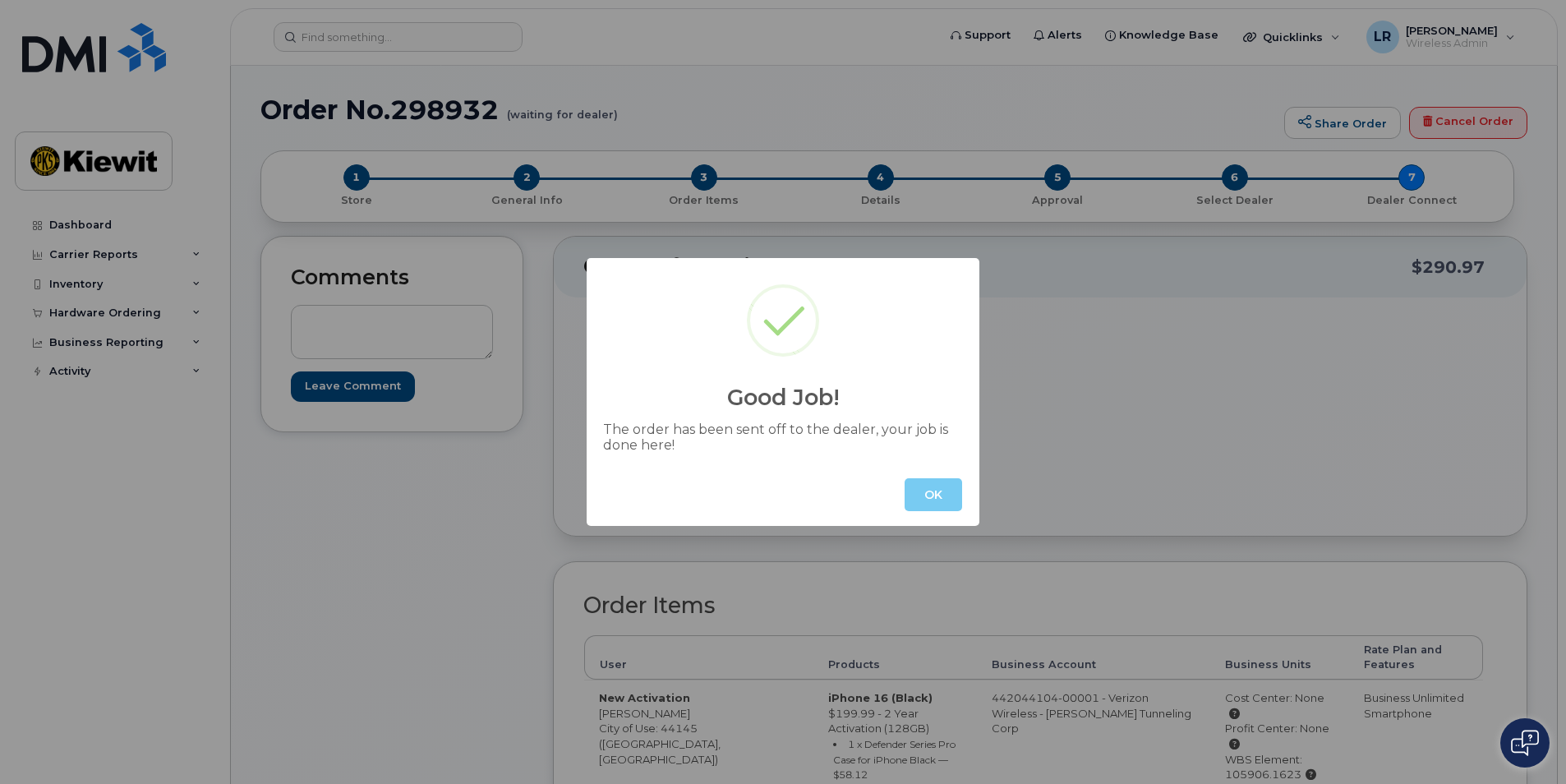
click at [938, 495] on button "OK" at bounding box center [933, 494] width 58 height 33
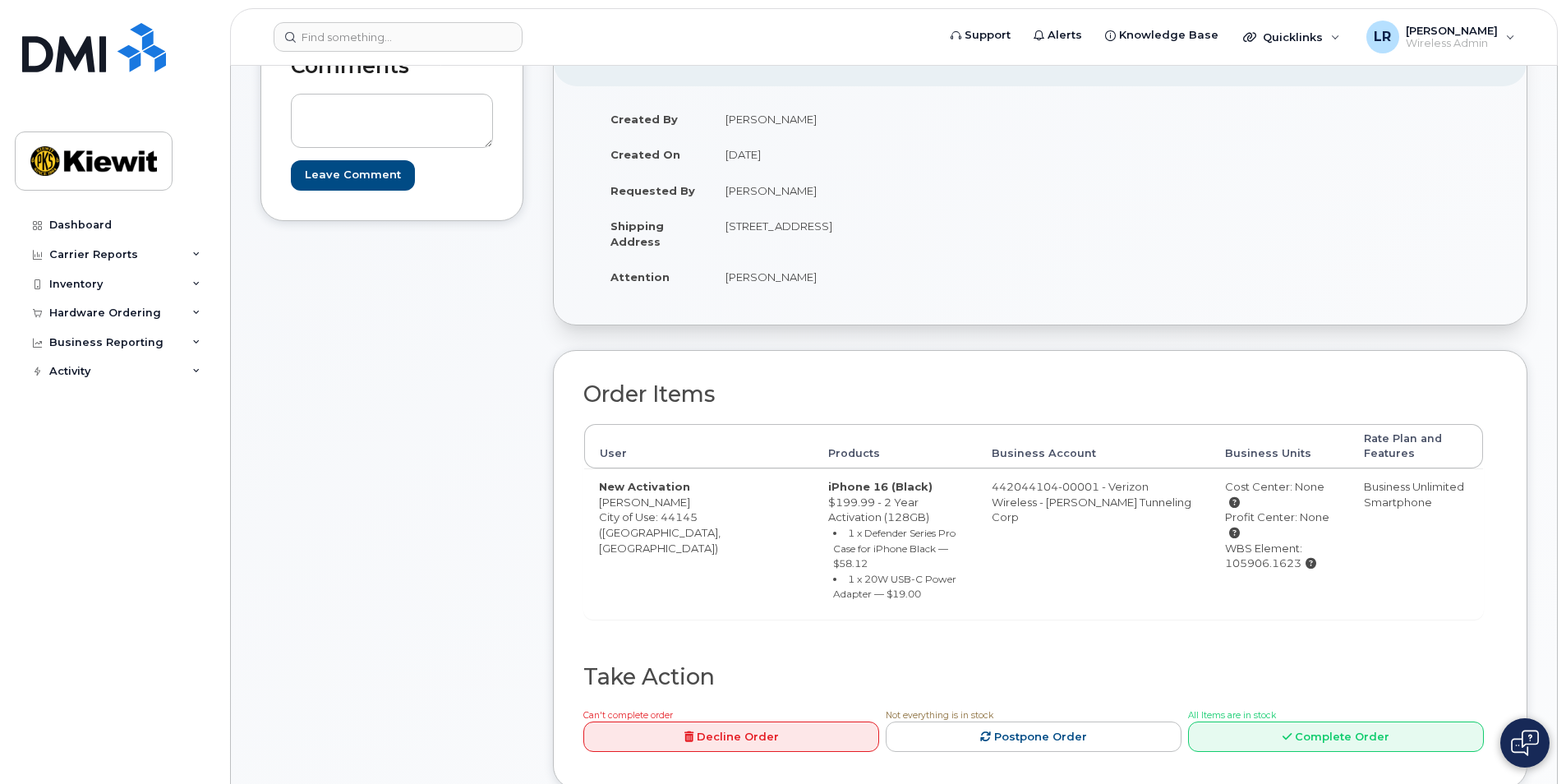
scroll to position [246, 0]
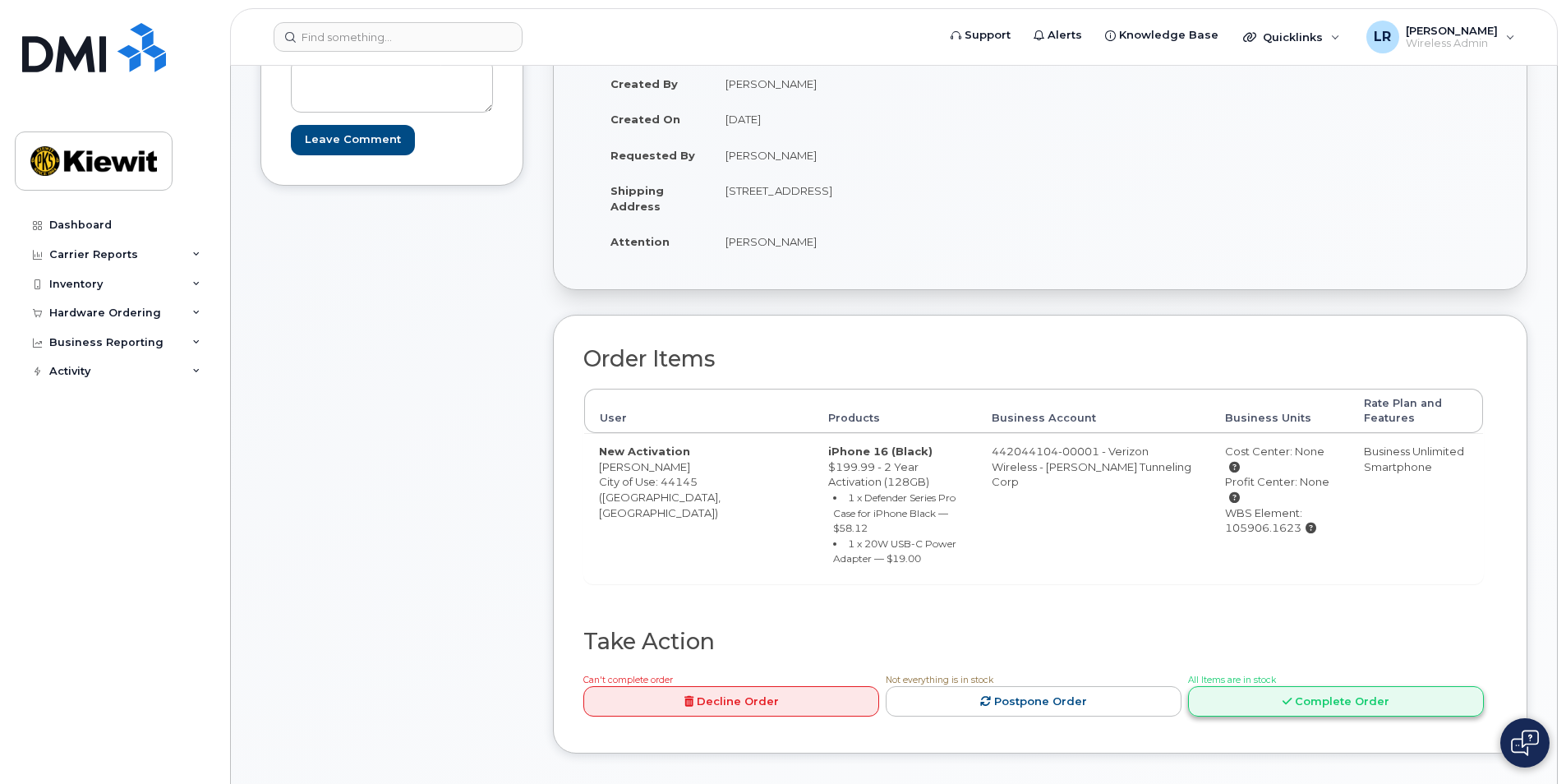
click at [1339, 687] on link "Complete Order" at bounding box center [1336, 701] width 296 height 30
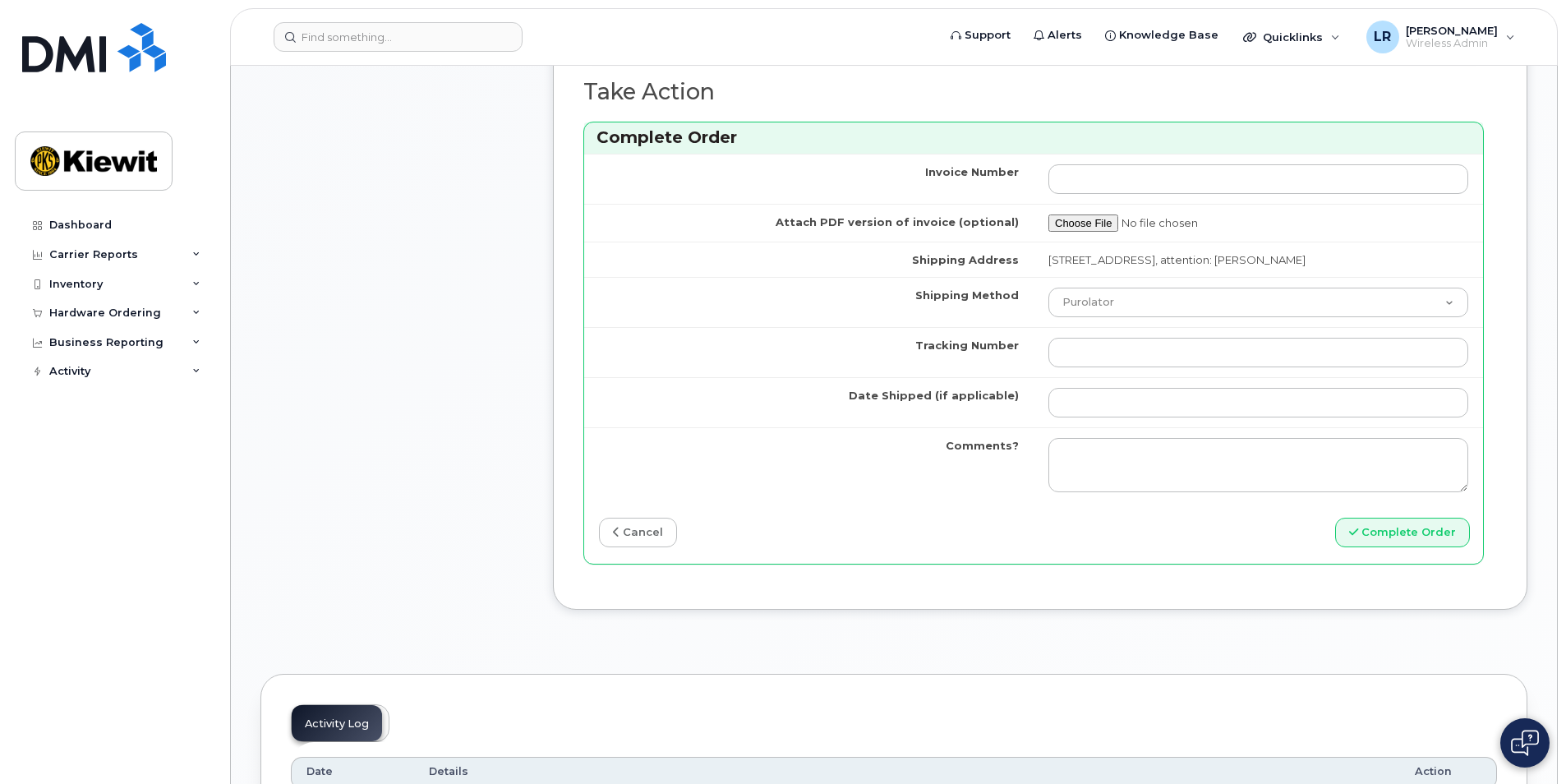
scroll to position [1396, 0]
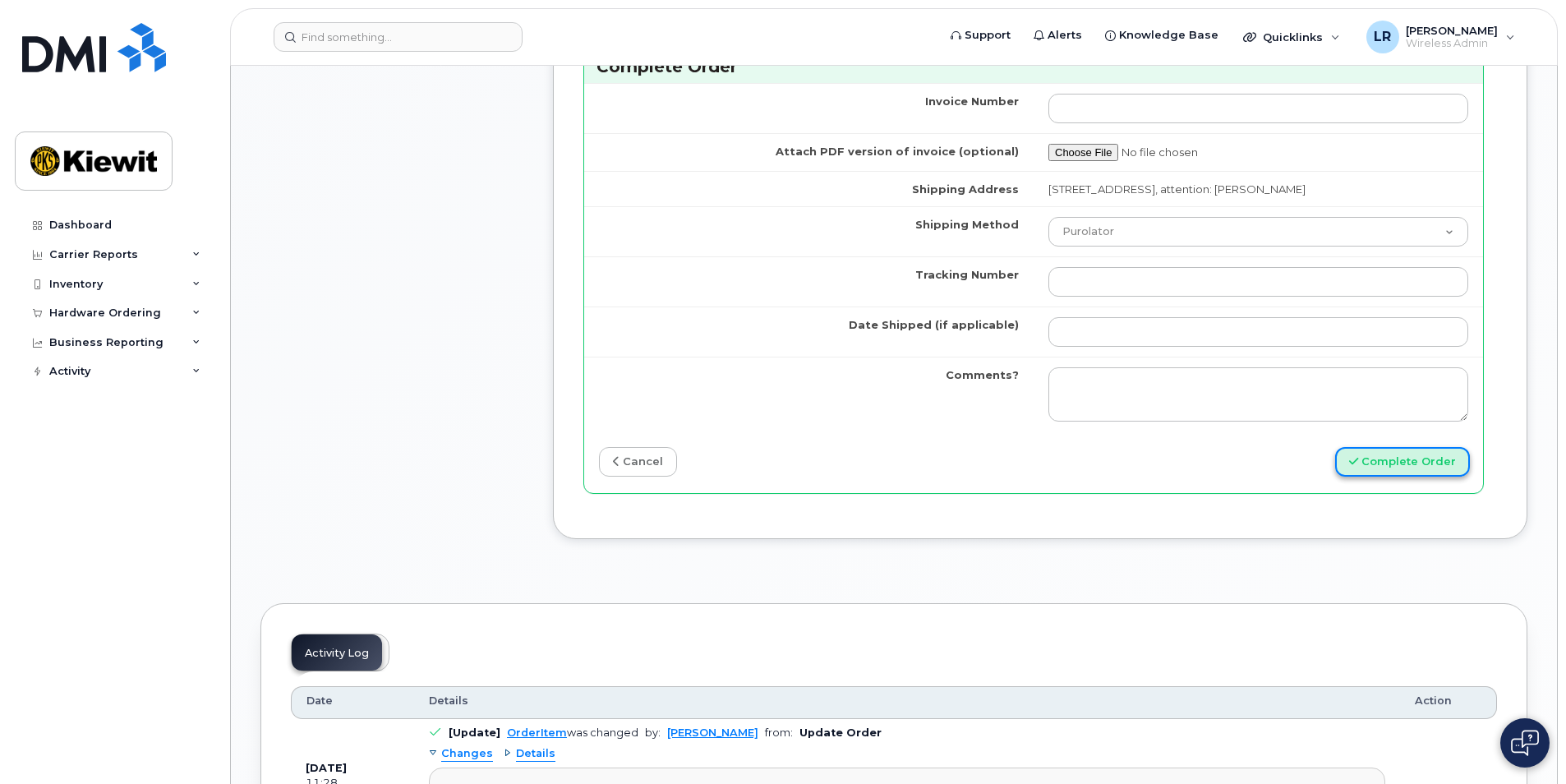
click at [1412, 477] on button "Complete Order" at bounding box center [1402, 462] width 135 height 30
click at [926, 459] on div "Invoice Number Attach PDF version of invoice (optional) Shipping Address [STREE…" at bounding box center [1033, 288] width 899 height 410
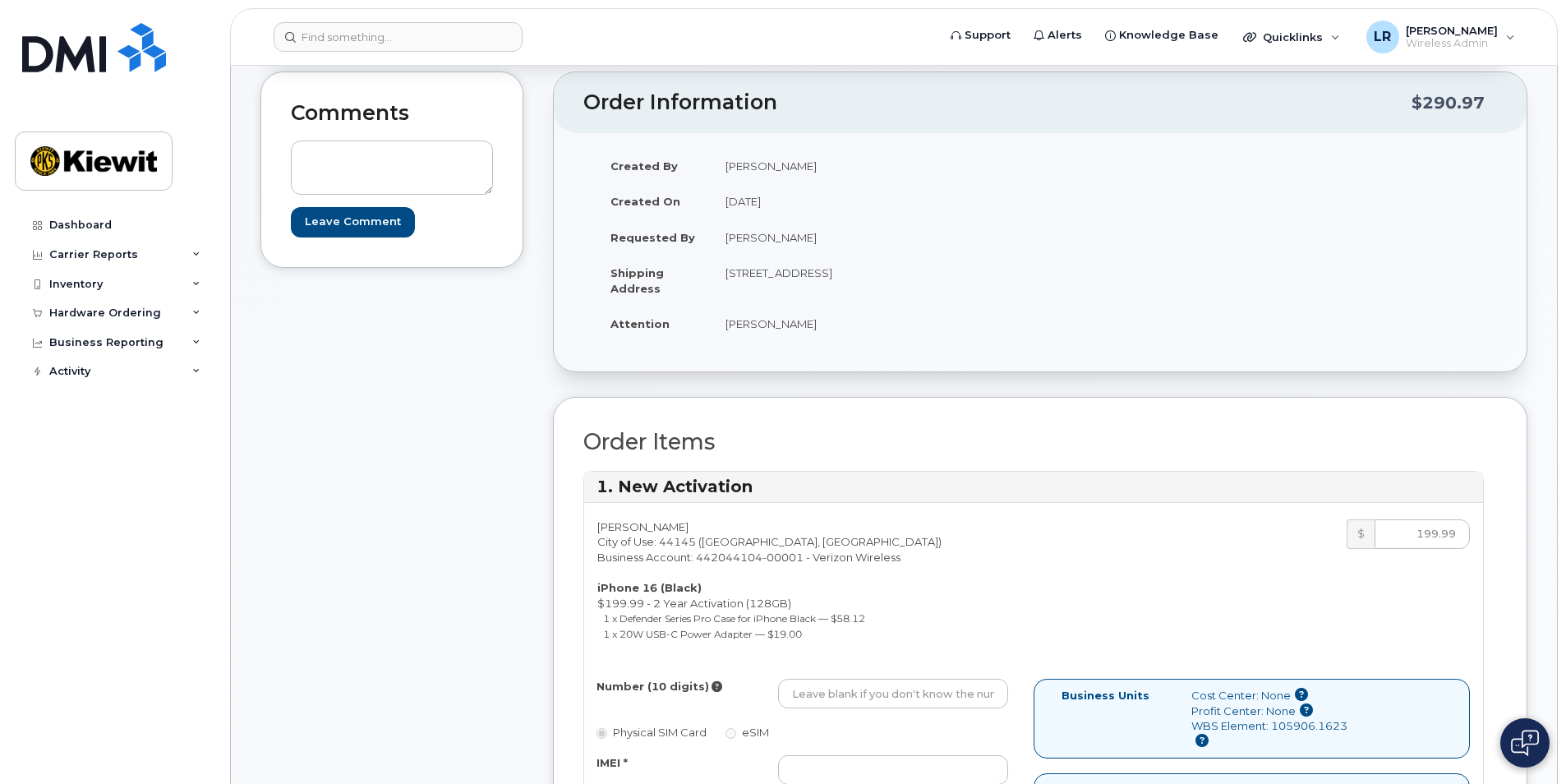
scroll to position [0, 0]
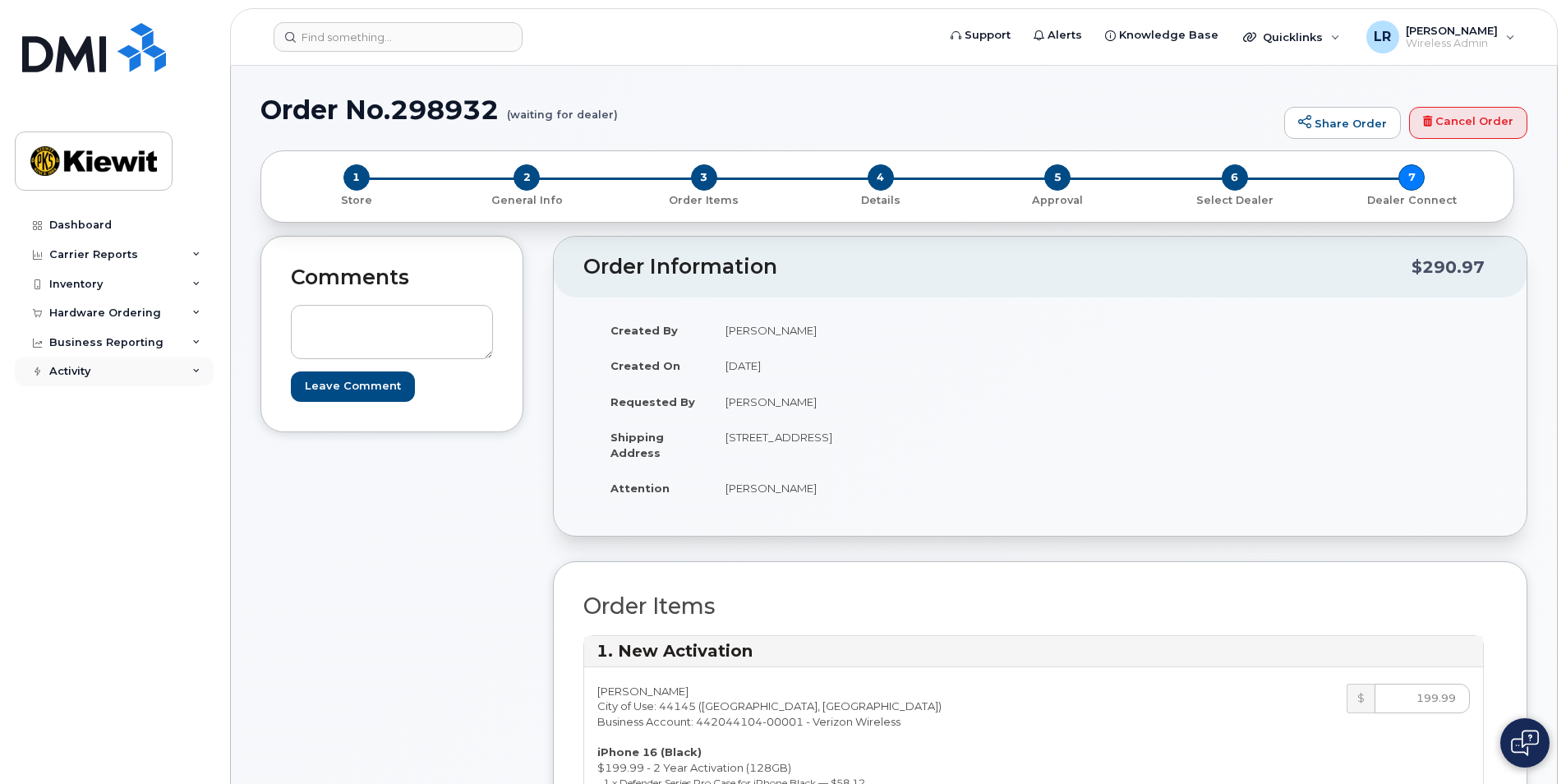
click at [62, 367] on div "Activity" at bounding box center [69, 371] width 41 height 13
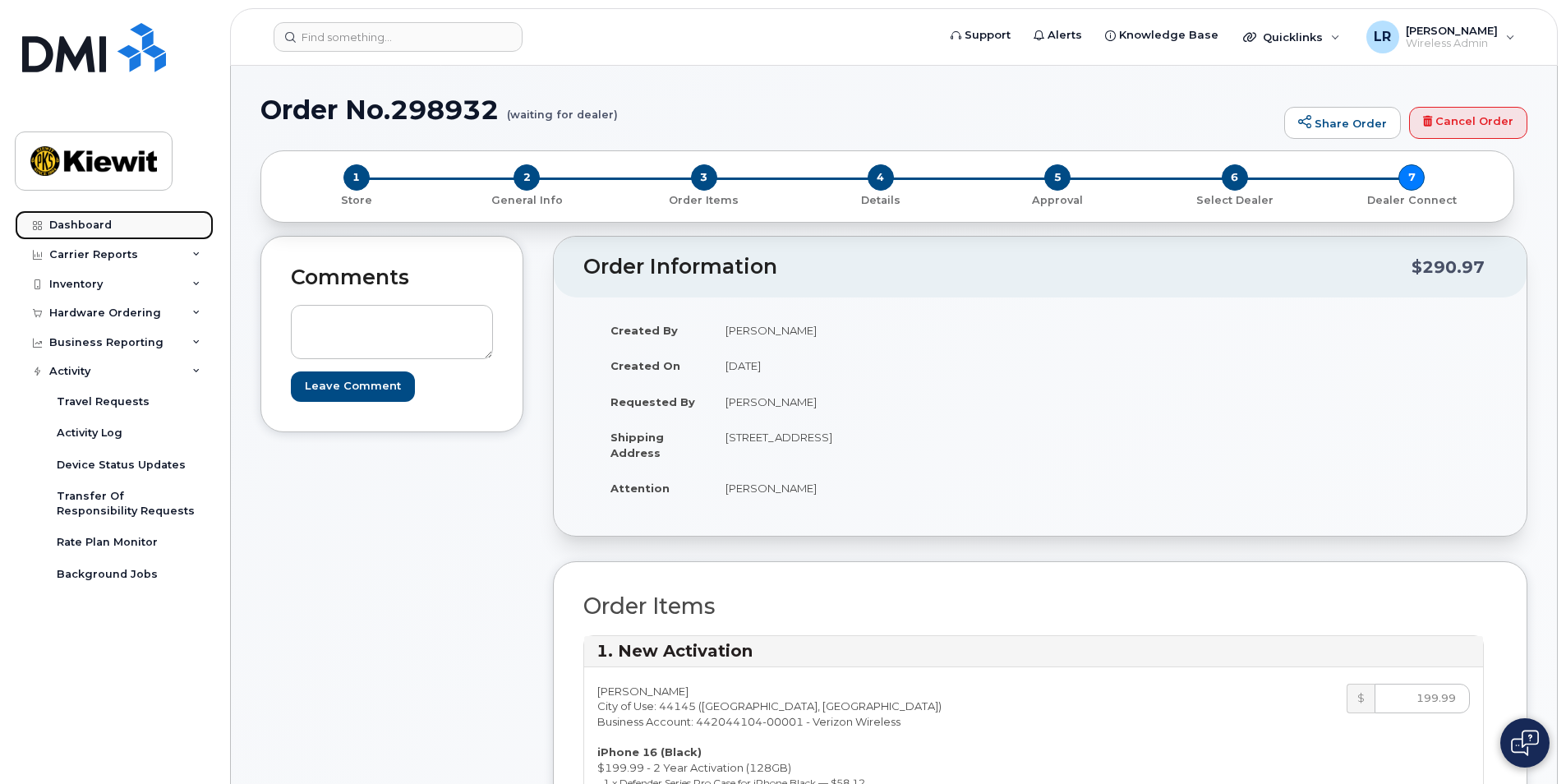
click at [63, 221] on div "Dashboard" at bounding box center [80, 225] width 62 height 13
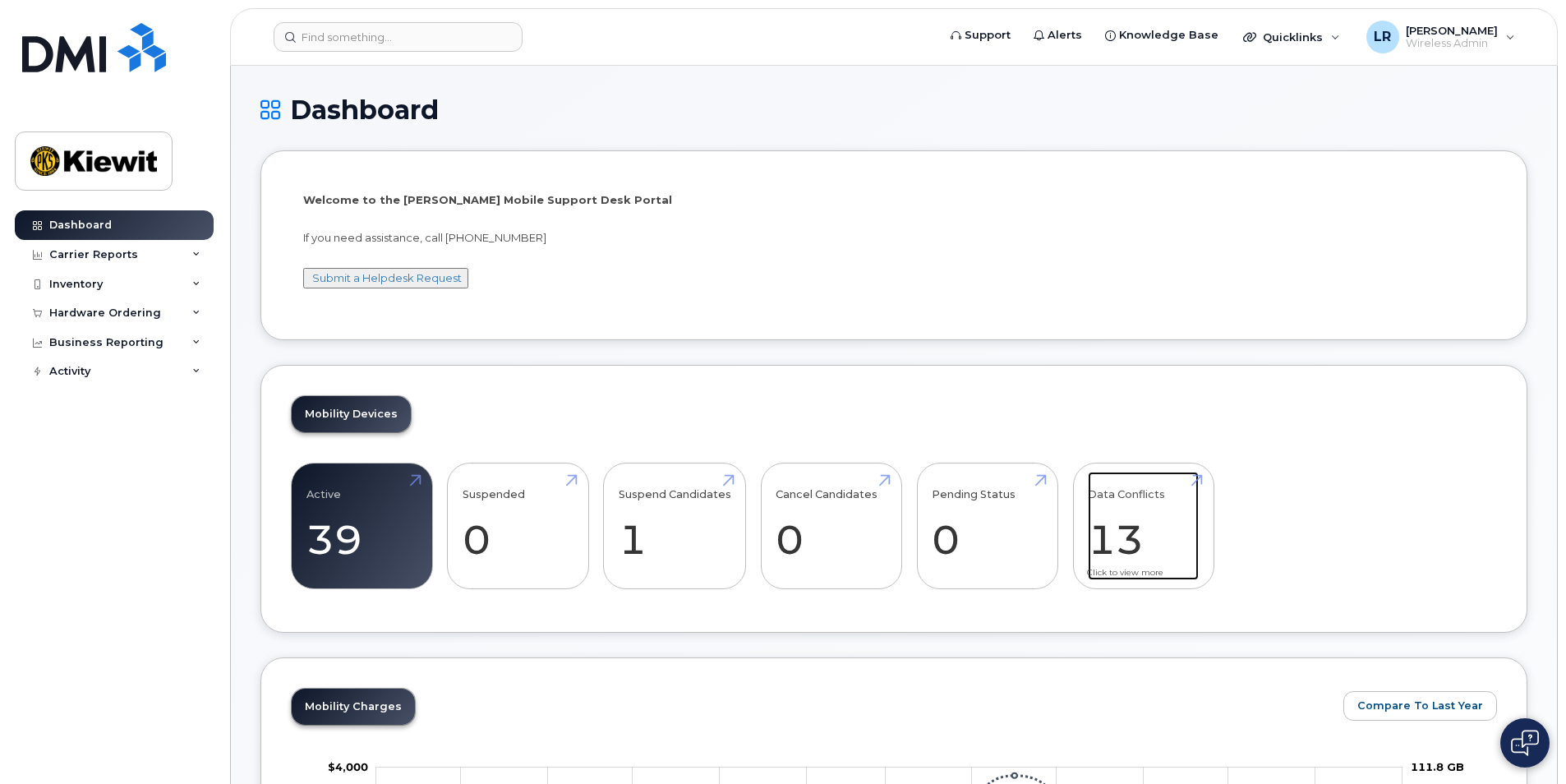
click at [1156, 522] on link "Data Conflicts 13" at bounding box center [1143, 526] width 111 height 108
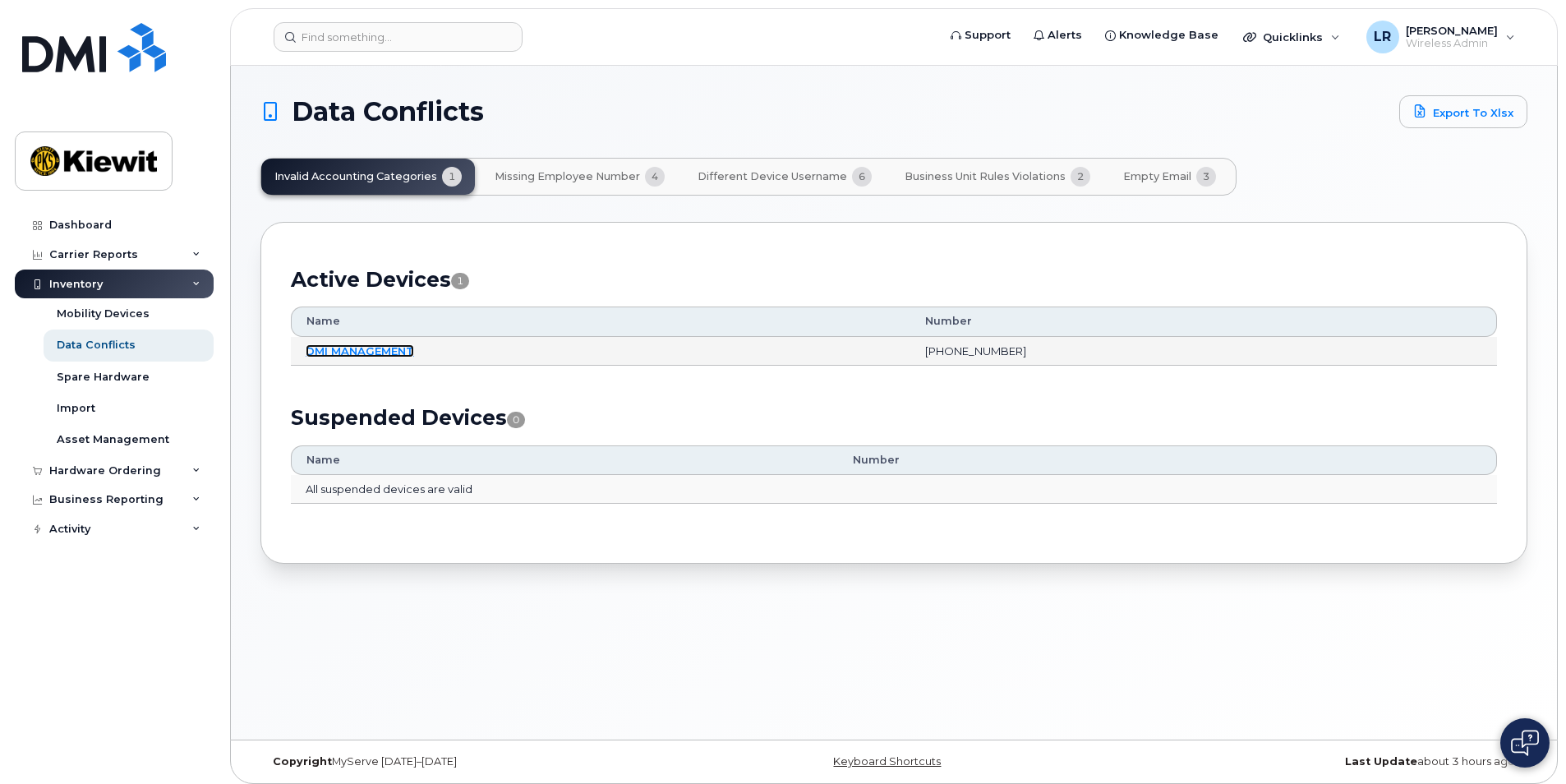
click at [368, 349] on link "DMI MANAGEMENT" at bounding box center [360, 350] width 108 height 13
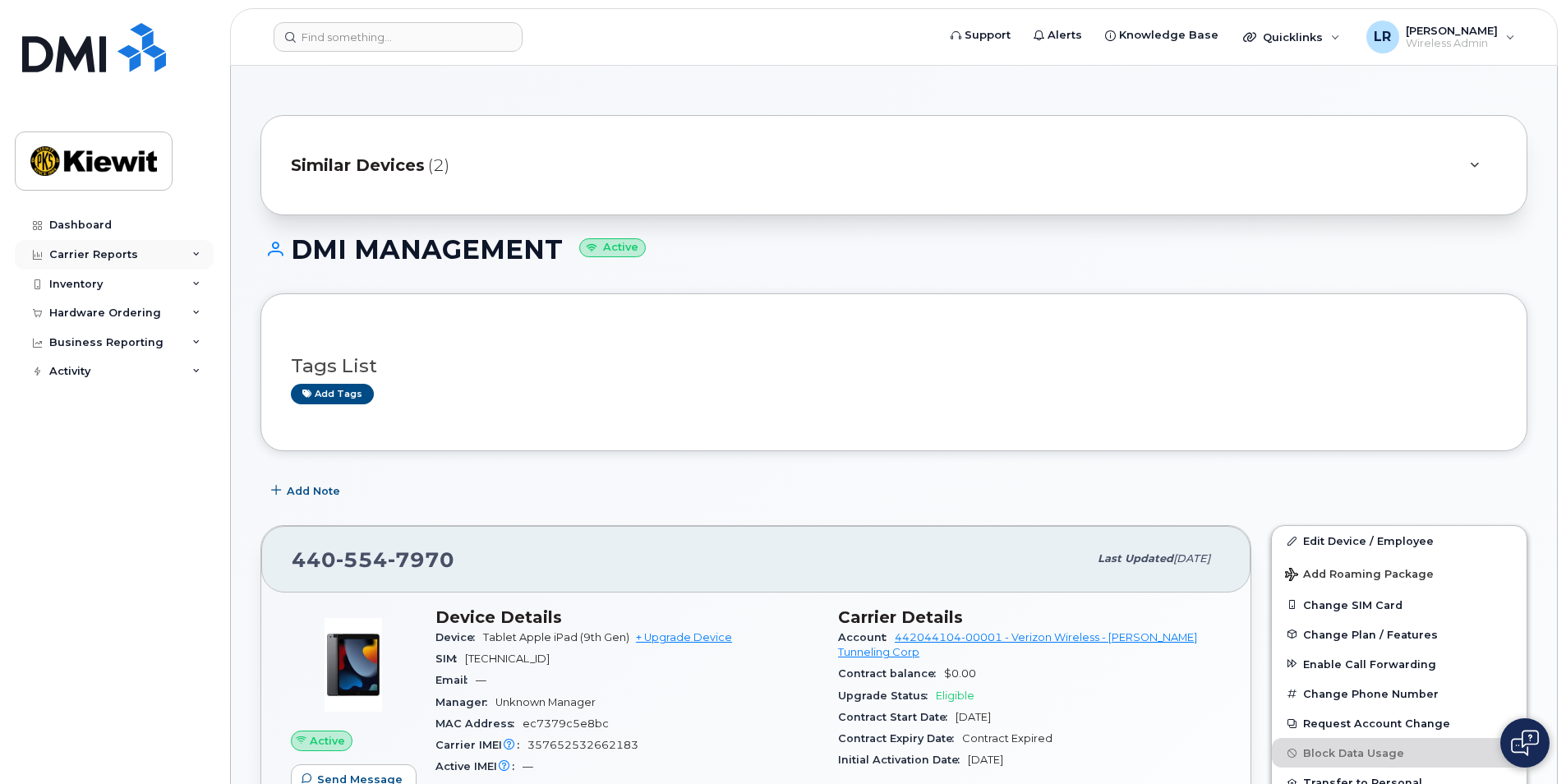
click at [85, 253] on div "Carrier Reports" at bounding box center [93, 254] width 89 height 13
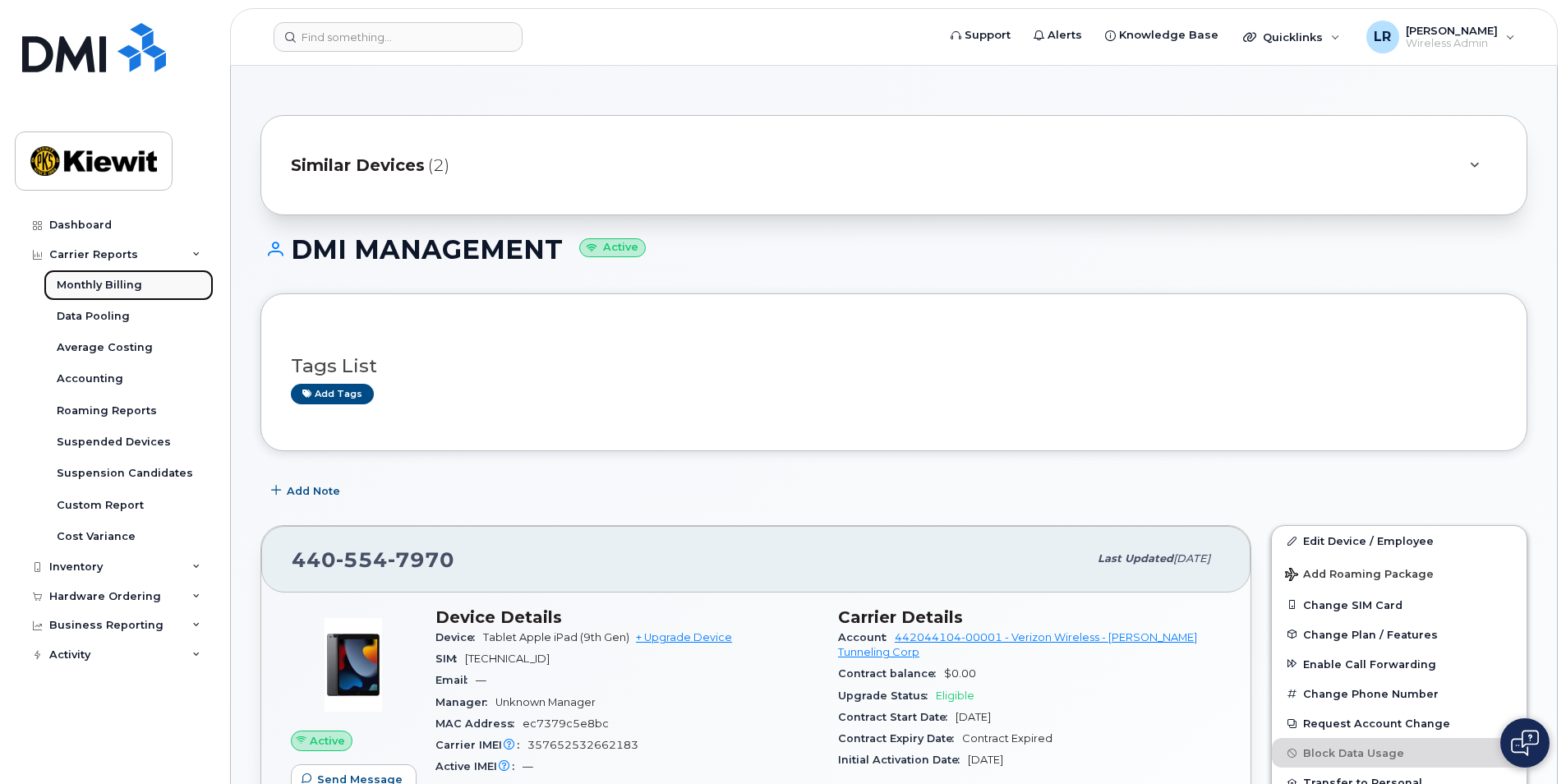
click at [101, 283] on div "Monthly Billing" at bounding box center [99, 285] width 85 height 15
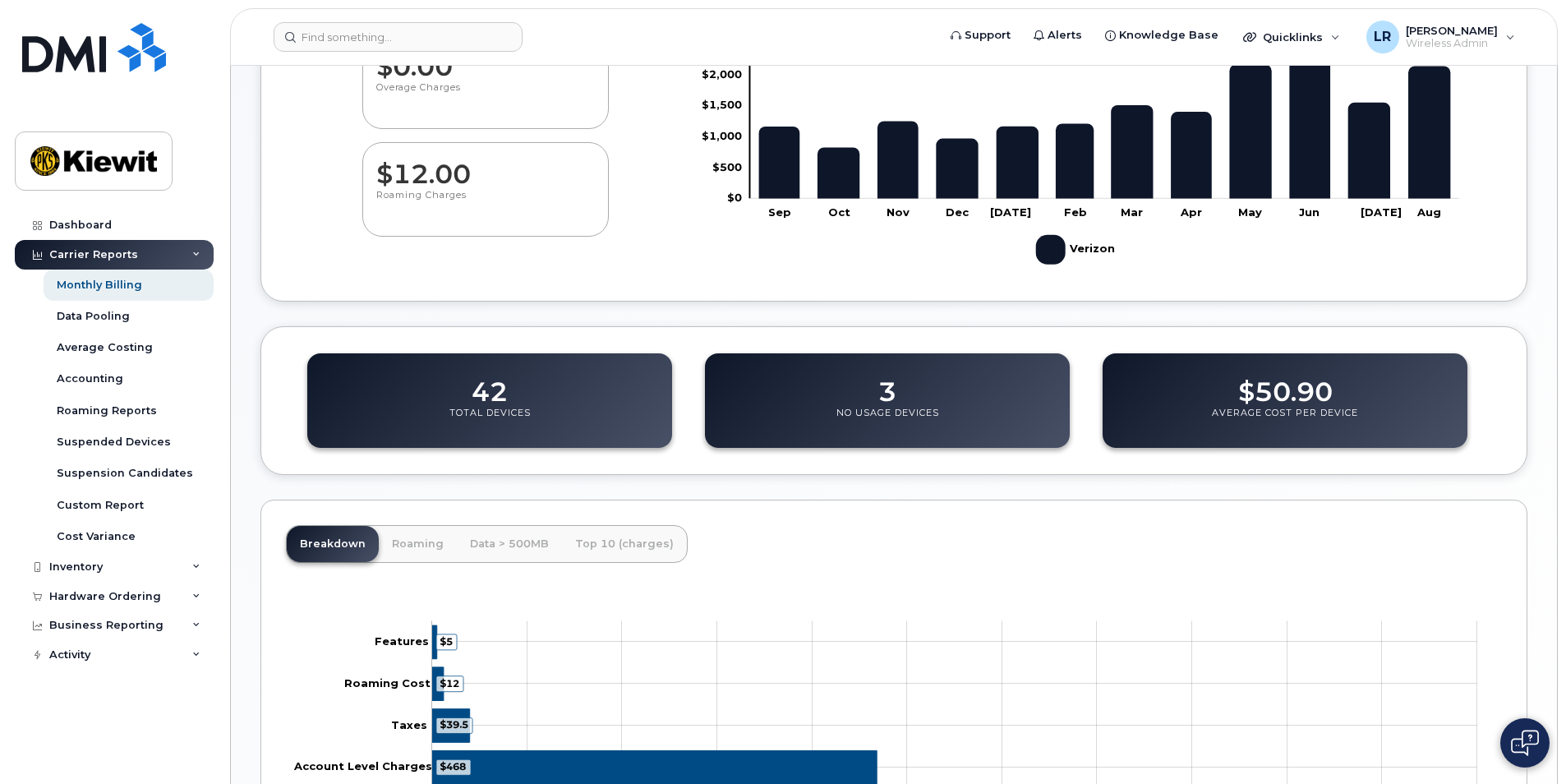
scroll to position [422, 0]
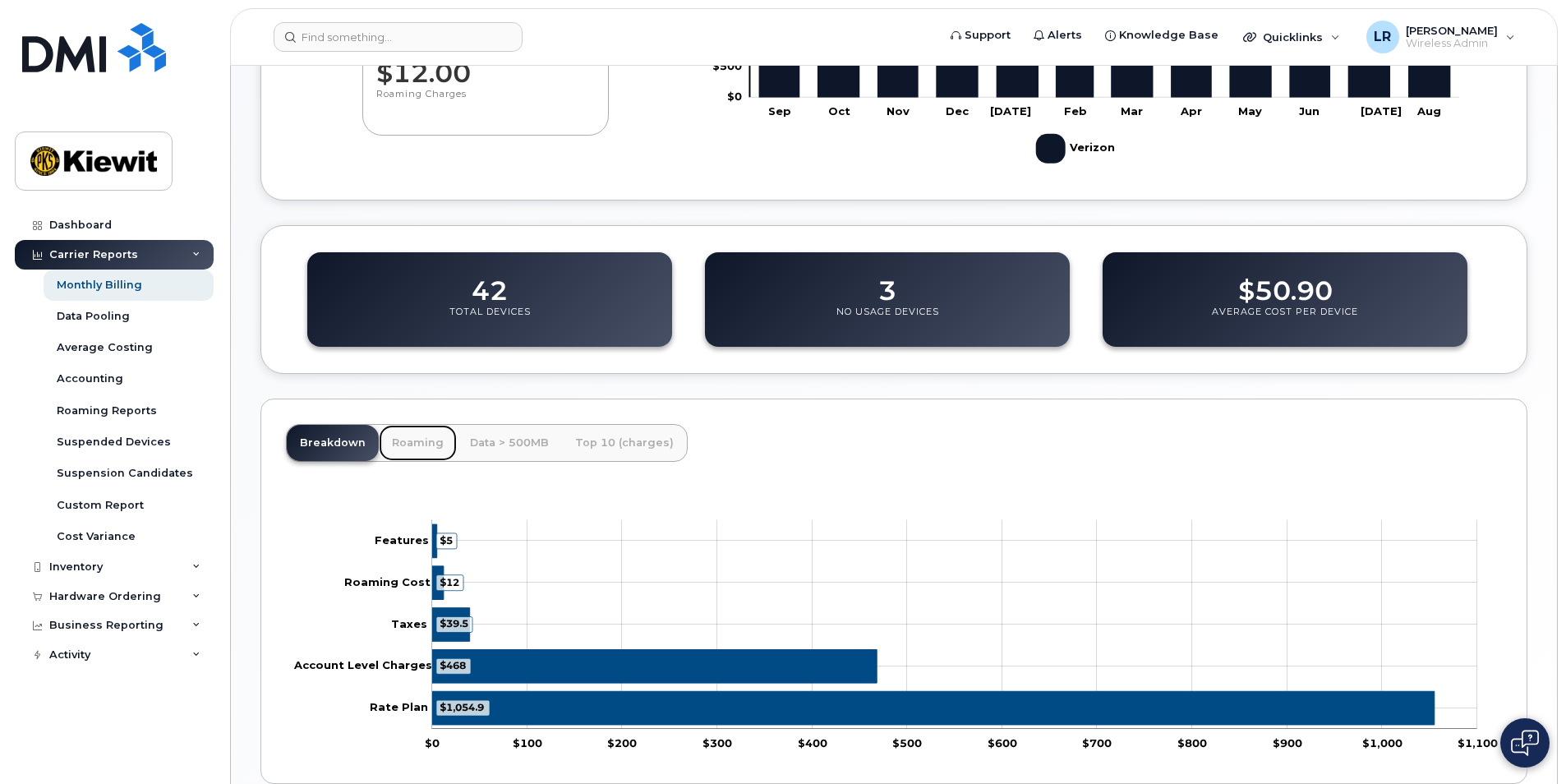
click at [409, 442] on link "Roaming" at bounding box center [418, 443] width 78 height 36
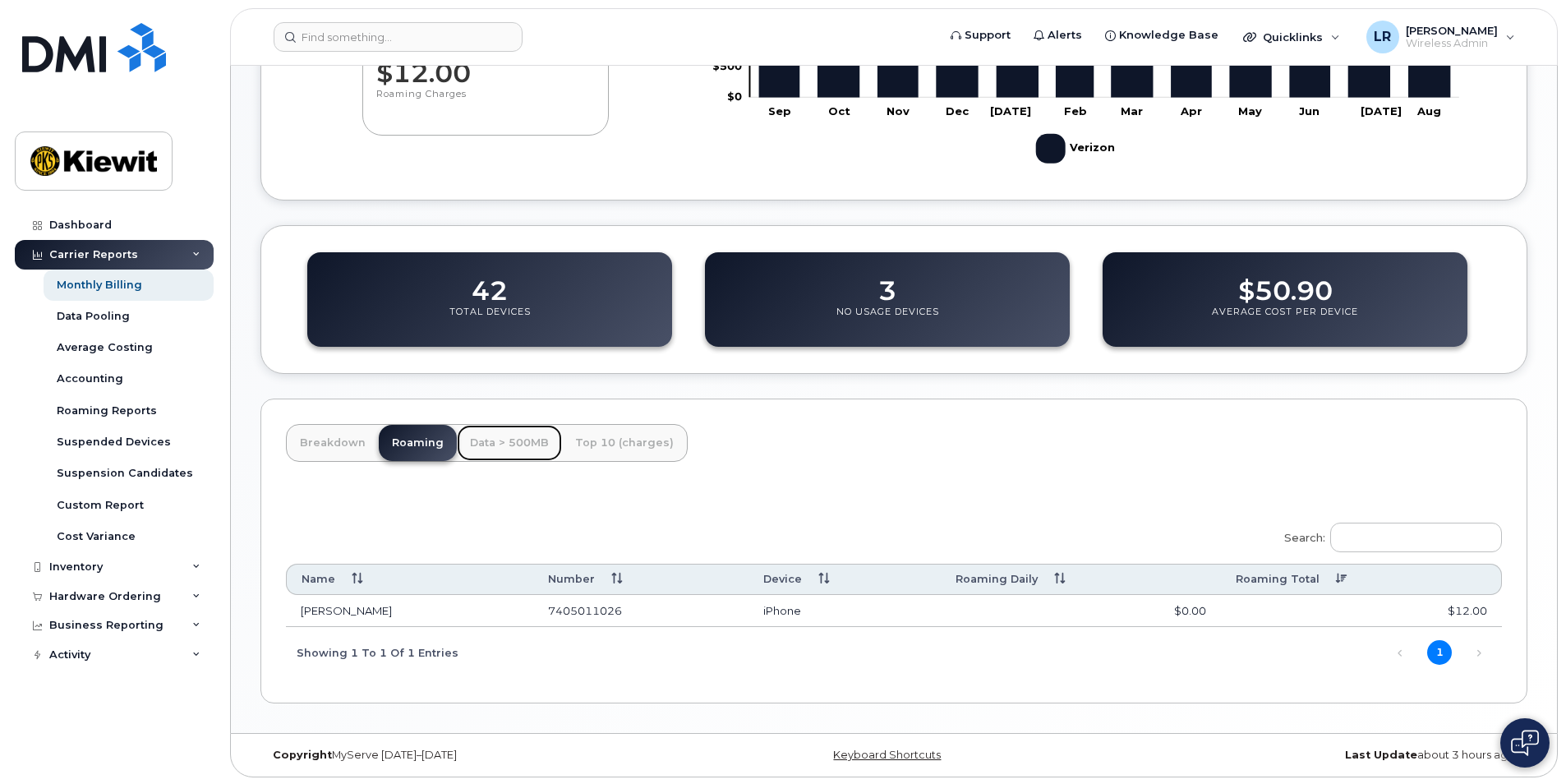
click at [504, 444] on link "Data > 500MB" at bounding box center [509, 443] width 105 height 36
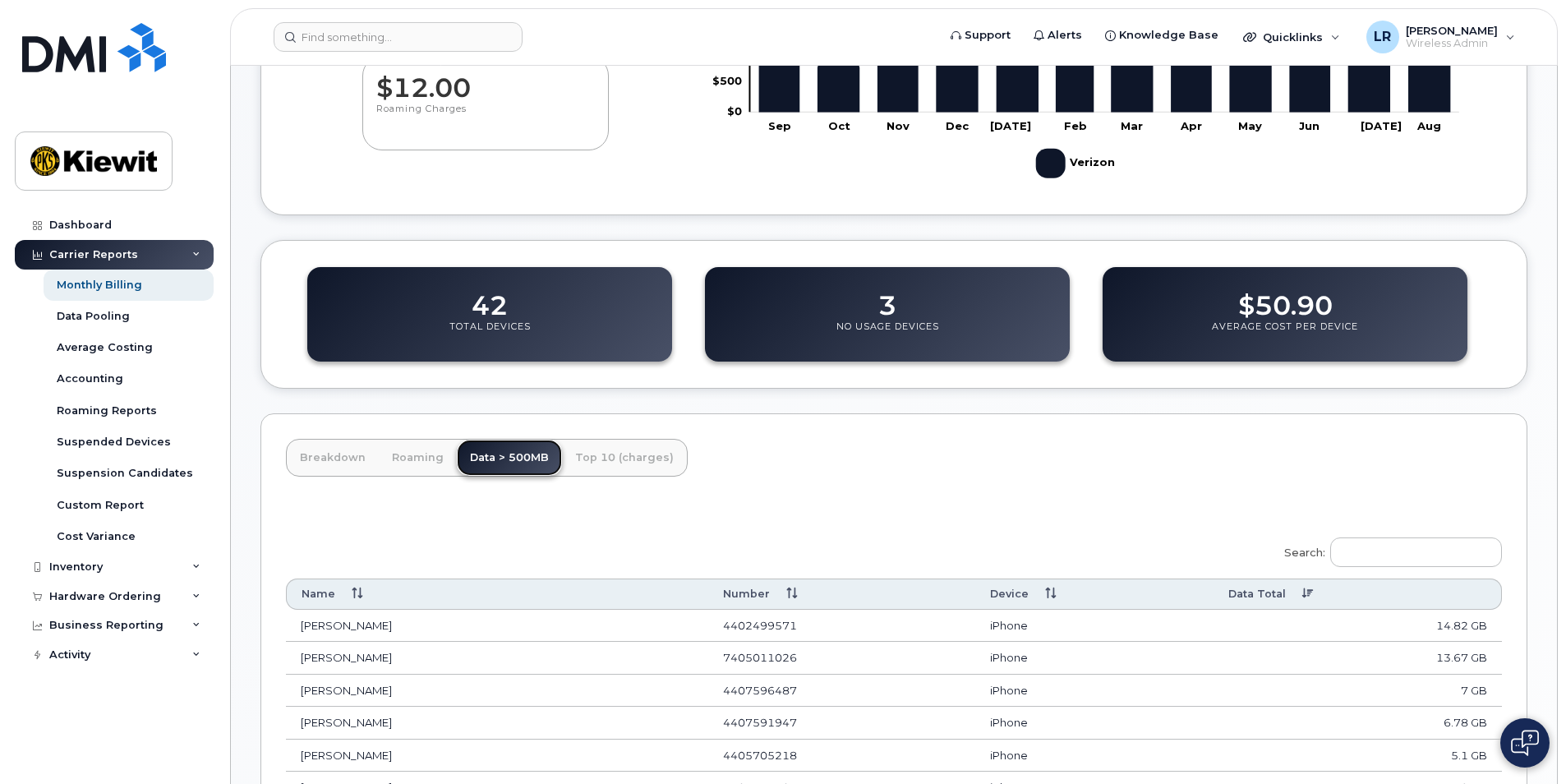
scroll to position [411, 0]
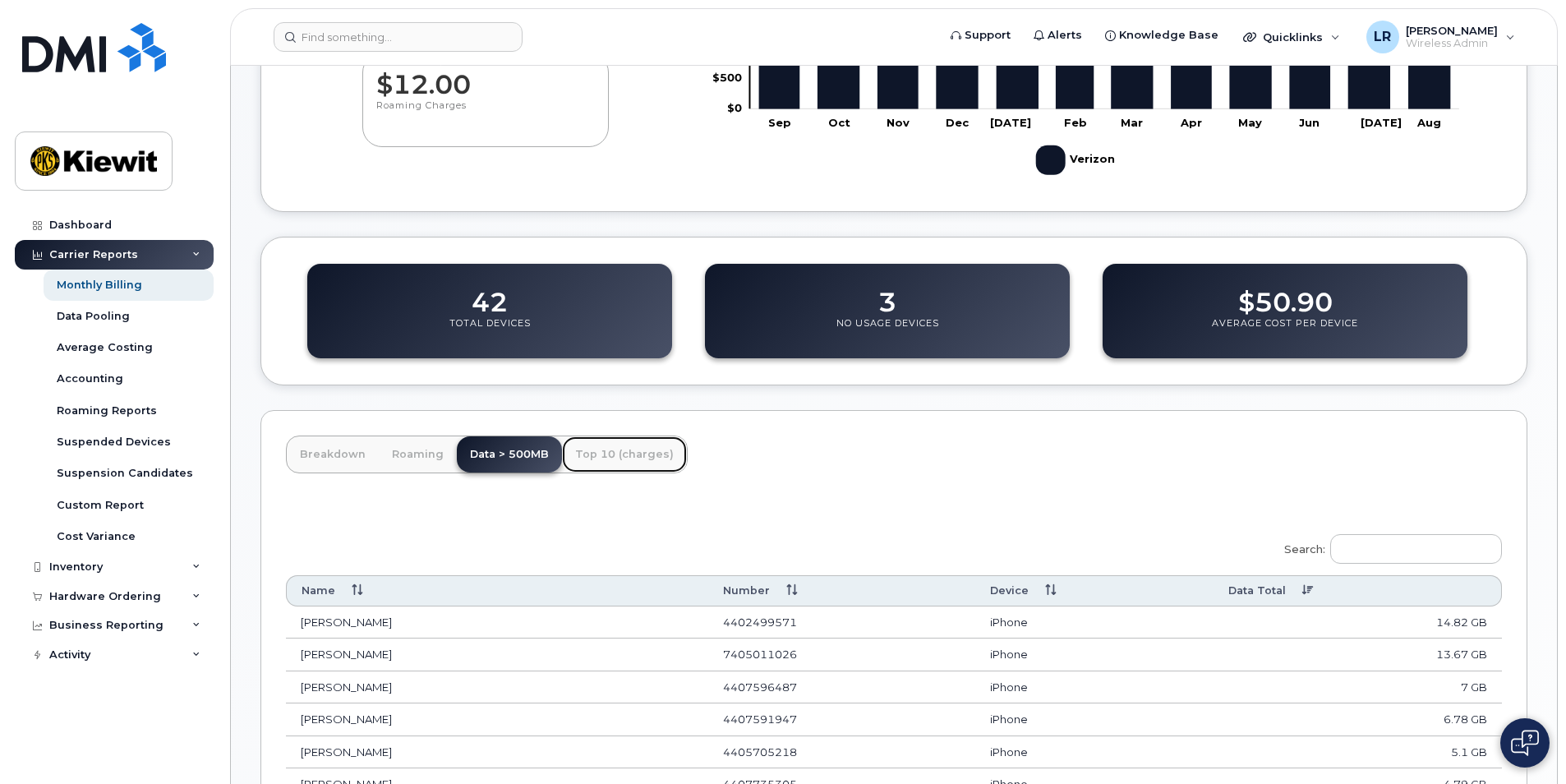
click at [609, 453] on link "Top 10 (charges)" at bounding box center [624, 454] width 125 height 36
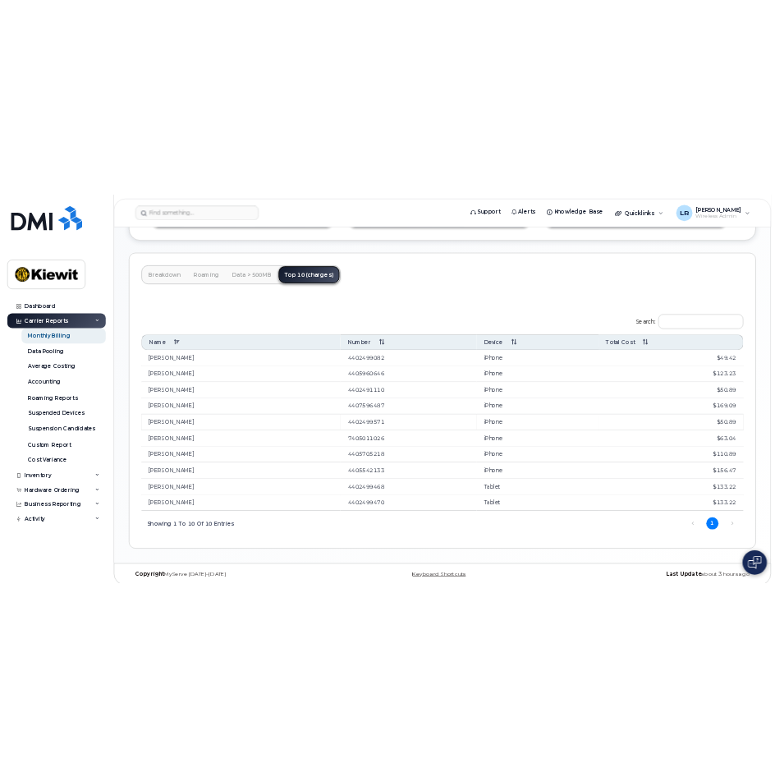
scroll to position [716, 0]
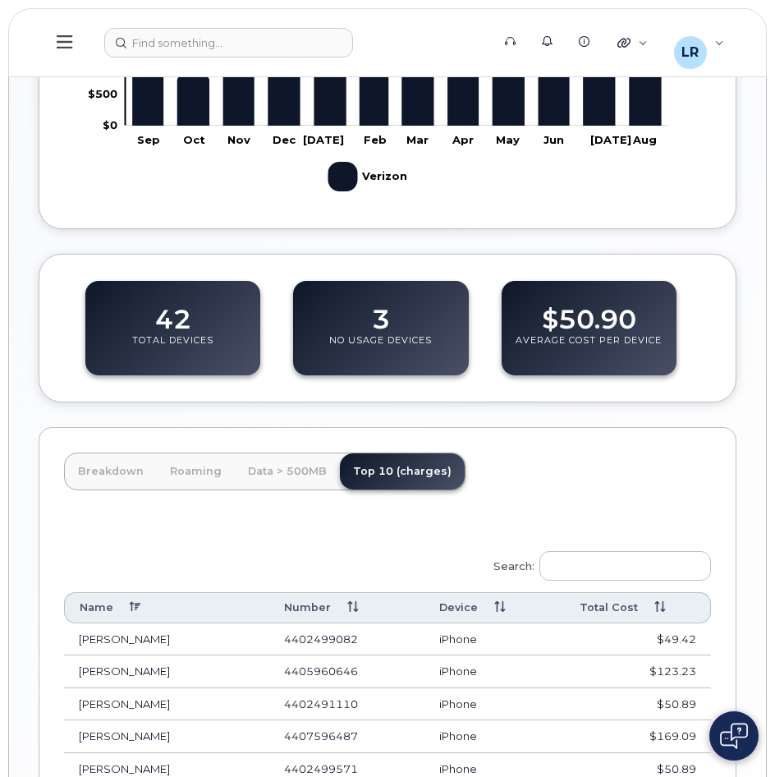
click at [65, 589] on div "Search: Name Number Device Total Cost BRITTNAY PATTERSON 4402499082 iPhone $49.…" at bounding box center [387, 770] width 647 height 458
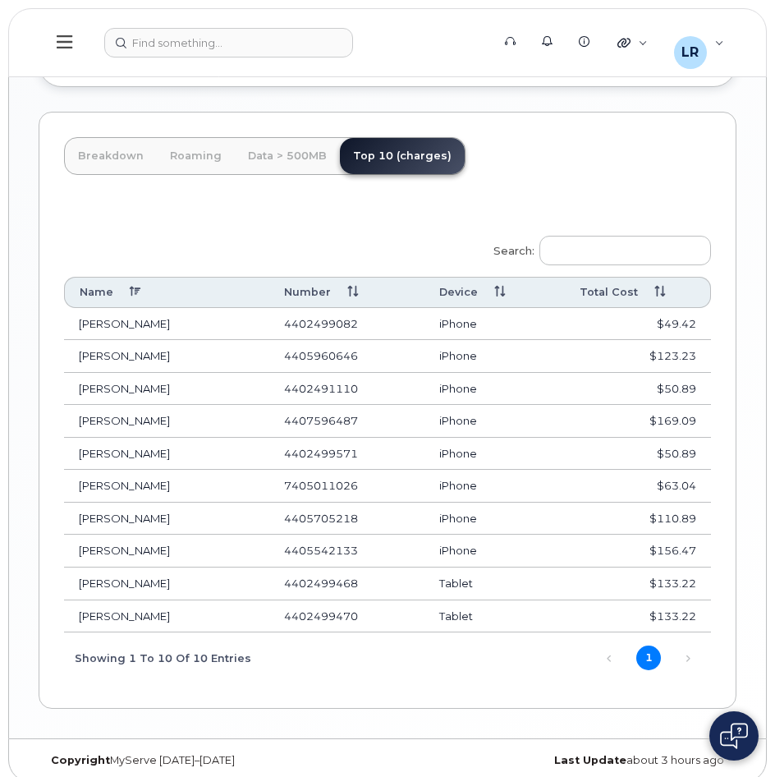
scroll to position [1046, 0]
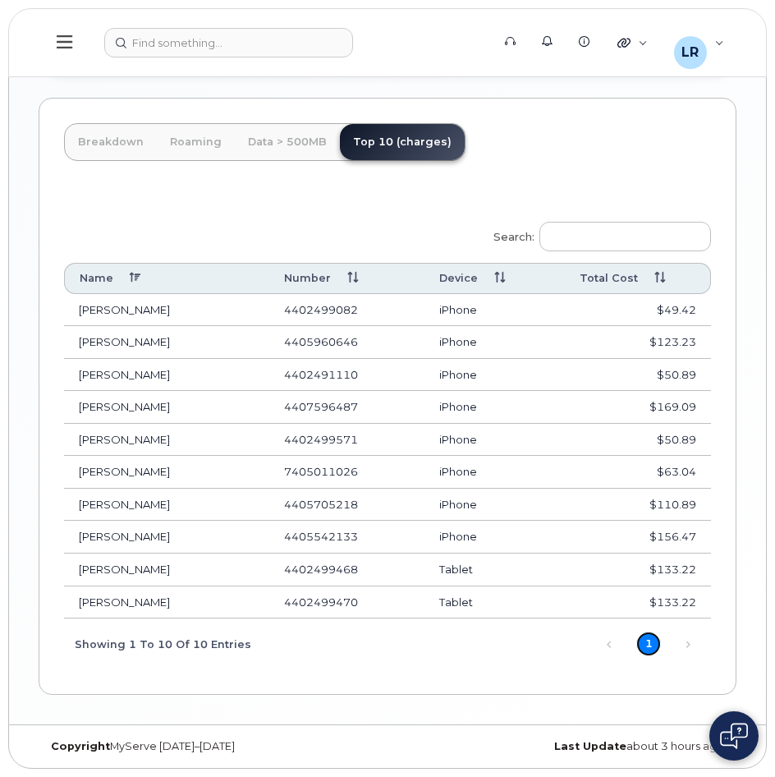
click at [646, 643] on link "1" at bounding box center [649, 644] width 25 height 25
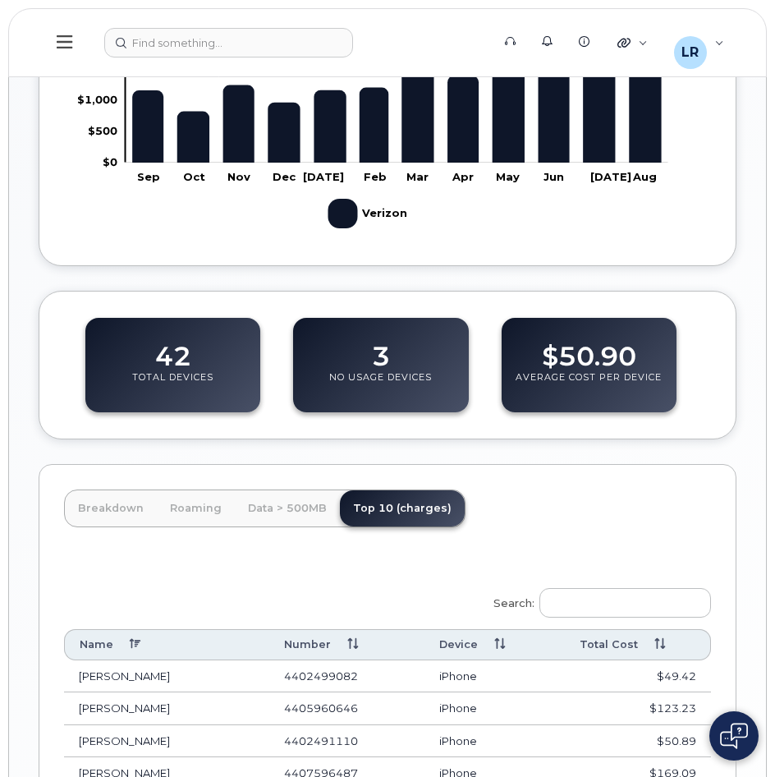
scroll to position [717, 0]
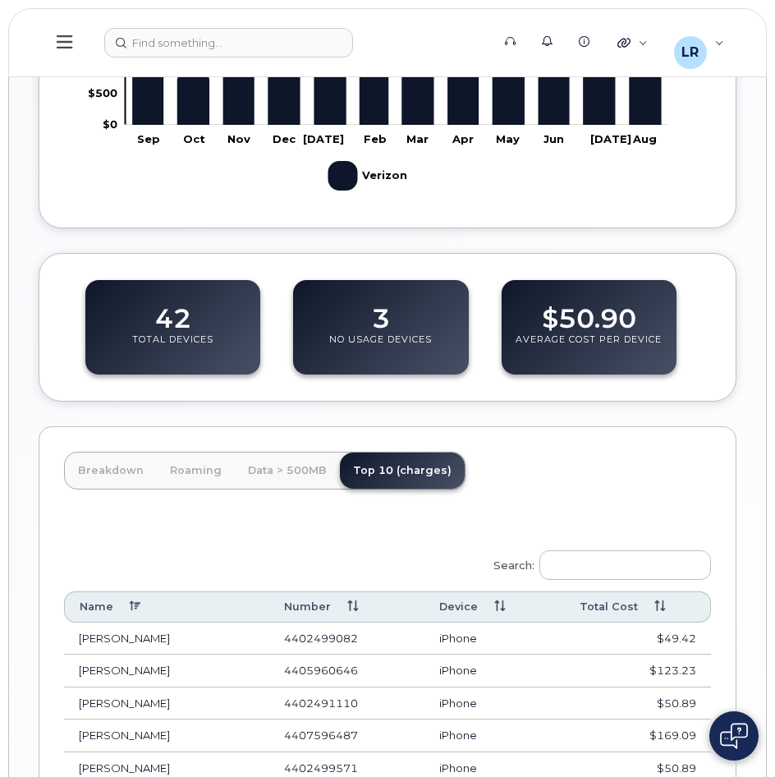
click at [382, 317] on dd "3" at bounding box center [381, 311] width 18 height 46
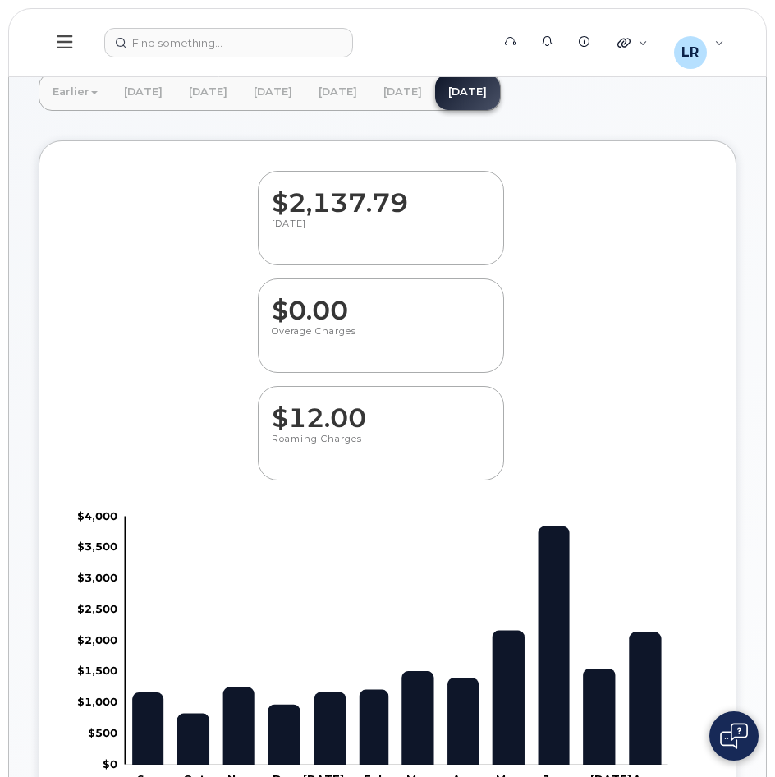
scroll to position [0, 0]
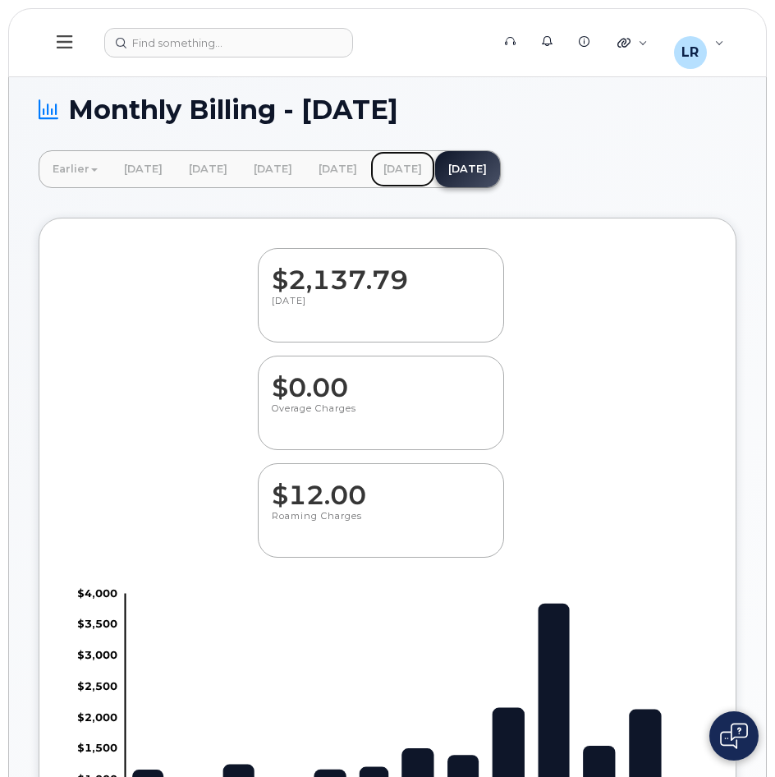
click at [435, 164] on link "[DATE]" at bounding box center [402, 169] width 65 height 36
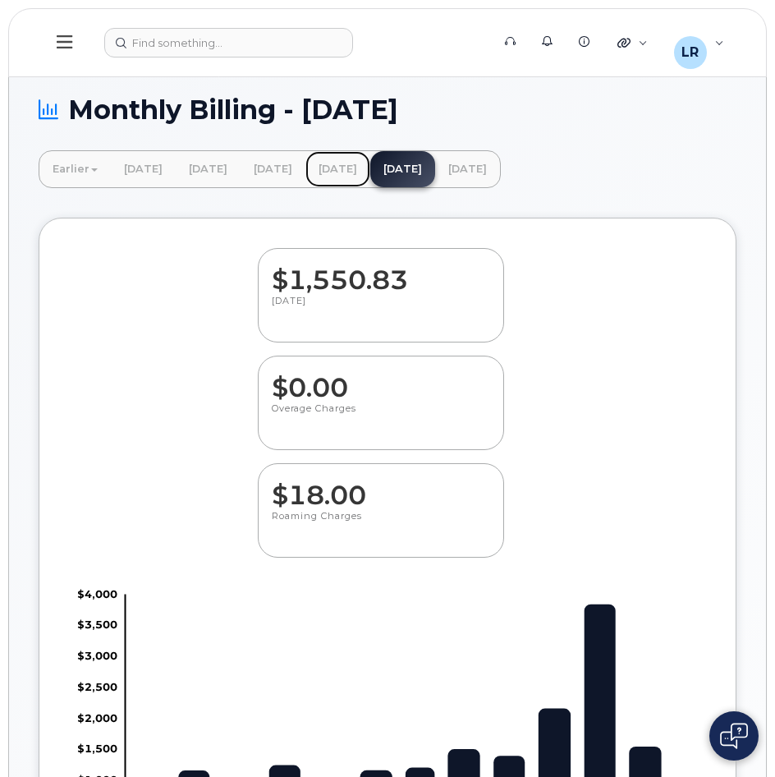
click at [370, 167] on link "[DATE]" at bounding box center [338, 169] width 65 height 36
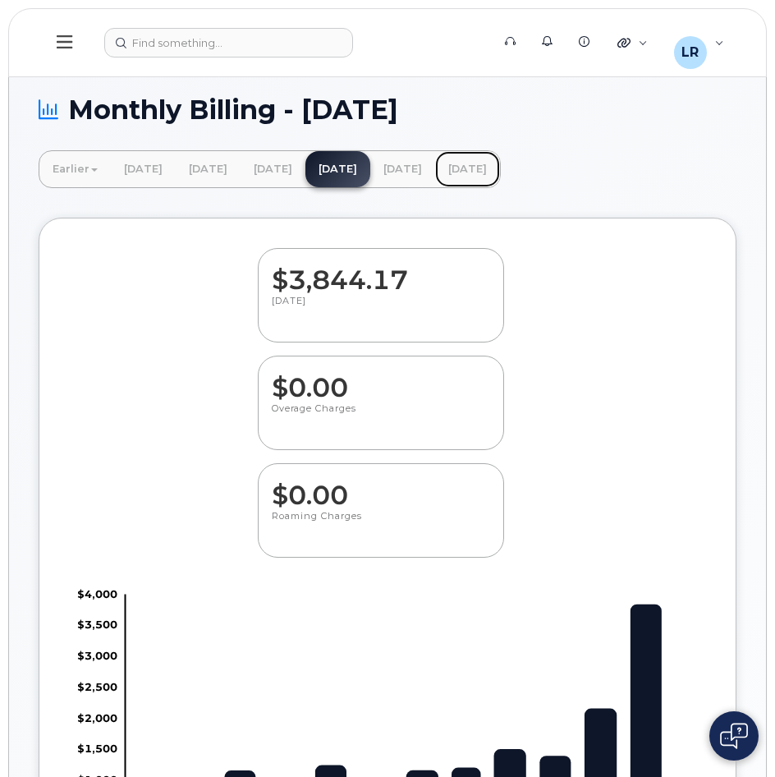
click at [500, 165] on link "[DATE]" at bounding box center [467, 169] width 65 height 36
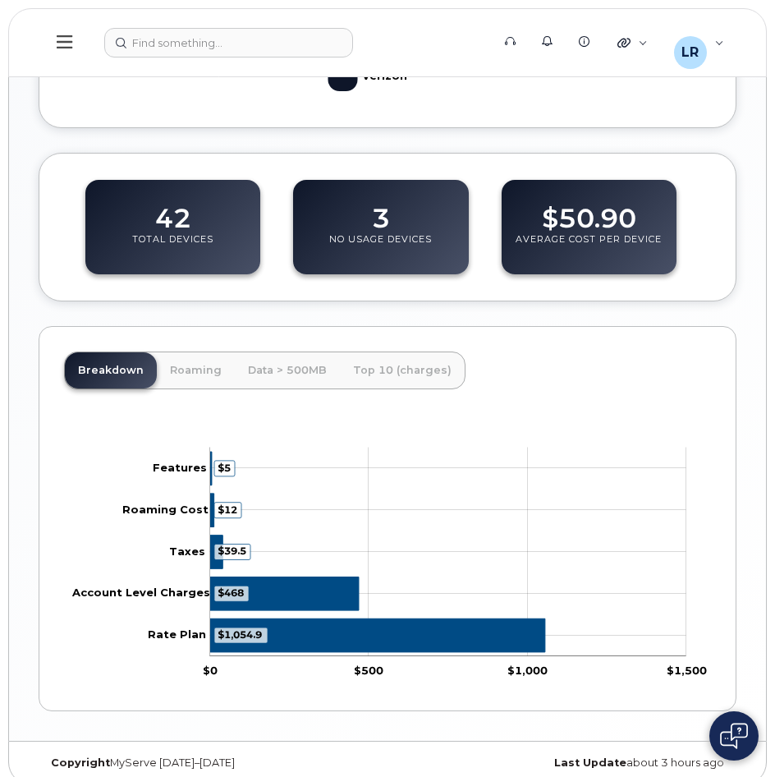
scroll to position [834, 0]
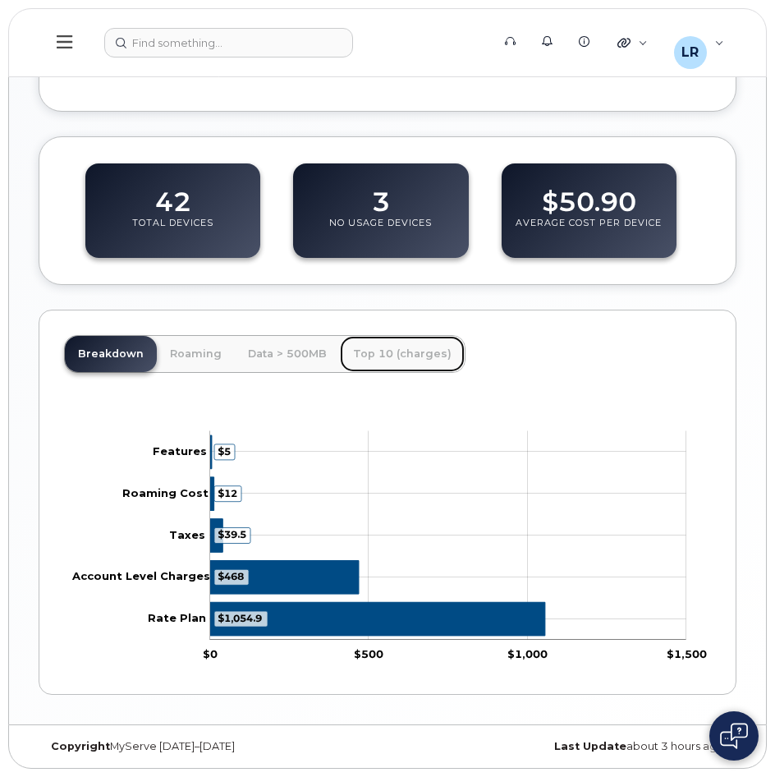
click at [393, 352] on link "Top 10 (charges)" at bounding box center [402, 354] width 125 height 36
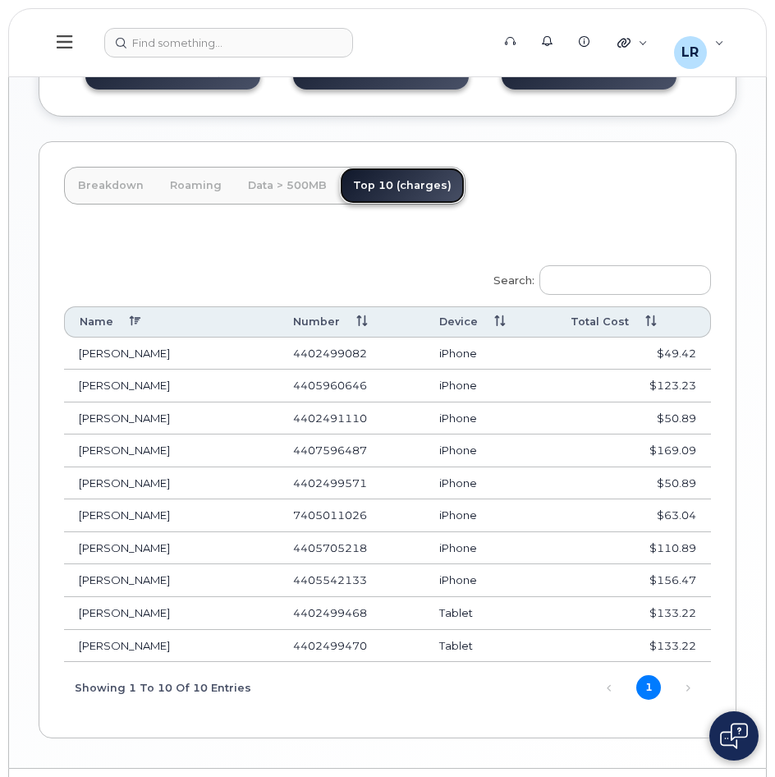
scroll to position [1046, 0]
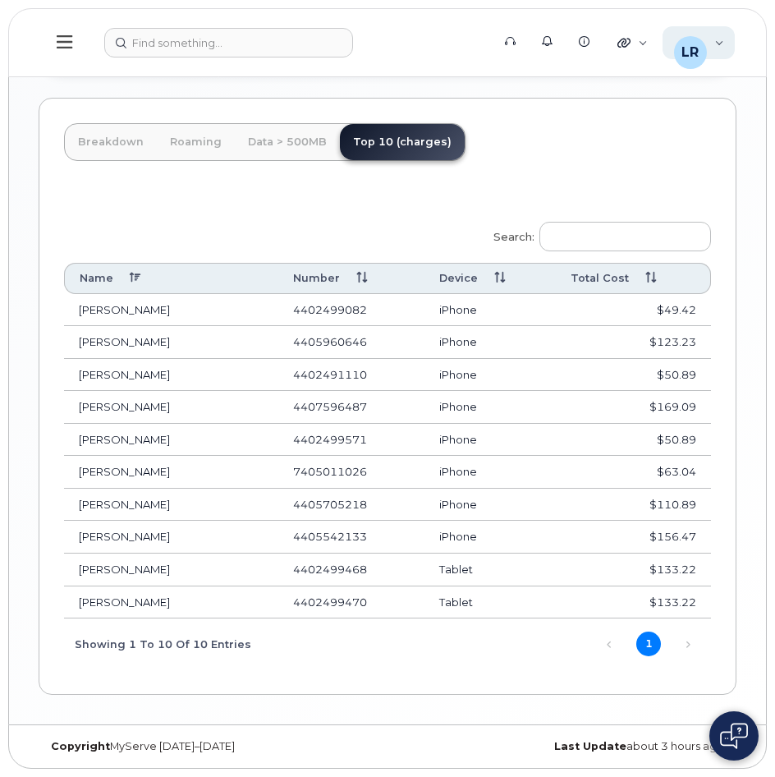
click at [721, 41] on div "LR [PERSON_NAME] Wireless Admin" at bounding box center [699, 42] width 73 height 33
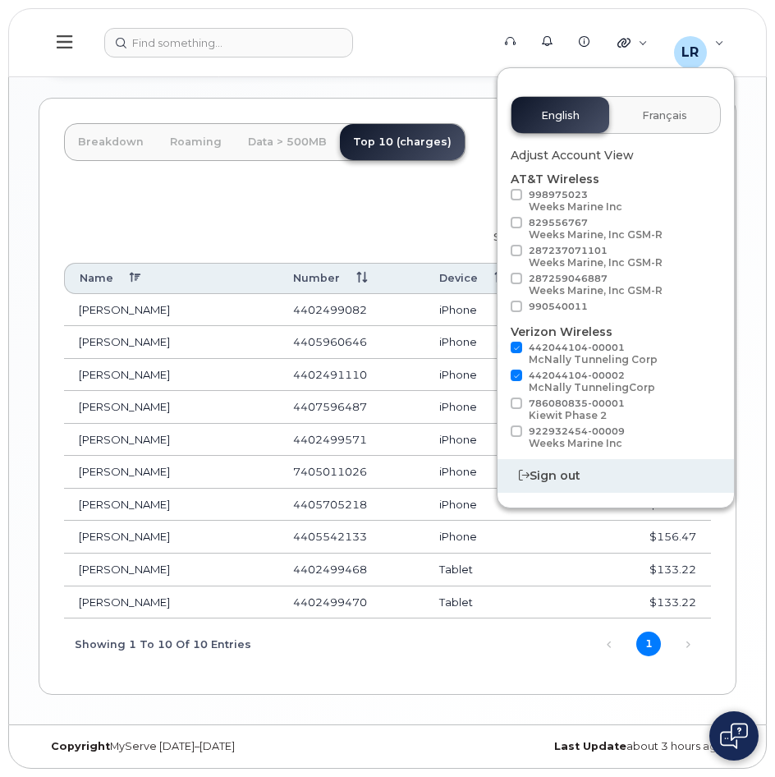
click at [542, 476] on div "Sign out" at bounding box center [616, 476] width 237 height 34
